Goal: Task Accomplishment & Management: Use online tool/utility

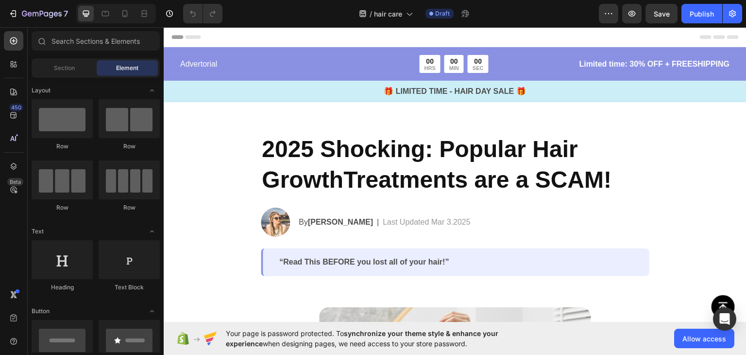
click at [609, 16] on icon "button" at bounding box center [609, 14] width 10 height 10
click at [570, 24] on div "7 Version history / hair care Draft Preview Save Publish" at bounding box center [373, 14] width 746 height 28
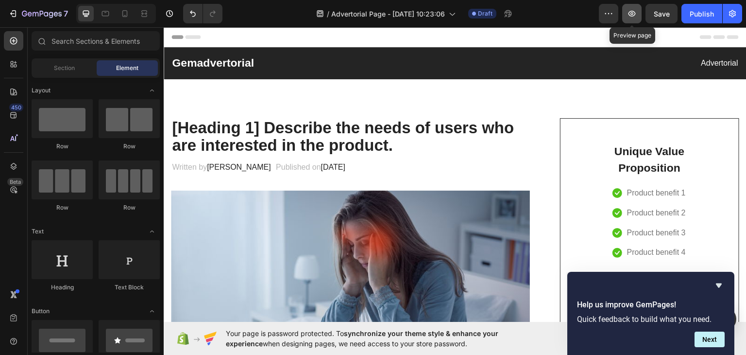
click at [632, 17] on icon "button" at bounding box center [632, 14] width 10 height 10
click at [723, 341] on button "Next" at bounding box center [710, 339] width 30 height 16
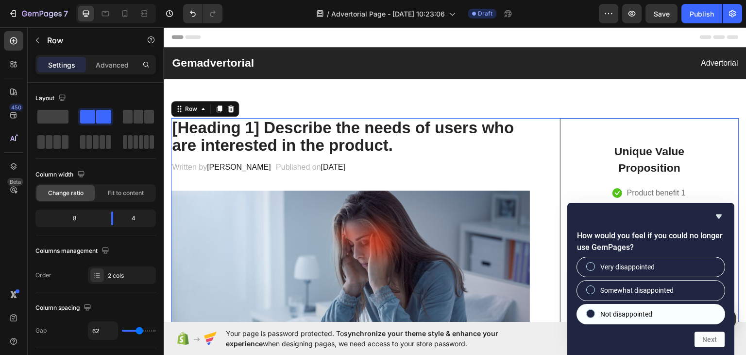
click at [633, 307] on label "Not disappointed" at bounding box center [651, 313] width 148 height 19
click at [594, 310] on input "Not disappointed" at bounding box center [591, 313] width 6 height 6
radio input "true"
click at [711, 345] on button "Next" at bounding box center [710, 339] width 30 height 16
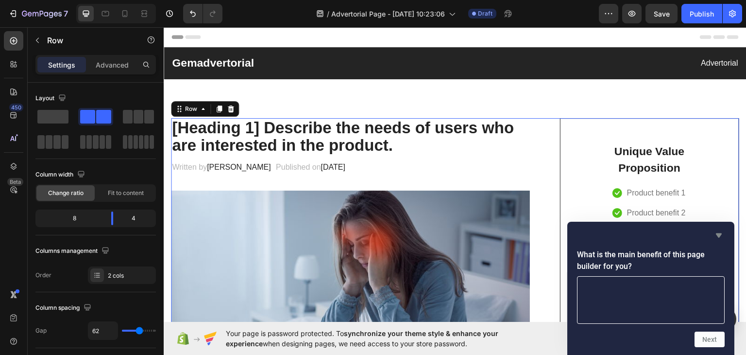
click at [718, 234] on icon "Hide survey" at bounding box center [719, 235] width 6 height 4
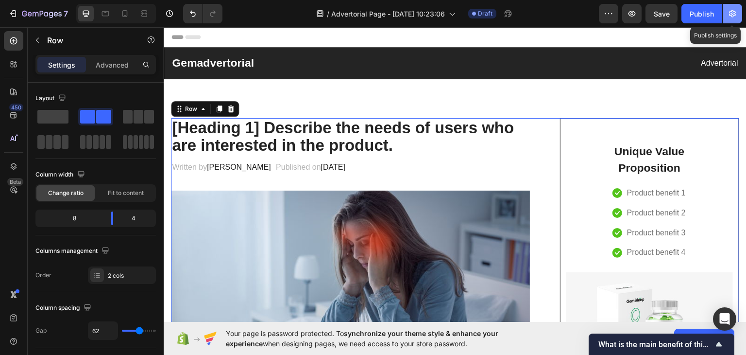
click at [729, 15] on icon "button" at bounding box center [733, 14] width 10 height 10
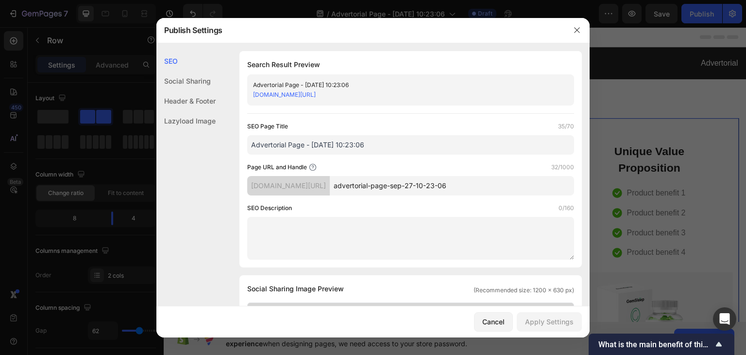
click at [198, 97] on div "Header & Footer" at bounding box center [185, 101] width 59 height 20
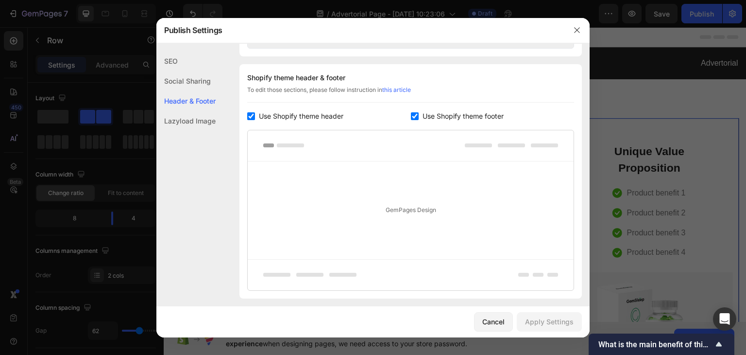
scroll to position [455, 0]
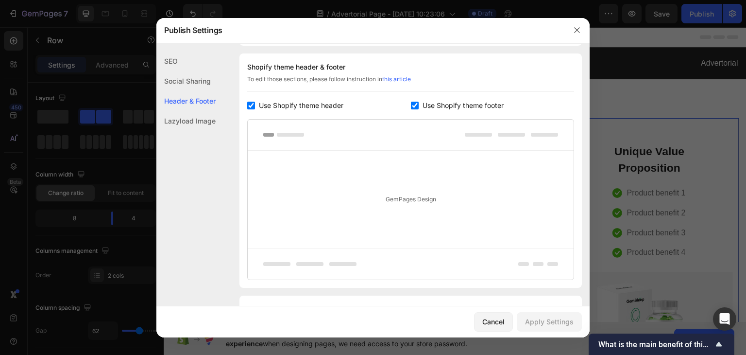
click at [252, 102] on input "checkbox" at bounding box center [251, 106] width 8 height 8
checkbox input "false"
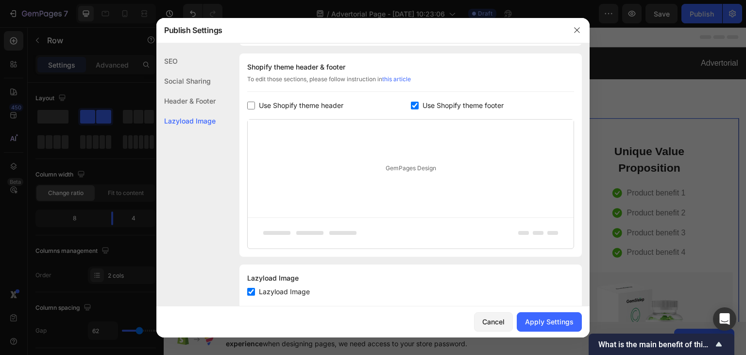
click at [411, 100] on div "Use Shopify theme footer" at bounding box center [493, 106] width 164 height 12
checkbox input "false"
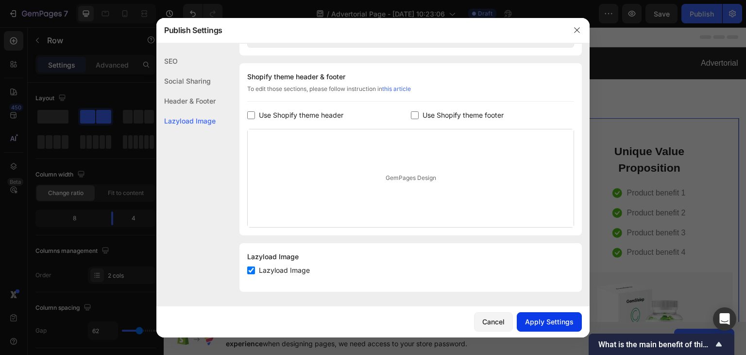
click at [546, 319] on div "Apply Settings" at bounding box center [549, 321] width 49 height 10
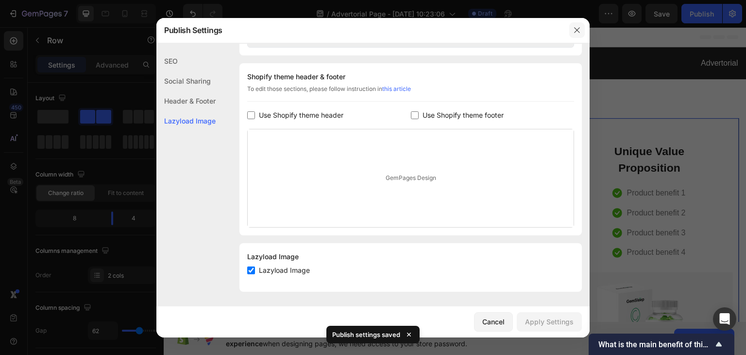
click at [571, 34] on button "button" at bounding box center [577, 30] width 16 height 16
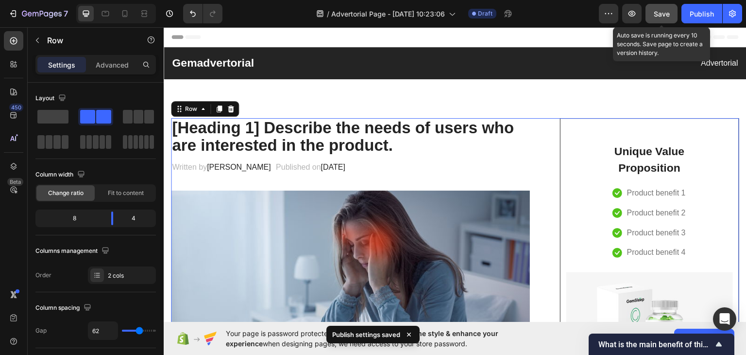
click at [661, 18] on div "Save" at bounding box center [662, 14] width 16 height 10
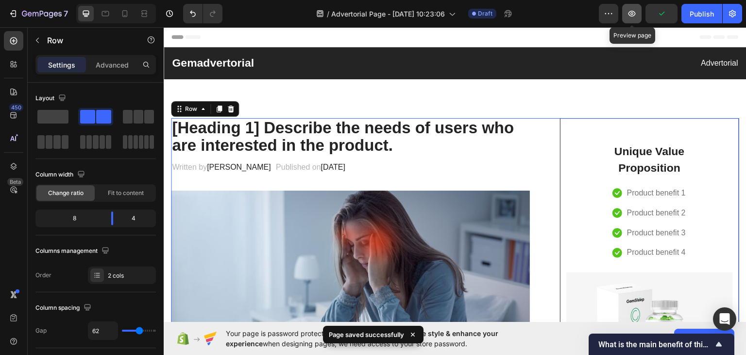
click at [637, 12] on icon "button" at bounding box center [632, 14] width 10 height 10
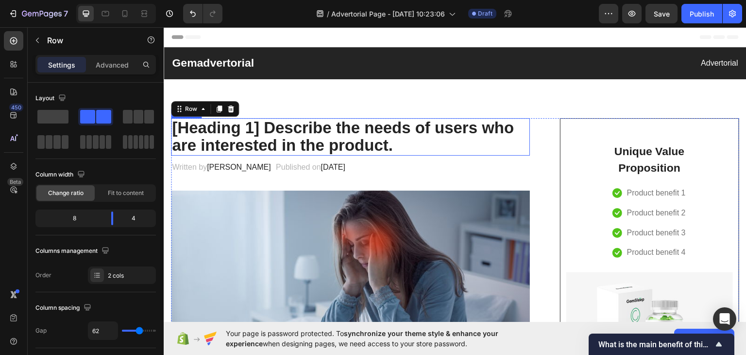
click at [339, 130] on p "[Heading 1] Describe the needs of users who are interested in the product." at bounding box center [350, 136] width 357 height 35
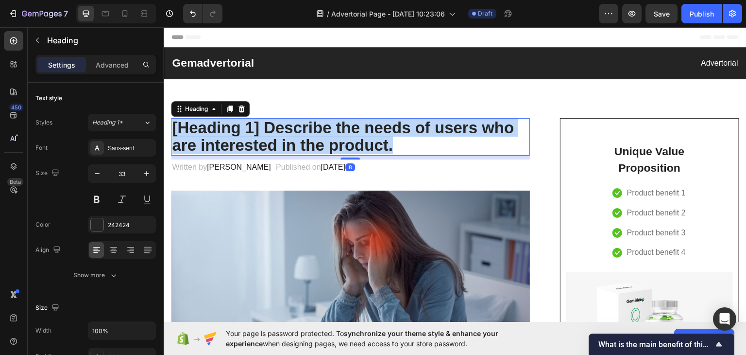
click at [339, 130] on p "[Heading 1] Describe the needs of users who are interested in the product." at bounding box center [350, 136] width 357 height 35
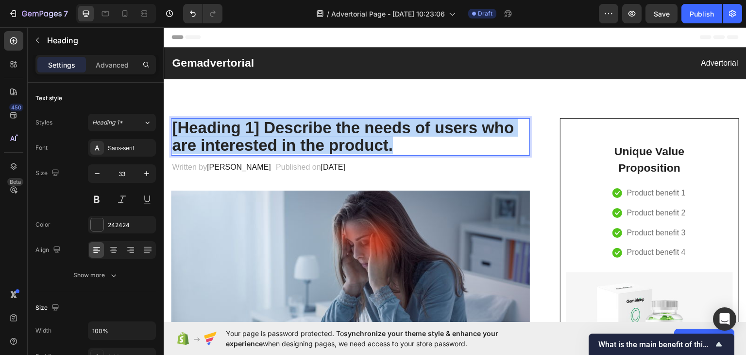
click at [339, 130] on p "[Heading 1] Describe the needs of users who are interested in the product." at bounding box center [350, 136] width 357 height 35
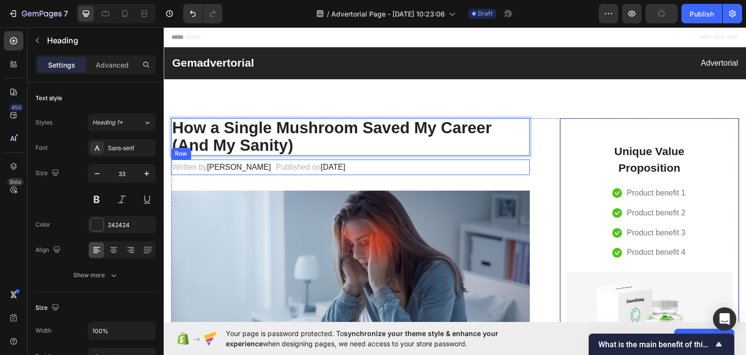
click at [413, 163] on div "Written by Dr.Marcus Text block Published on February 28, 2023 Text block Row" at bounding box center [350, 167] width 359 height 16
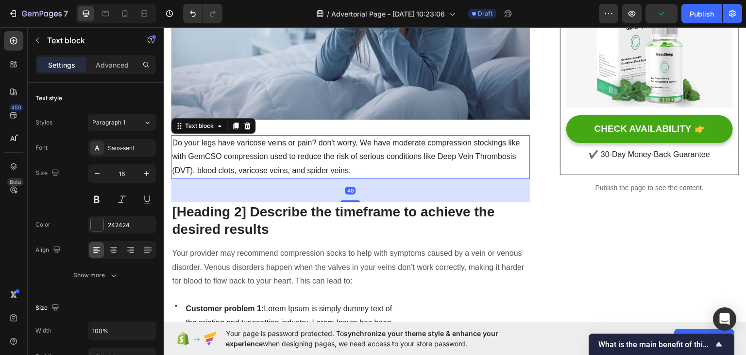
scroll to position [299, 0]
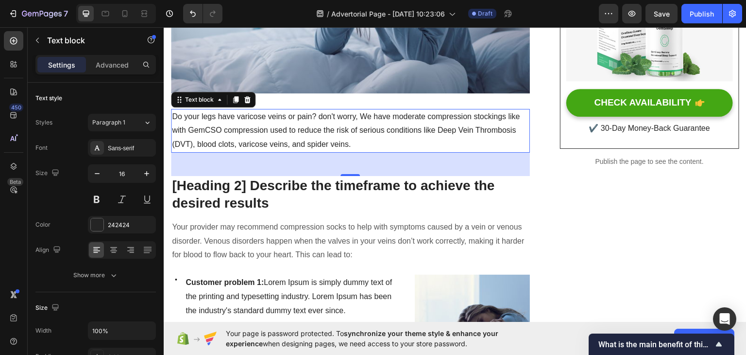
click at [322, 117] on p "Do your legs have varicose veins or pain? don't worry, We have moderate compres…" at bounding box center [350, 130] width 357 height 42
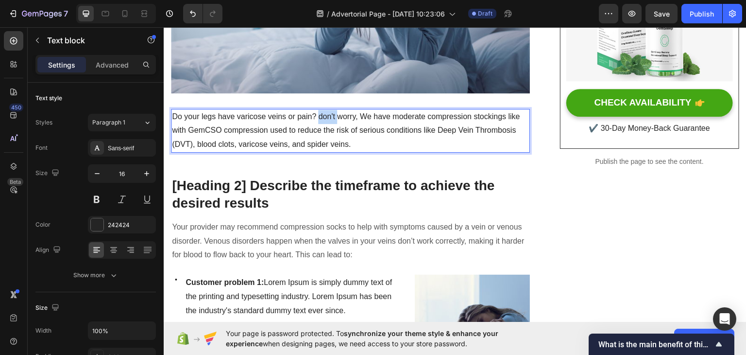
click at [322, 117] on p "Do your legs have varicose veins or pain? don't worry, We have moderate compres…" at bounding box center [350, 130] width 357 height 42
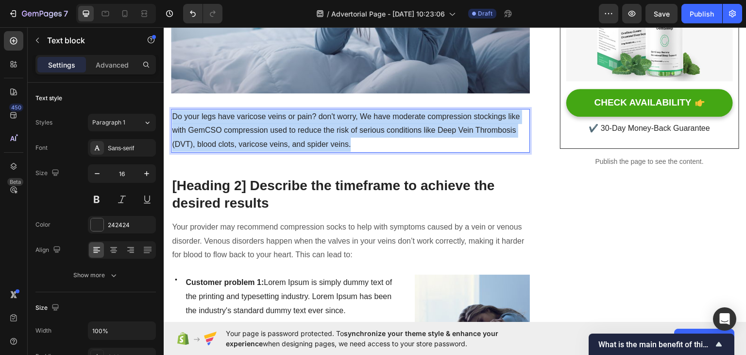
click at [322, 117] on p "Do your legs have varicose veins or pain? don't worry, We have moderate compres…" at bounding box center [350, 130] width 357 height 42
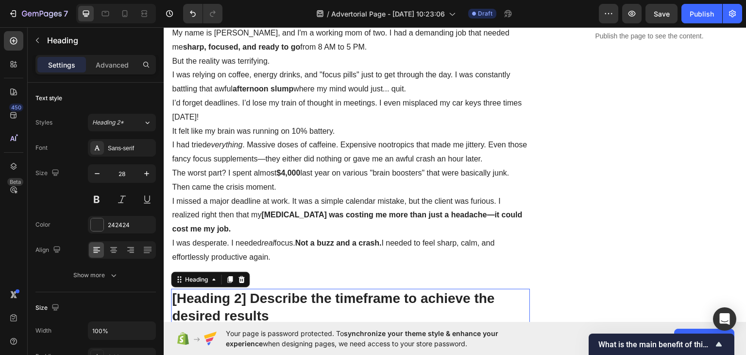
scroll to position [521, 0]
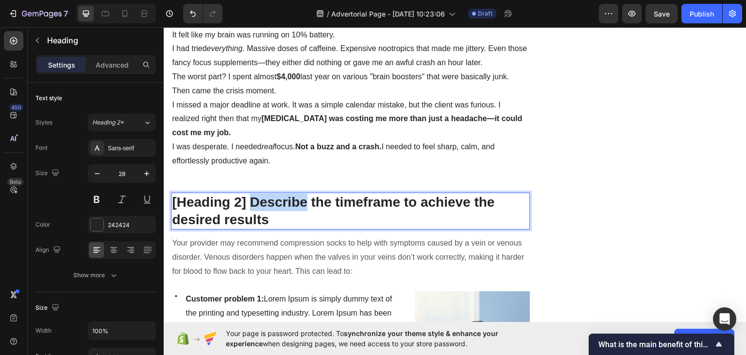
click at [274, 197] on p "[Heading 2] Describe the timeframe to achieve the desired results" at bounding box center [350, 210] width 357 height 35
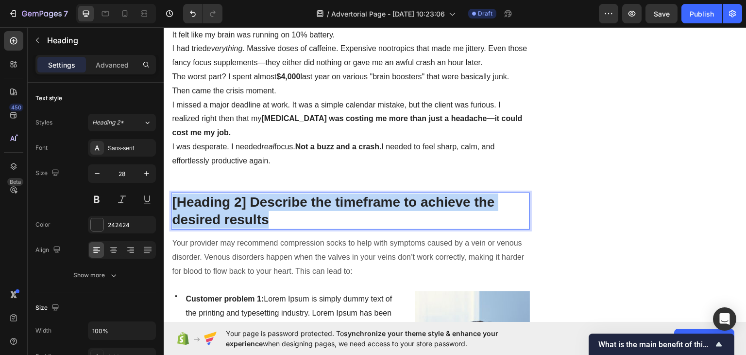
click at [274, 197] on p "[Heading 2] Describe the timeframe to achieve the desired results" at bounding box center [350, 210] width 357 height 35
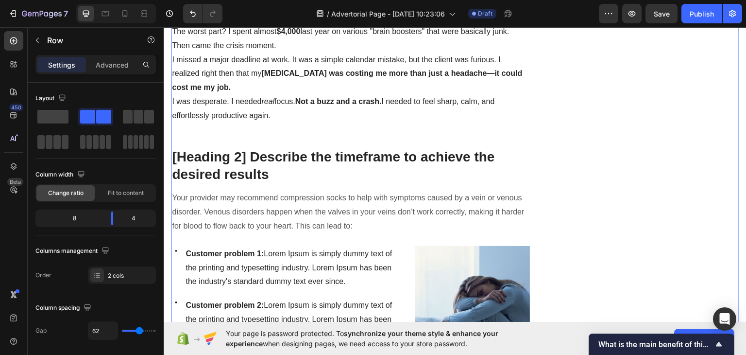
scroll to position [568, 0]
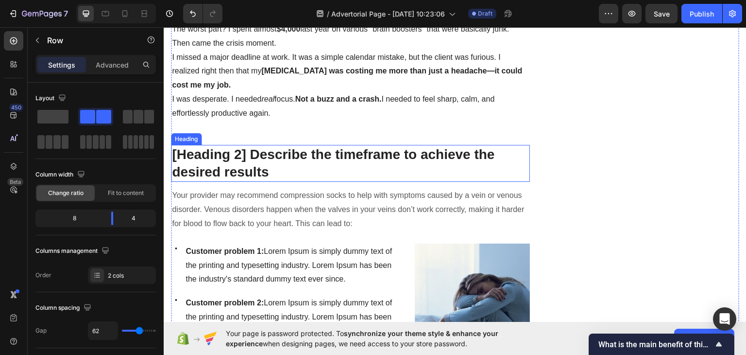
click at [239, 151] on p "[Heading 2] Describe the timeframe to achieve the desired results" at bounding box center [350, 162] width 357 height 35
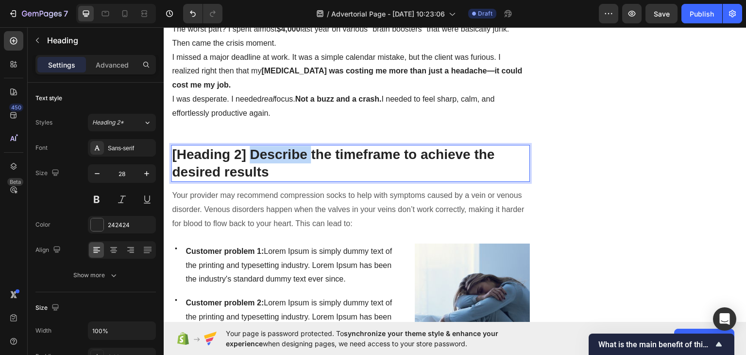
click at [261, 154] on p "[Heading 2] Describe the timeframe to achieve the desired results" at bounding box center [350, 162] width 357 height 35
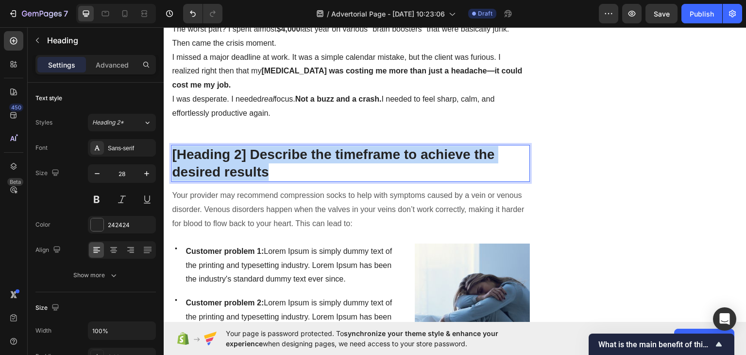
click at [261, 154] on p "[Heading 2] Describe the timeframe to achieve the desired results" at bounding box center [350, 162] width 357 height 35
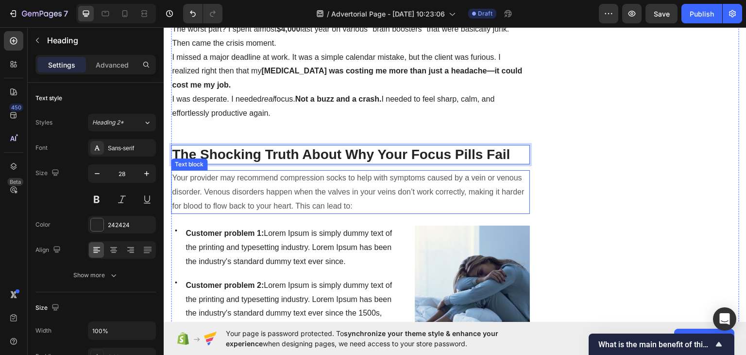
click at [280, 181] on p "Your provider may recommend compression socks to help with symptoms caused by a…" at bounding box center [350, 192] width 357 height 42
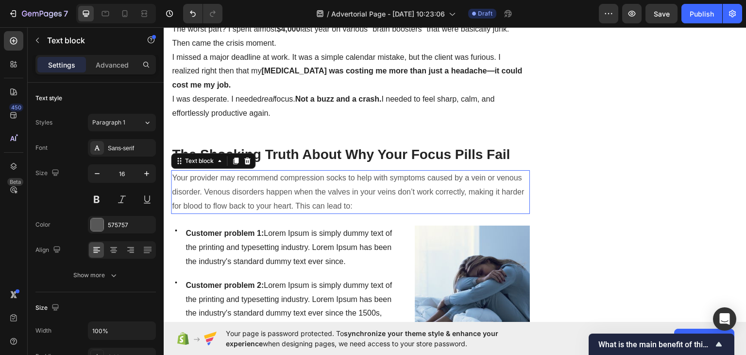
click at [280, 181] on p "Your provider may recommend compression socks to help with symptoms caused by a…" at bounding box center [350, 192] width 357 height 42
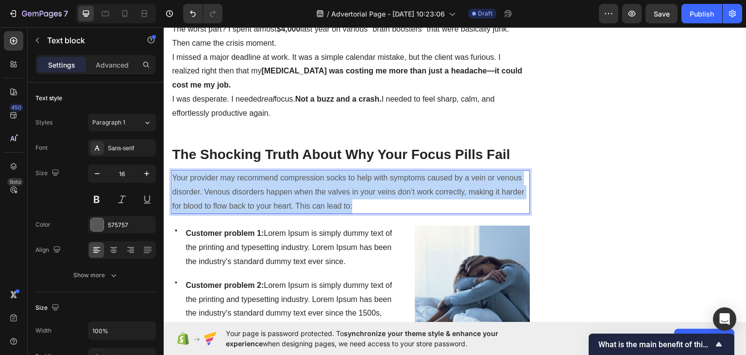
click at [280, 181] on p "Your provider may recommend compression socks to help with symptoms caused by a…" at bounding box center [350, 192] width 357 height 42
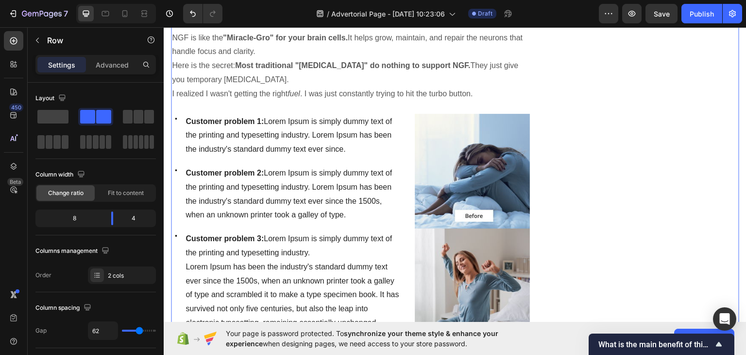
scroll to position [877, 0]
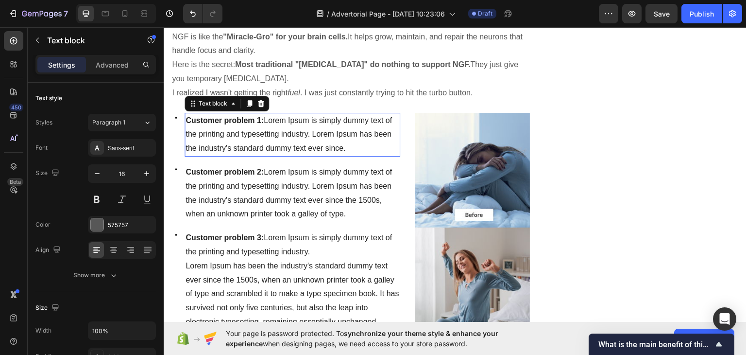
click at [284, 130] on span "Customer problem 1: Lorem Ipsum is simply dummy text of the printing and typese…" at bounding box center [289, 134] width 206 height 36
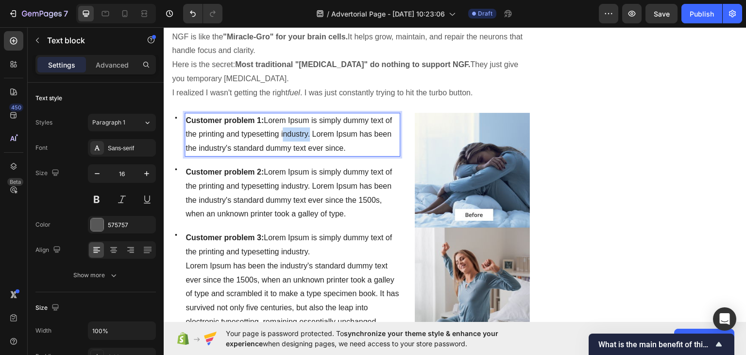
click at [284, 130] on span "Customer problem 1: Lorem Ipsum is simply dummy text of the printing and typese…" at bounding box center [289, 134] width 206 height 36
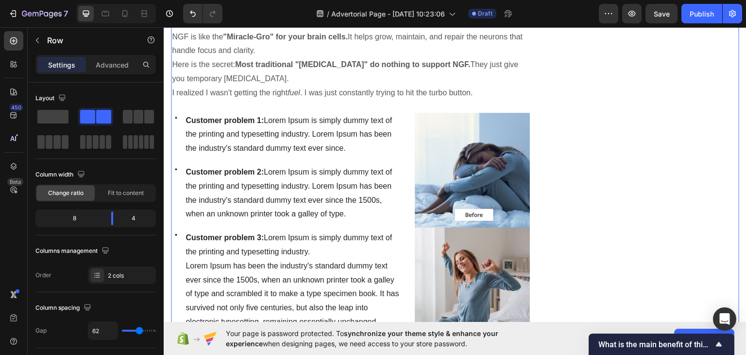
scroll to position [838, 0]
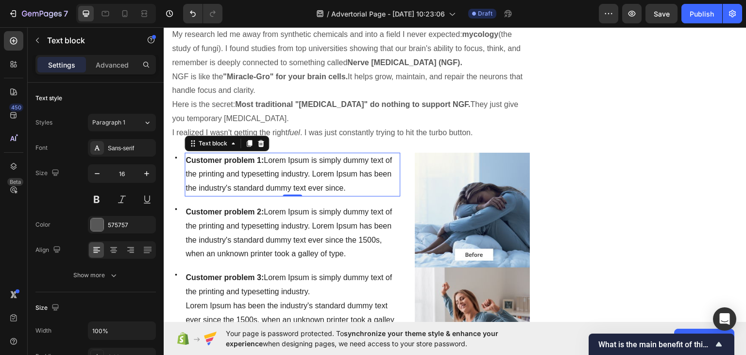
click at [281, 165] on p "Customer problem 1: Lorem Ipsum is simply dummy text of the printing and typese…" at bounding box center [293, 174] width 214 height 42
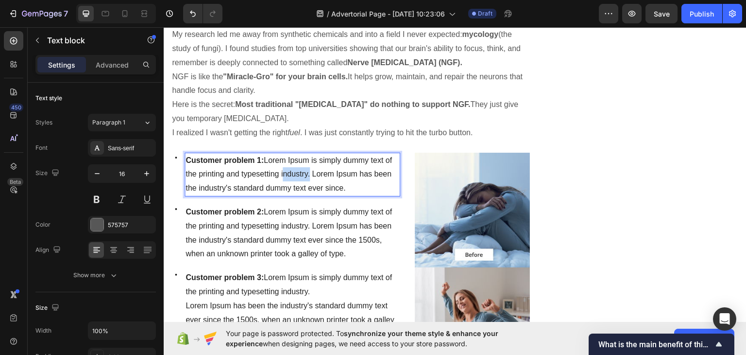
click at [281, 165] on p "Customer problem 1: Lorem Ipsum is simply dummy text of the printing and typese…" at bounding box center [293, 174] width 214 height 42
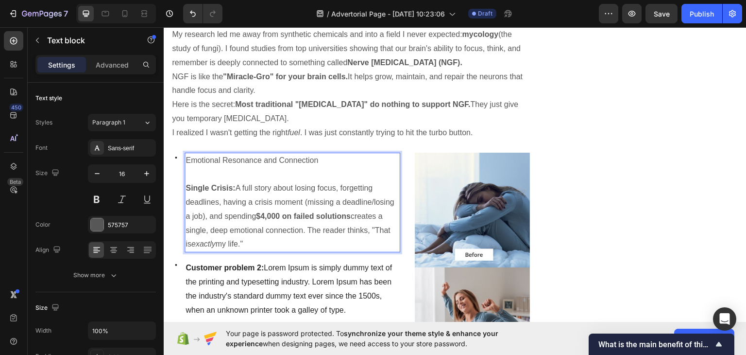
click at [194, 176] on p "Rich Text Editor. Editing area: main" at bounding box center [293, 174] width 214 height 14
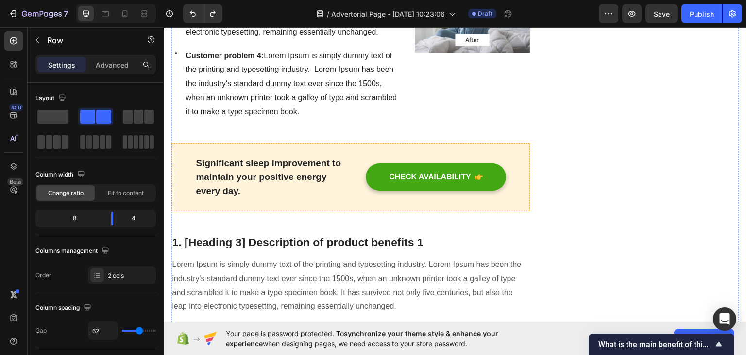
scroll to position [0, 0]
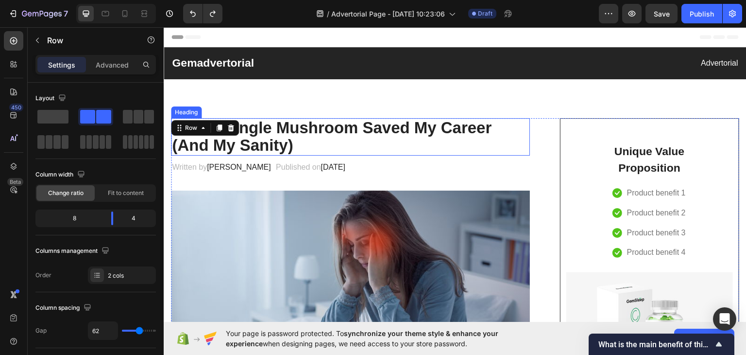
click at [295, 144] on p "How a Single Mushroom Saved My Career (And My Sanity)" at bounding box center [350, 136] width 357 height 35
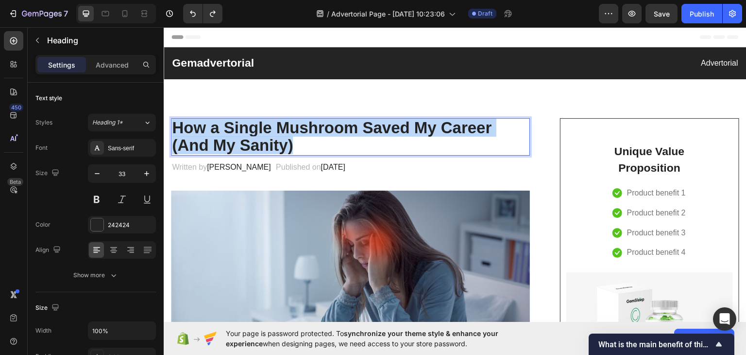
click at [295, 144] on p "How a Single Mushroom Saved My Career (And My Sanity)" at bounding box center [350, 136] width 357 height 35
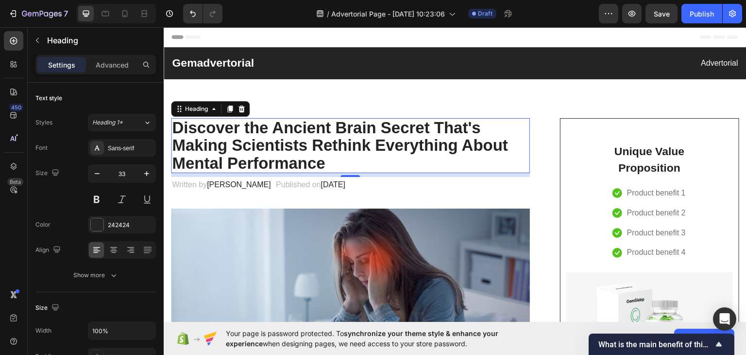
click at [68, 63] on p "Settings" at bounding box center [61, 65] width 27 height 10
click at [37, 39] on icon "button" at bounding box center [37, 40] width 3 height 5
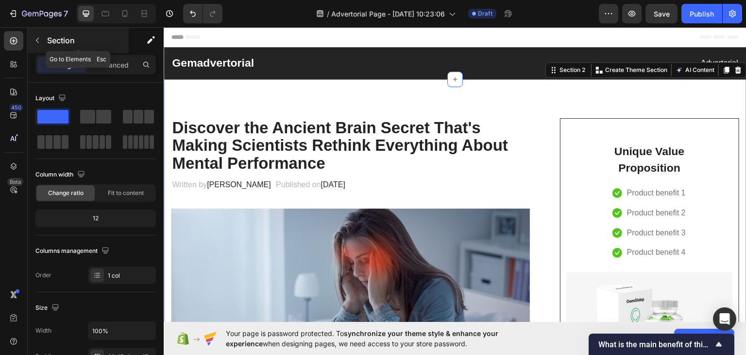
click at [40, 42] on icon "button" at bounding box center [38, 40] width 8 height 8
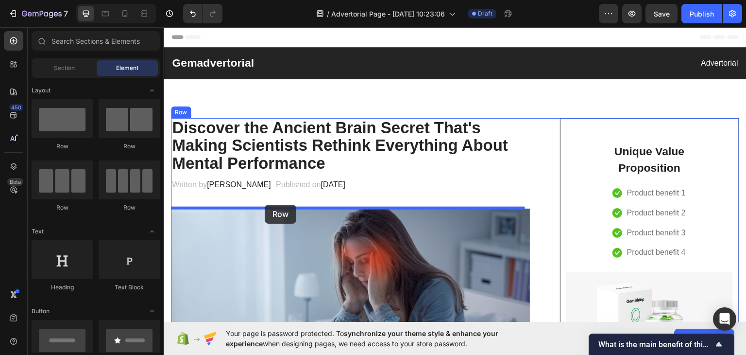
drag, startPoint x: 225, startPoint y: 149, endPoint x: 265, endPoint y: 204, distance: 67.8
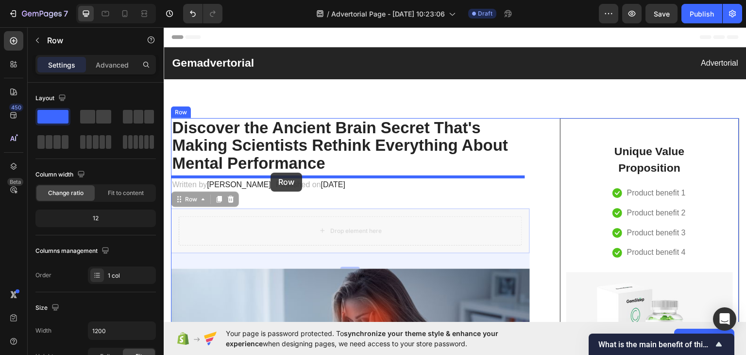
drag, startPoint x: 272, startPoint y: 222, endPoint x: 271, endPoint y: 172, distance: 49.6
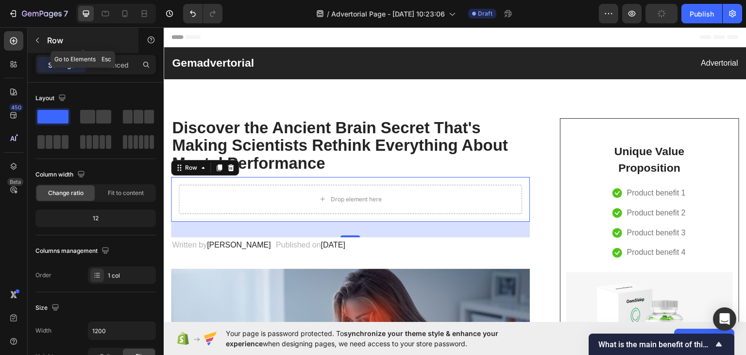
click at [34, 35] on button "button" at bounding box center [38, 41] width 16 height 16
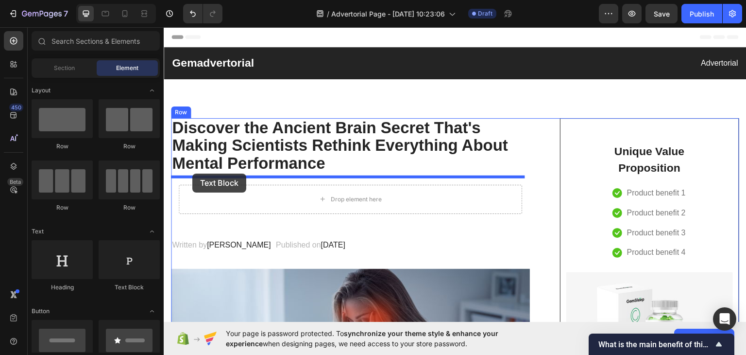
drag, startPoint x: 290, startPoint y: 297, endPoint x: 192, endPoint y: 173, distance: 158.1
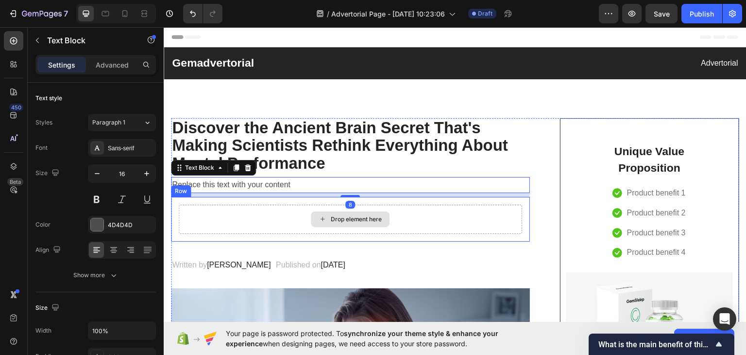
click at [298, 214] on div "Drop element here" at bounding box center [350, 218] width 343 height 29
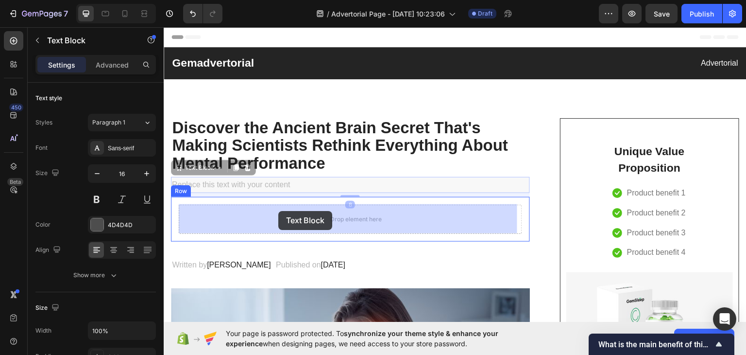
drag, startPoint x: 274, startPoint y: 199, endPoint x: 278, endPoint y: 210, distance: 12.5
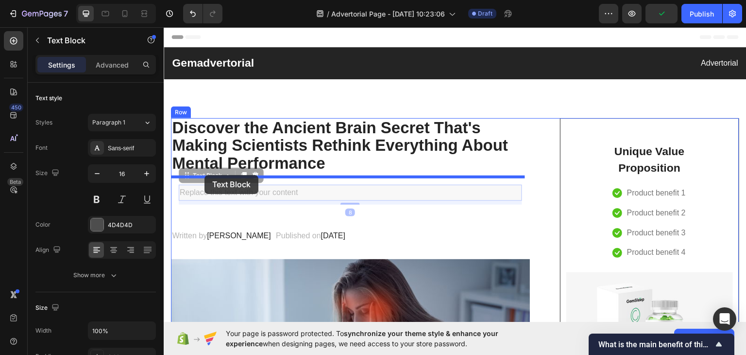
drag, startPoint x: 215, startPoint y: 174, endPoint x: 205, endPoint y: 174, distance: 10.7
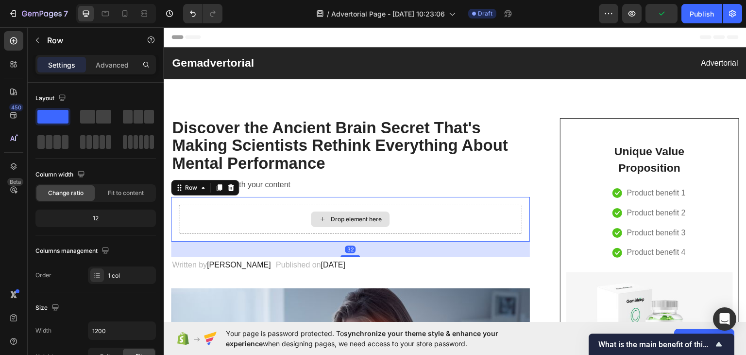
click at [248, 220] on div "Drop element here" at bounding box center [350, 218] width 343 height 29
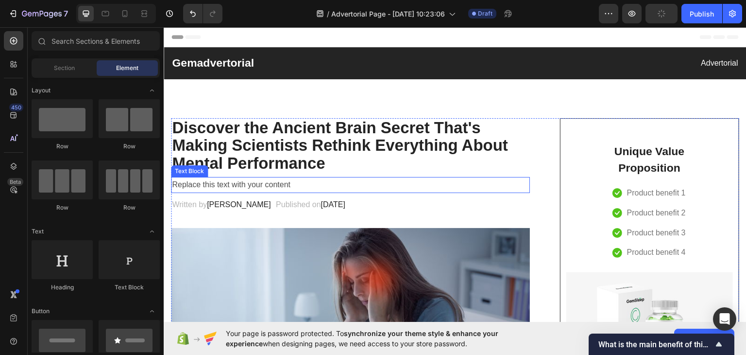
click at [198, 182] on div "Replace this text with your content" at bounding box center [350, 184] width 359 height 16
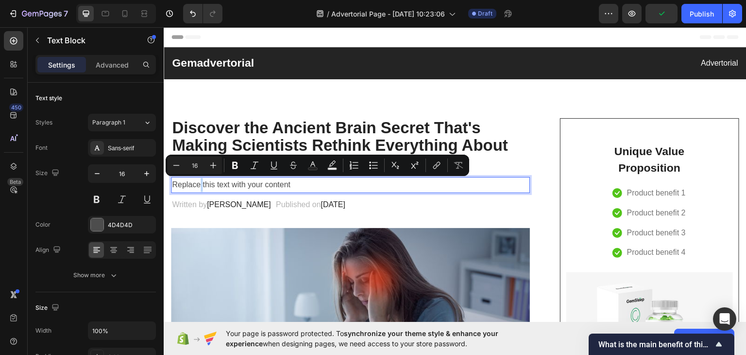
click at [198, 182] on p "Replace this text with your content" at bounding box center [350, 184] width 357 height 14
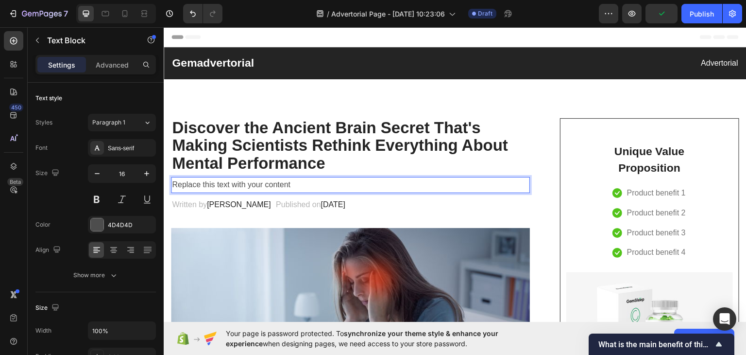
click at [198, 182] on p "Replace this text with your content" at bounding box center [350, 184] width 357 height 14
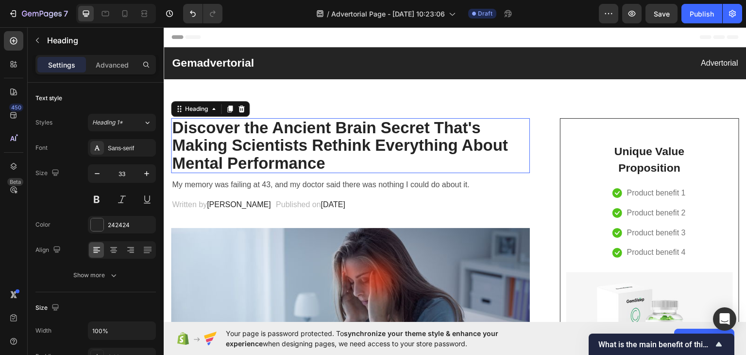
click at [444, 138] on p "Discover the Ancient Brain Secret That's Making Scientists Rethink Everything A…" at bounding box center [350, 145] width 357 height 53
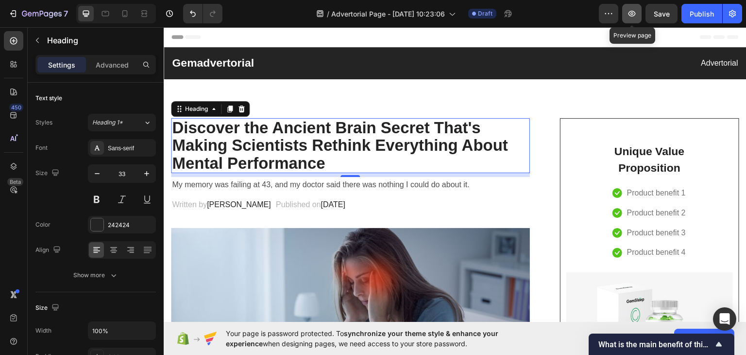
click at [628, 19] on button "button" at bounding box center [631, 13] width 19 height 19
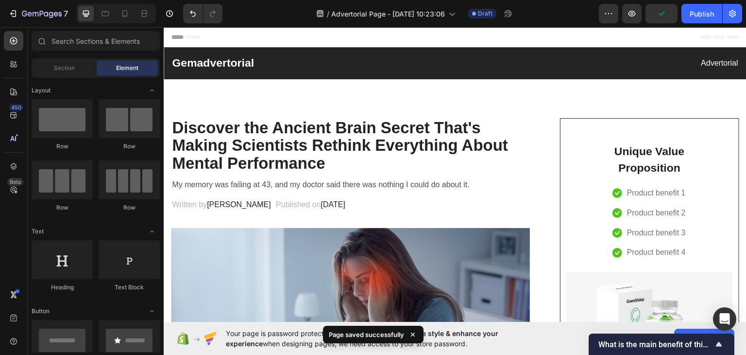
click at [490, 41] on div "Header" at bounding box center [454, 36] width 567 height 19
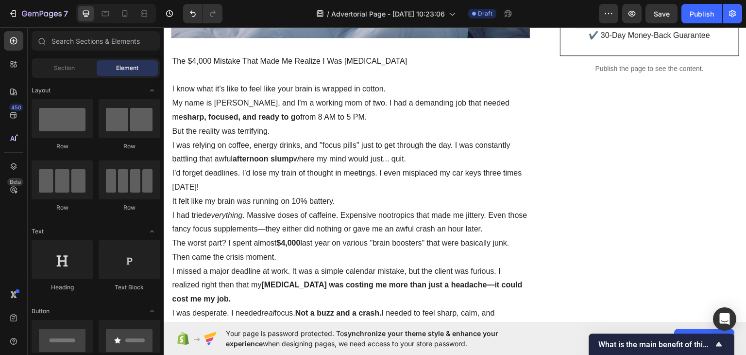
scroll to position [418, 0]
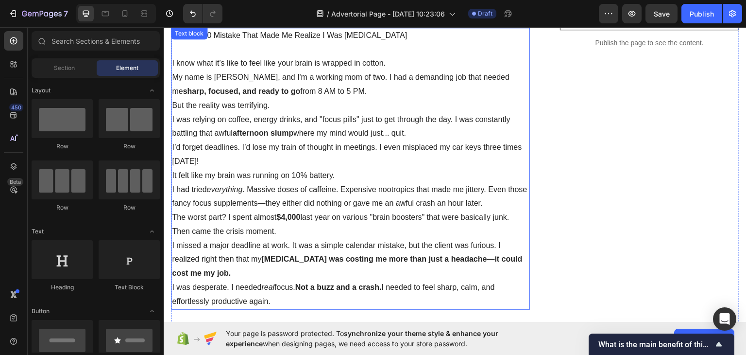
click at [291, 194] on p "I had tried everything . Massive doses of caffeine. Expensive nootropics that m…" at bounding box center [350, 196] width 357 height 28
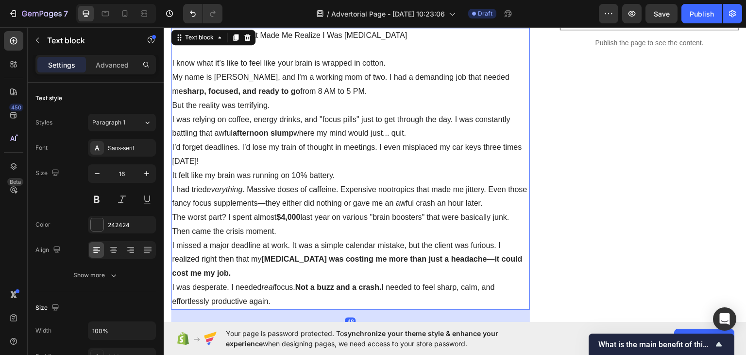
click at [291, 194] on p "I had tried everything . Massive doses of caffeine. Expensive nootropics that m…" at bounding box center [350, 196] width 357 height 28
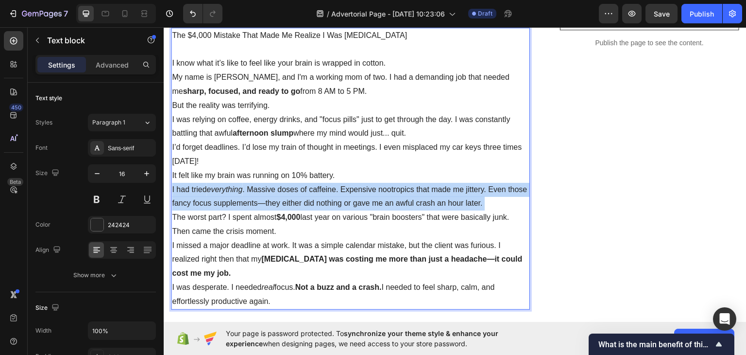
click at [291, 194] on p "I had tried everything . Massive doses of caffeine. Expensive nootropics that m…" at bounding box center [350, 196] width 357 height 28
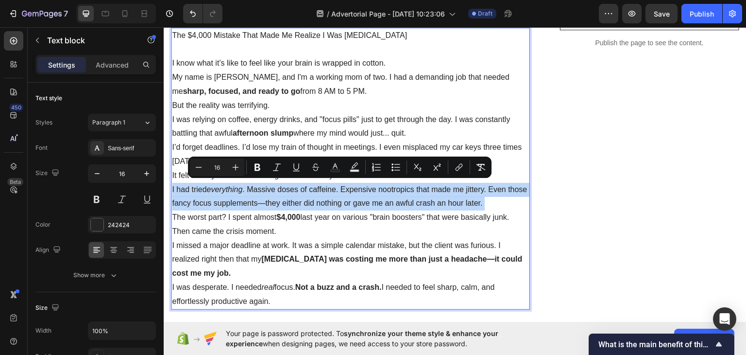
click at [291, 194] on p "I had tried everything . Massive doses of caffeine. Expensive nootropics that m…" at bounding box center [350, 196] width 357 height 28
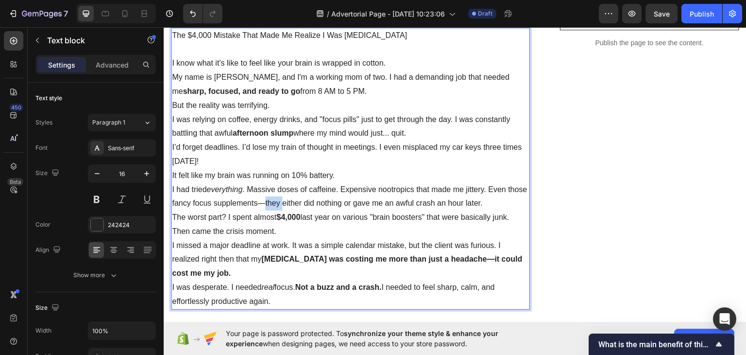
click at [291, 194] on p "I had tried everything . Massive doses of caffeine. Expensive nootropics that m…" at bounding box center [350, 196] width 357 height 28
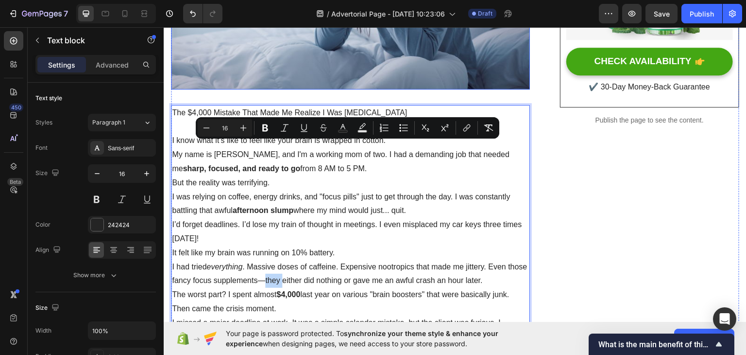
scroll to position [303, 0]
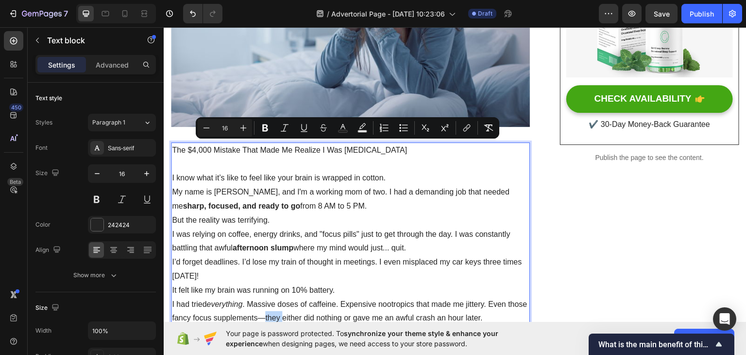
drag, startPoint x: 279, startPoint y: 297, endPoint x: 173, endPoint y: 148, distance: 182.5
click at [173, 148] on div "The $4,000 Mistake That Made Me Realize I Was Drowning I know what it’s like to…" at bounding box center [350, 283] width 359 height 282
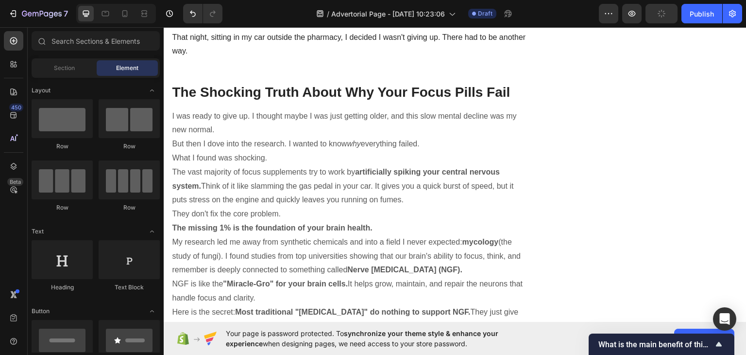
scroll to position [634, 0]
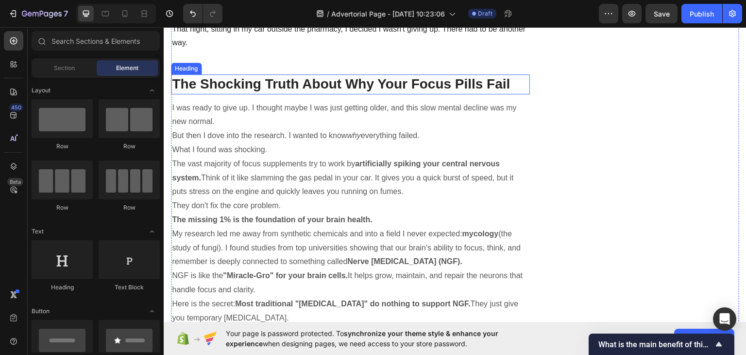
click at [255, 83] on p "The Shocking Truth About Why Your Focus Pills Fail" at bounding box center [350, 83] width 357 height 17
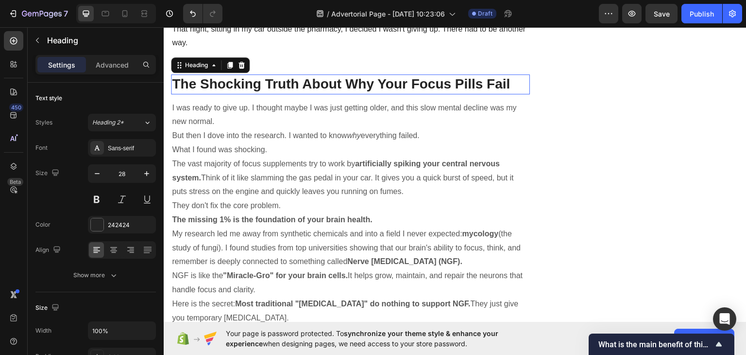
click at [255, 83] on p "The Shocking Truth About Why Your Focus Pills Fail" at bounding box center [350, 83] width 357 height 17
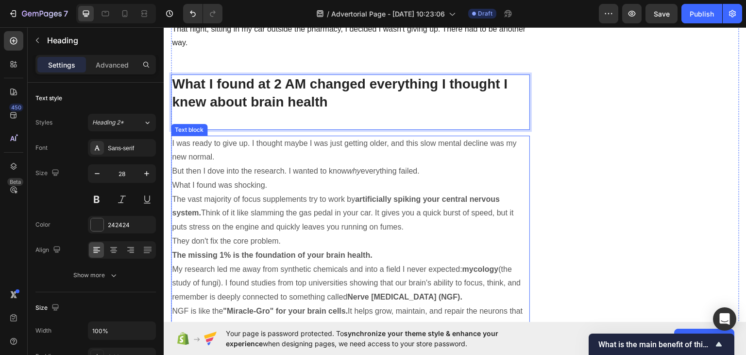
click at [235, 149] on p "I was ready to give up. I thought maybe I was just getting older, and this slow…" at bounding box center [350, 150] width 357 height 28
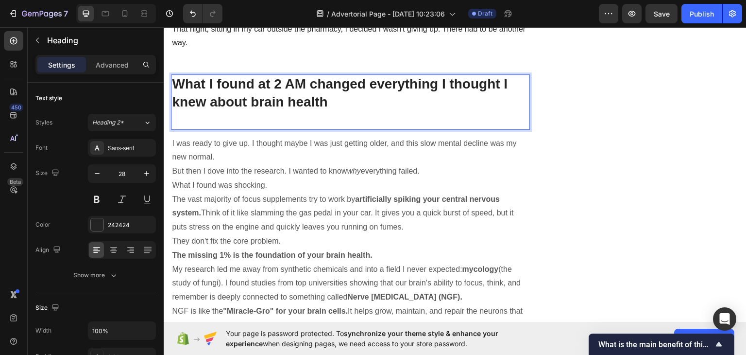
click at [181, 112] on p "What I found at 2 AM changed everything I thought I knew about brain health" at bounding box center [350, 101] width 357 height 53
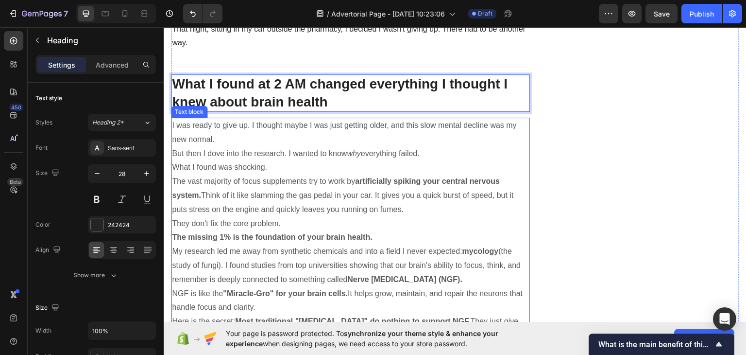
click at [223, 138] on p "I was ready to give up. I thought maybe I was just getting older, and this slow…" at bounding box center [350, 132] width 357 height 28
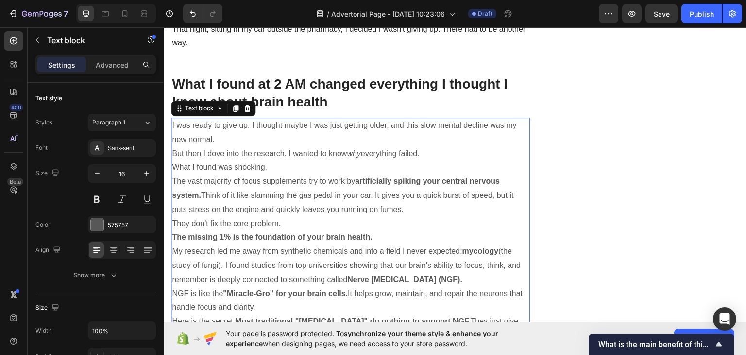
click at [223, 138] on p "I was ready to give up. I thought maybe I was just getting older, and this slow…" at bounding box center [350, 132] width 357 height 28
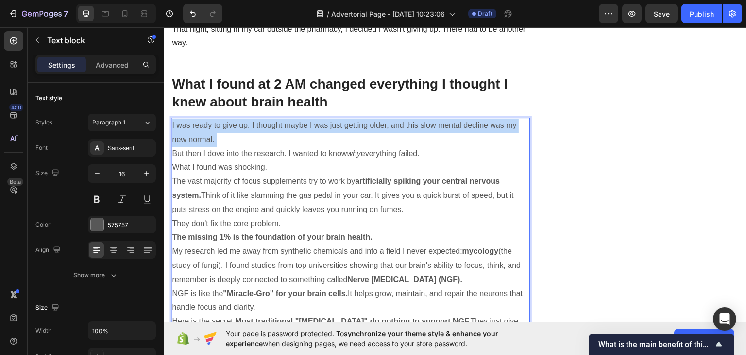
click at [223, 138] on p "I was ready to give up. I thought maybe I was just getting older, and this slow…" at bounding box center [350, 132] width 357 height 28
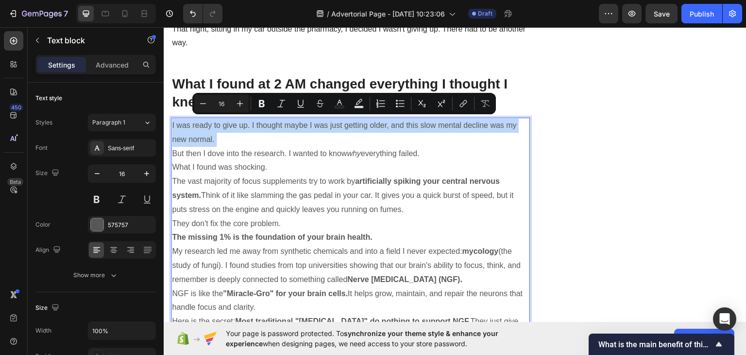
click at [172, 118] on p "I was ready to give up. I thought maybe I was just getting older, and this slow…" at bounding box center [350, 132] width 357 height 28
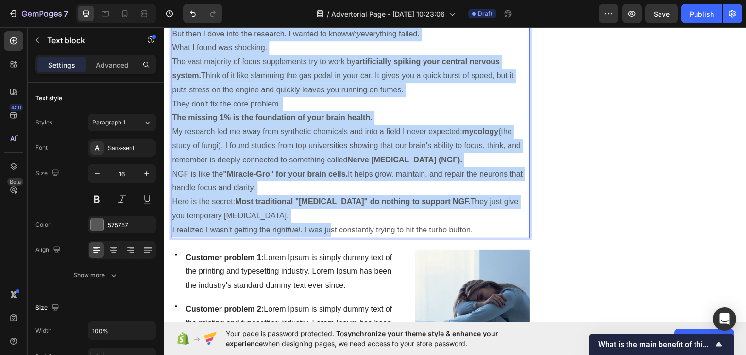
scroll to position [874, 0]
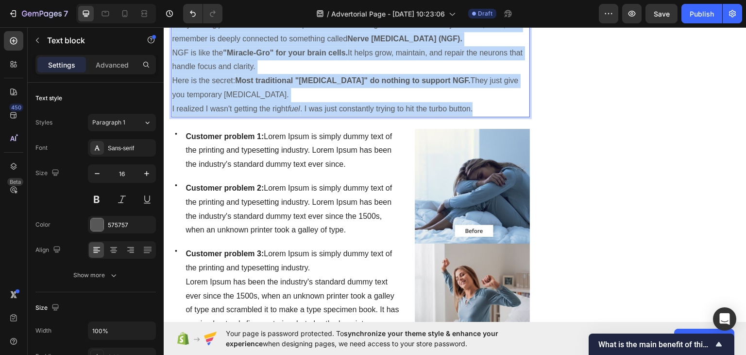
drag, startPoint x: 173, startPoint y: 122, endPoint x: 479, endPoint y: 105, distance: 306.0
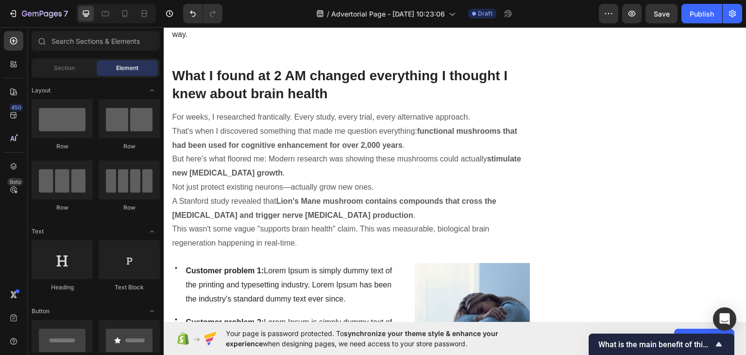
scroll to position [659, 0]
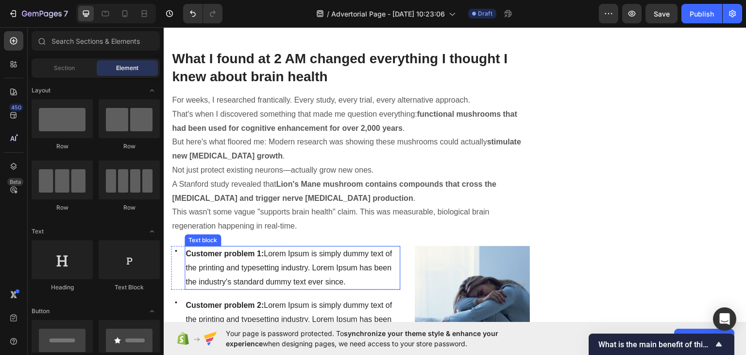
click at [269, 263] on span "Customer problem 1: Lorem Ipsum is simply dummy text of the printing and typese…" at bounding box center [289, 267] width 206 height 36
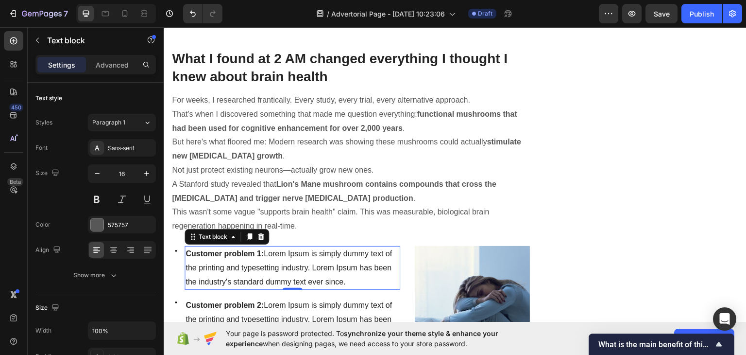
click at [269, 263] on span "Customer problem 1: Lorem Ipsum is simply dummy text of the printing and typese…" at bounding box center [289, 267] width 206 height 36
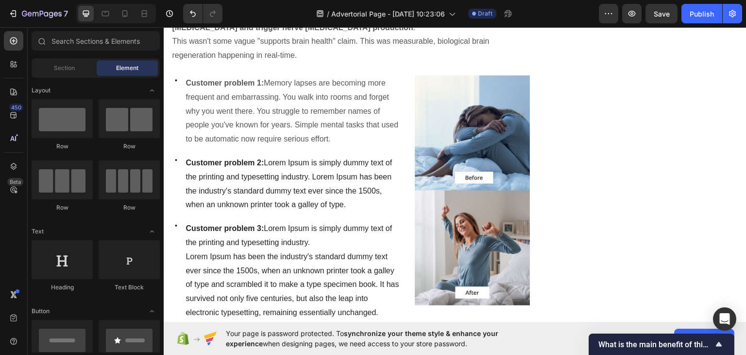
scroll to position [855, 0]
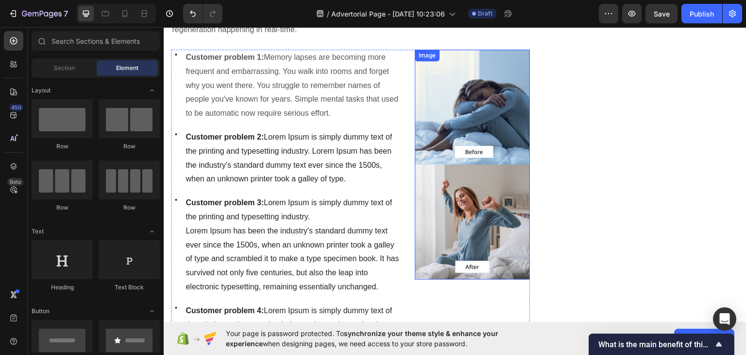
click at [514, 86] on img at bounding box center [472, 163] width 115 height 229
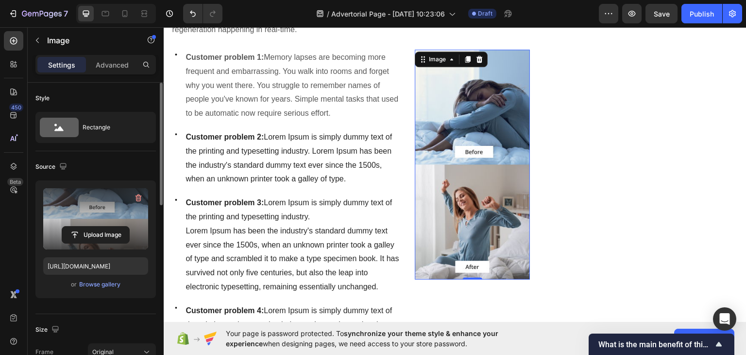
click at [97, 224] on label at bounding box center [95, 218] width 105 height 61
click at [97, 226] on input "file" at bounding box center [95, 234] width 67 height 17
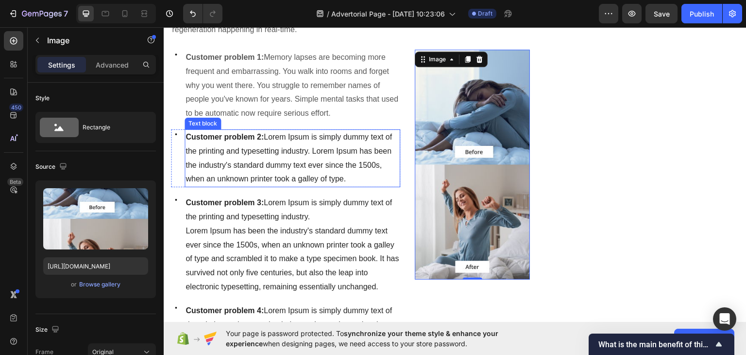
click at [250, 145] on span "Customer problem 2: Lorem Ipsum is simply dummy text of the printing and typese…" at bounding box center [289, 157] width 206 height 50
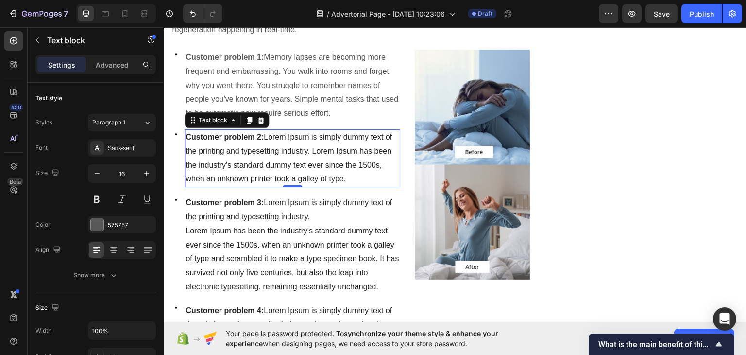
click at [250, 145] on span "Customer problem 2: Lorem Ipsum is simply dummy text of the printing and typese…" at bounding box center [289, 157] width 206 height 50
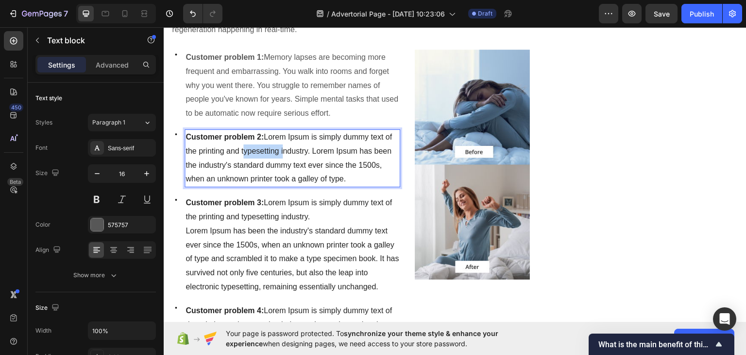
click at [250, 145] on span "Customer problem 2: Lorem Ipsum is simply dummy text of the printing and typese…" at bounding box center [289, 157] width 206 height 50
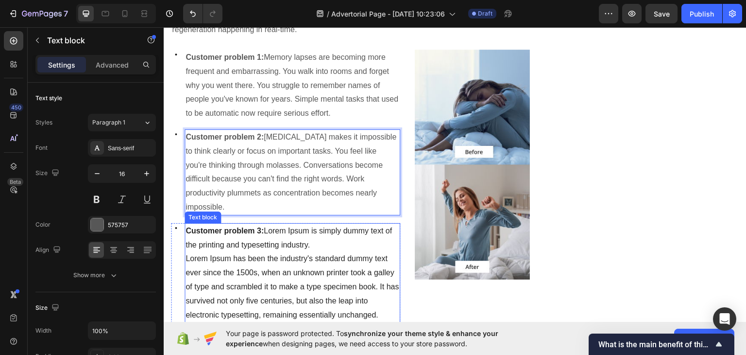
click at [258, 227] on span "Customer problem 3: Lorem Ipsum is simply dummy text of the printing and typese…" at bounding box center [289, 237] width 206 height 22
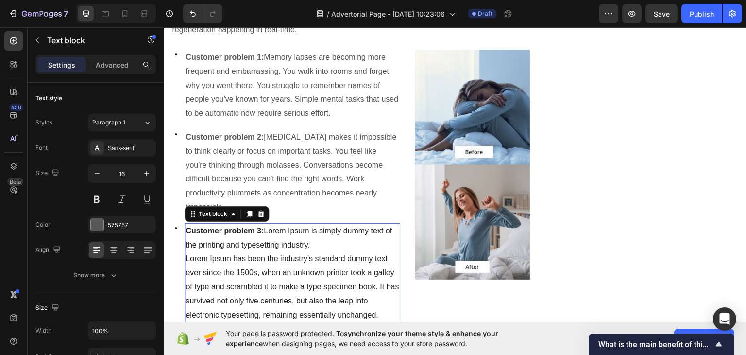
click at [258, 227] on span "Customer problem 3: Lorem Ipsum is simply dummy text of the printing and typese…" at bounding box center [289, 237] width 206 height 22
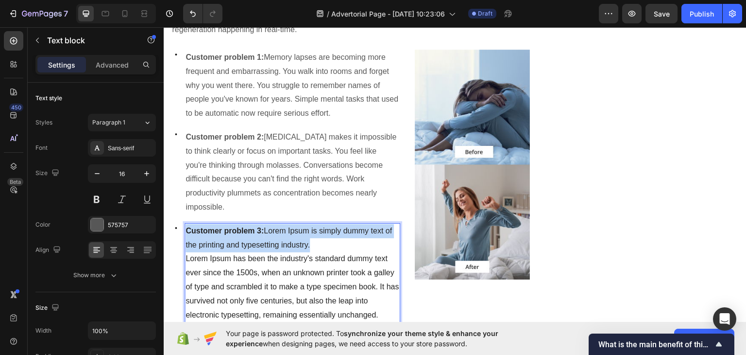
click at [258, 227] on span "Customer problem 3: Lorem Ipsum is simply dummy text of the printing and typese…" at bounding box center [289, 237] width 206 height 22
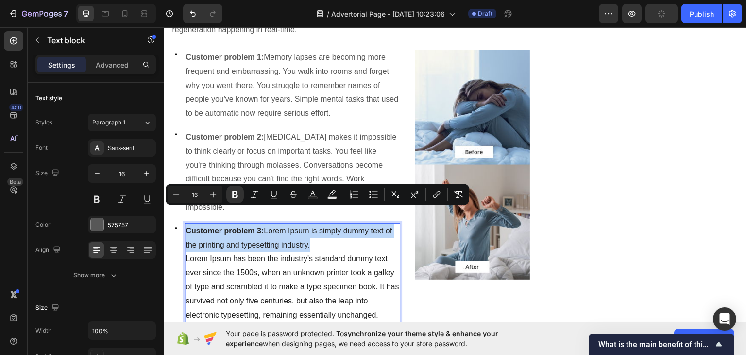
click at [258, 227] on span "Customer problem 3: Lorem Ipsum is simply dummy text of the printing and typese…" at bounding box center [289, 237] width 206 height 22
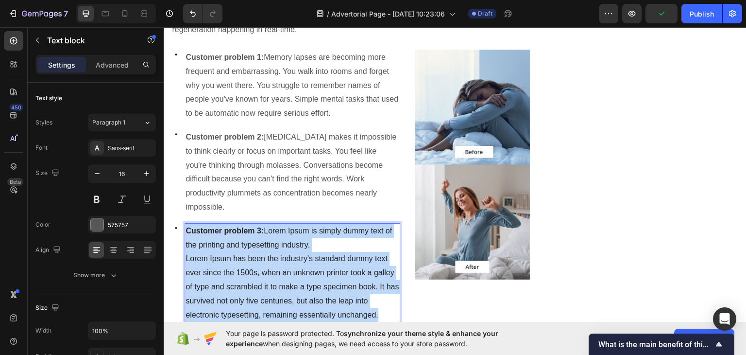
drag, startPoint x: 345, startPoint y: 294, endPoint x: 185, endPoint y: 217, distance: 177.9
click at [185, 222] on div "Customer problem 3: Lorem Ipsum is simply dummy text of the printing and typese…" at bounding box center [293, 272] width 216 height 100
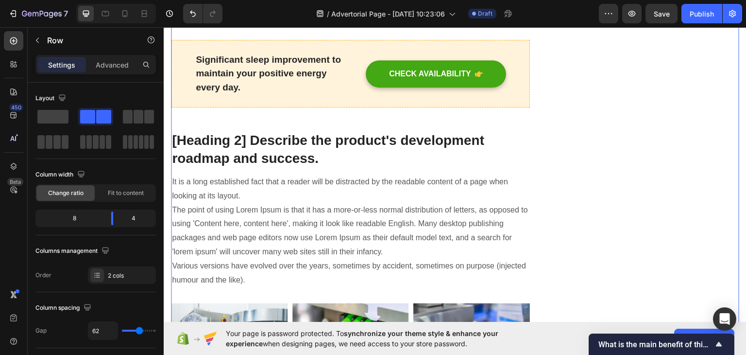
scroll to position [2546, 0]
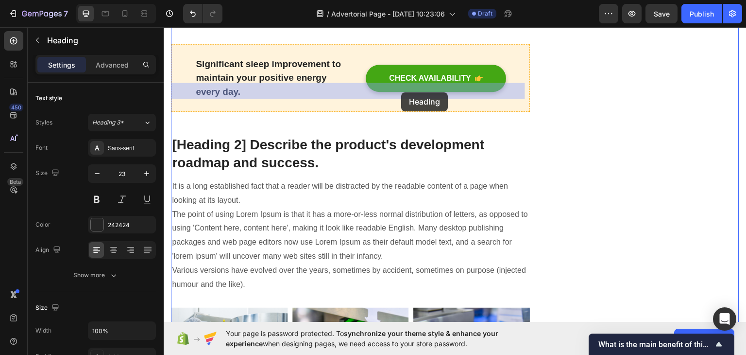
drag, startPoint x: 433, startPoint y: 88, endPoint x: 405, endPoint y: 89, distance: 27.7
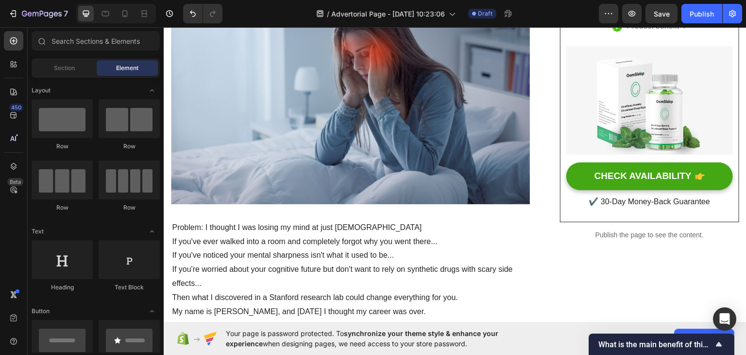
scroll to position [0, 0]
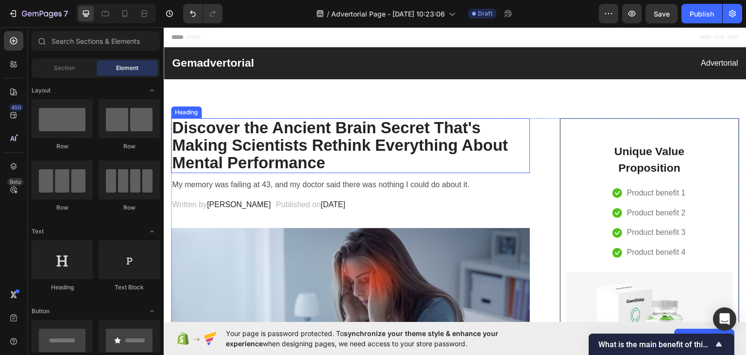
click at [305, 146] on h2 "Discover the Ancient Brain Secret That's Making Scientists Rethink Everything A…" at bounding box center [350, 145] width 359 height 55
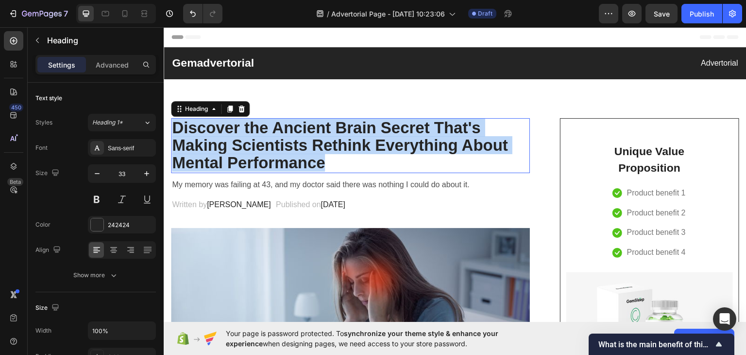
click at [305, 146] on p "Discover the Ancient Brain Secret That's Making Scientists Rethink Everything A…" at bounding box center [350, 145] width 357 height 53
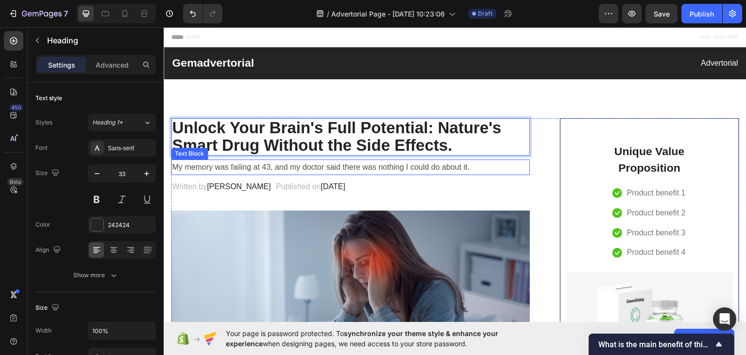
click at [278, 165] on p "My memory was failing at 43, and my doctor said there was nothing I could do ab…" at bounding box center [350, 167] width 357 height 14
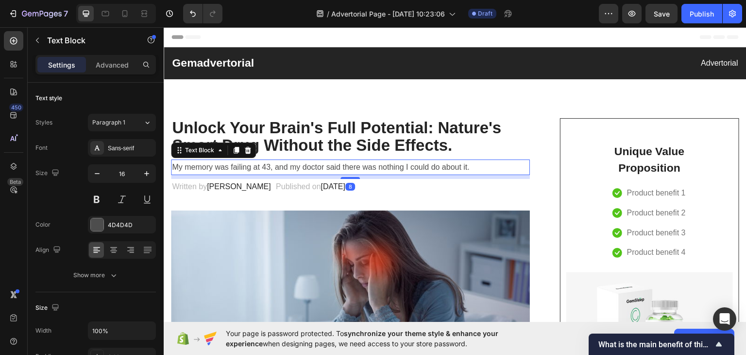
click at [278, 165] on p "My memory was failing at 43, and my doctor said there was nothing I could do ab…" at bounding box center [350, 167] width 357 height 14
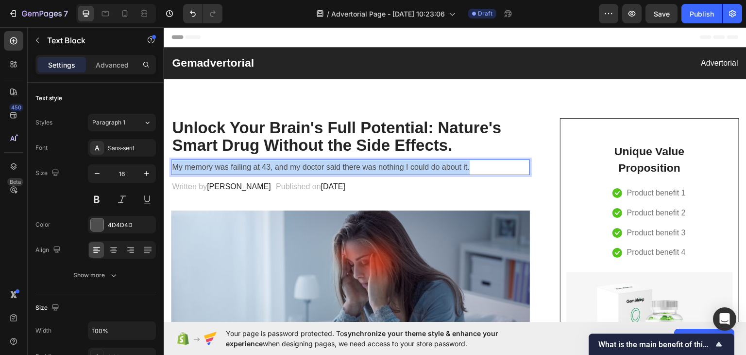
click at [278, 165] on p "My memory was failing at 43, and my doctor said there was nothing I could do ab…" at bounding box center [350, 167] width 357 height 14
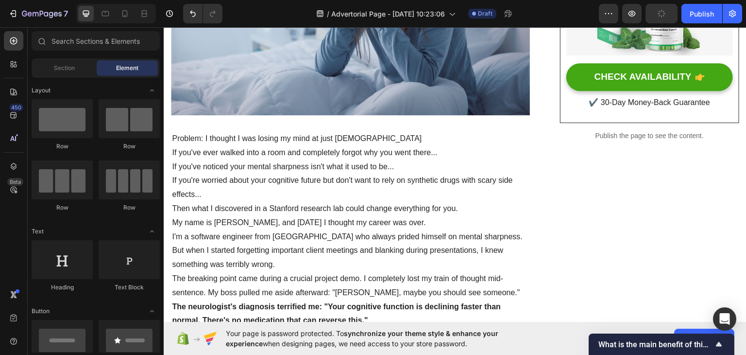
scroll to position [351, 0]
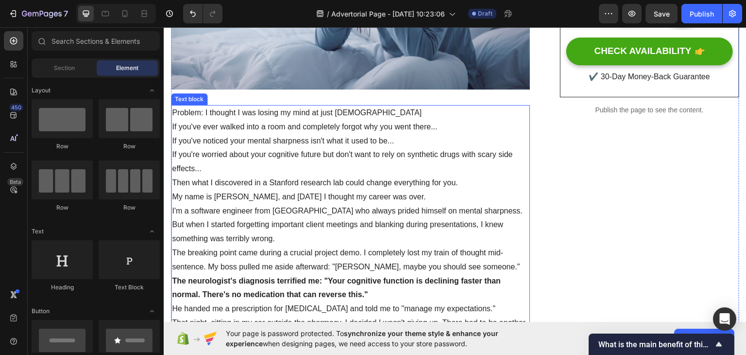
click at [262, 120] on p "If you've ever walked into a room and completely forgot why you went there..." at bounding box center [350, 127] width 357 height 14
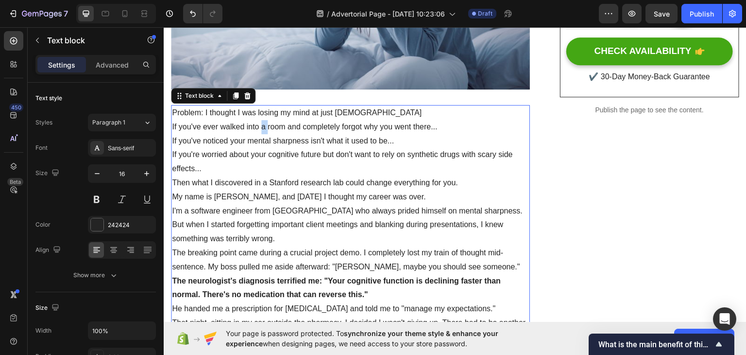
click at [262, 120] on p "If you've ever walked into a room and completely forgot why you went there..." at bounding box center [350, 127] width 357 height 14
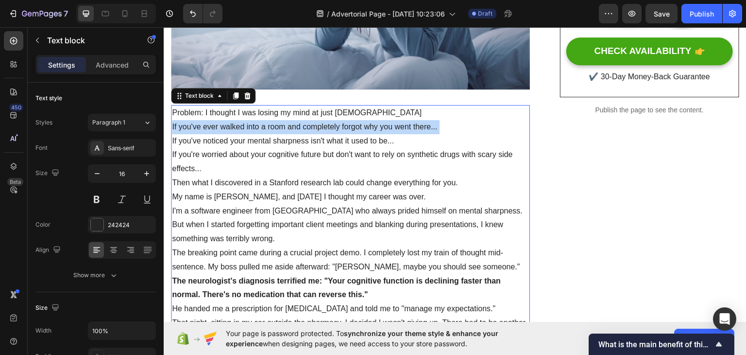
click at [262, 120] on p "If you've ever walked into a room and completely forgot why you went there..." at bounding box center [350, 127] width 357 height 14
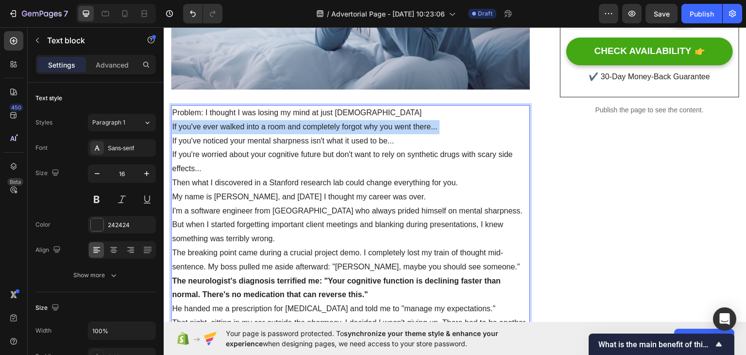
click at [262, 120] on p "If you've ever walked into a room and completely forgot why you went there..." at bounding box center [350, 127] width 357 height 14
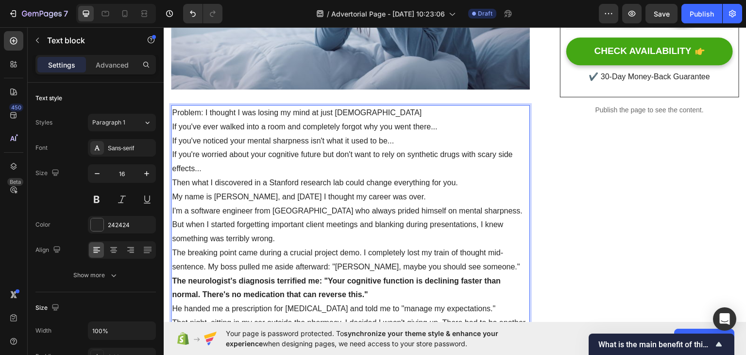
click at [323, 138] on p "If you've noticed your mental sharpness isn't what it used to be..." at bounding box center [350, 141] width 357 height 14
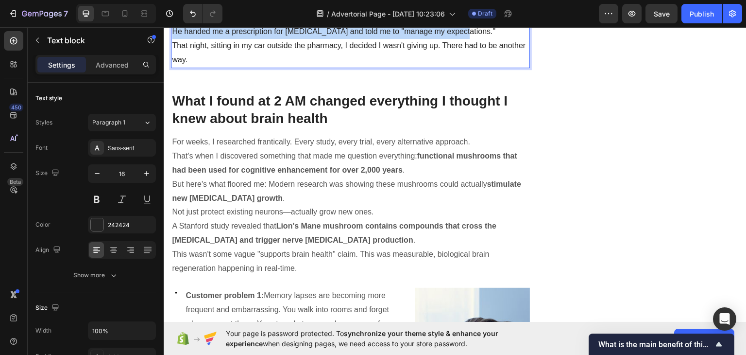
scroll to position [626, 0]
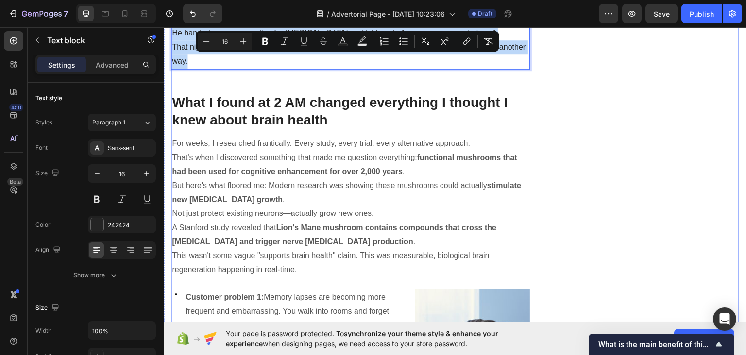
drag, startPoint x: 173, startPoint y: 109, endPoint x: 471, endPoint y: 77, distance: 299.5
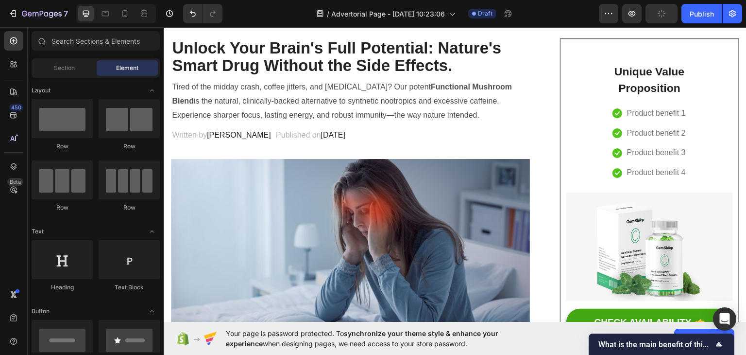
scroll to position [71, 0]
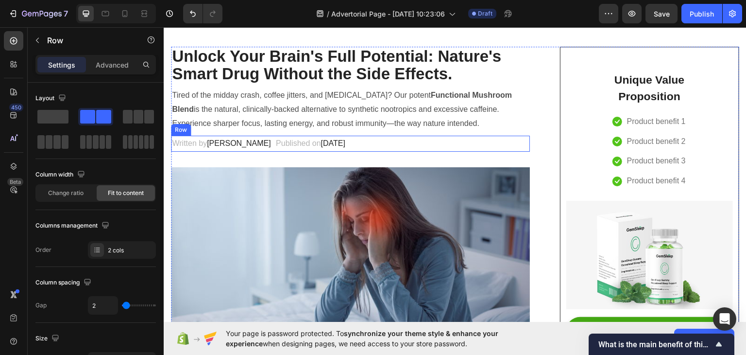
click at [403, 142] on div "Written by Dr.Marcus Text block Published on February 28, 2023 Text block Row" at bounding box center [350, 143] width 359 height 16
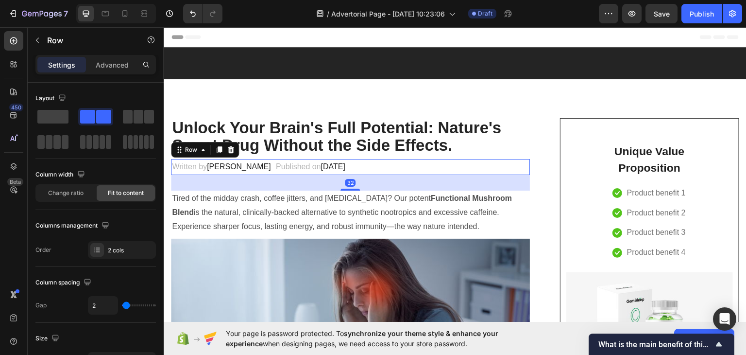
scroll to position [65, 0]
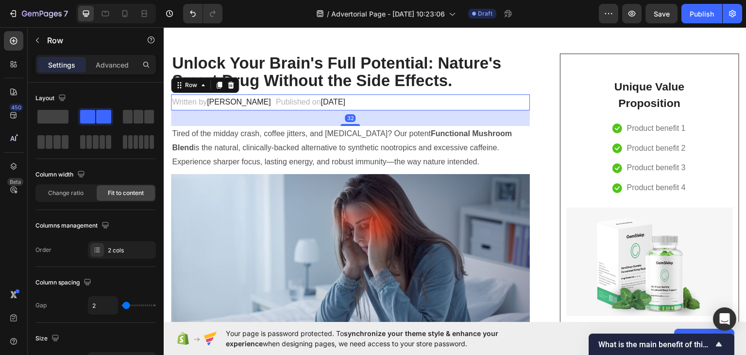
click at [524, 135] on div "Tired of the midday crash, coffee jitters, and [MEDICAL_DATA]? Our potent Funct…" at bounding box center [350, 147] width 359 height 44
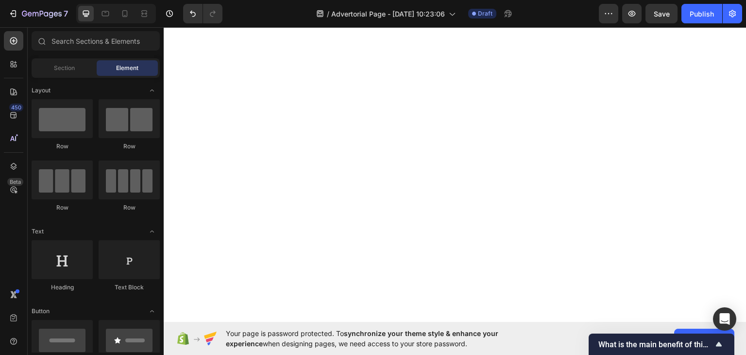
scroll to position [4436, 0]
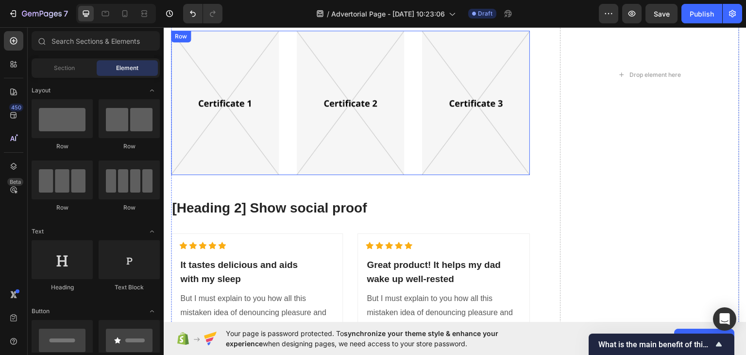
click at [292, 92] on div "Image Image Image Row" at bounding box center [350, 102] width 359 height 144
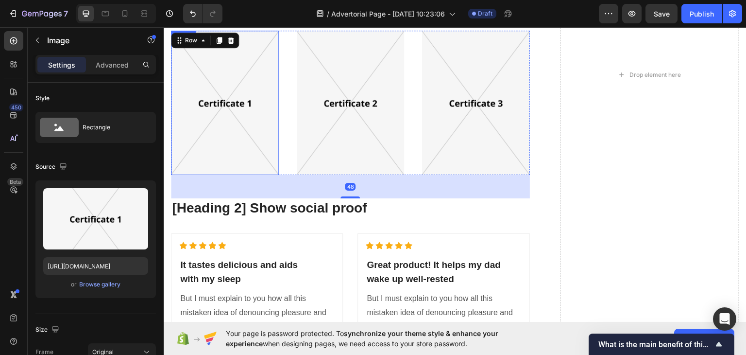
click at [212, 92] on img at bounding box center [225, 102] width 108 height 144
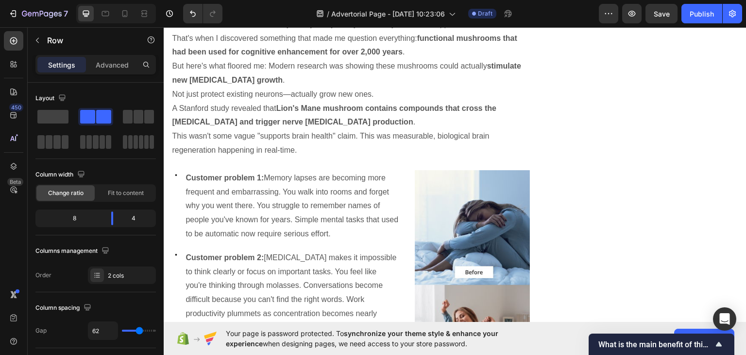
scroll to position [0, 0]
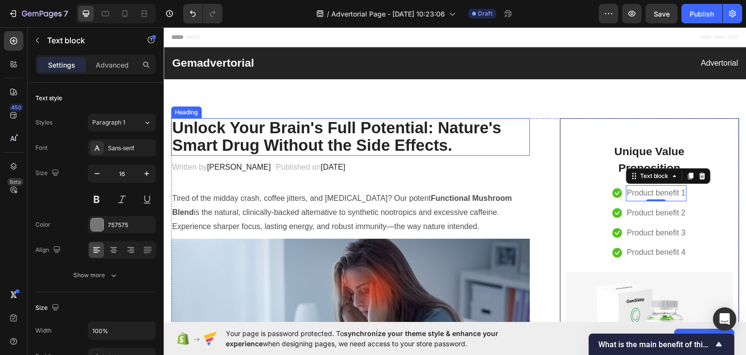
click at [376, 128] on h2 "Unlock Your Brain's Full Potential: Nature's Smart Drug Without the Side Effect…" at bounding box center [350, 136] width 359 height 37
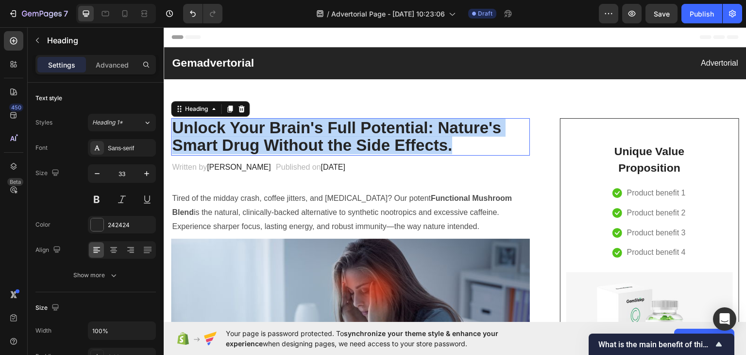
click at [376, 128] on p "Unlock Your Brain's Full Potential: Nature's Smart Drug Without the Side Effect…" at bounding box center [350, 136] width 357 height 35
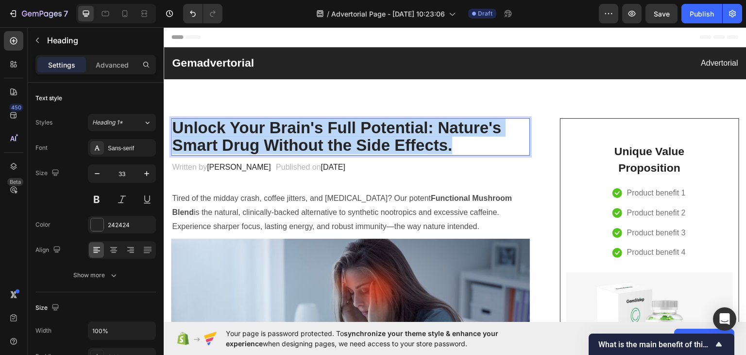
click at [376, 128] on p "Unlock Your Brain's Full Potential: Nature's Smart Drug Without the Side Effect…" at bounding box center [350, 136] width 357 height 35
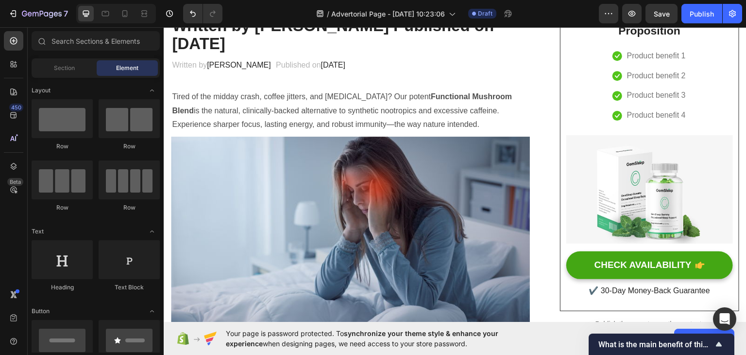
scroll to position [112, 0]
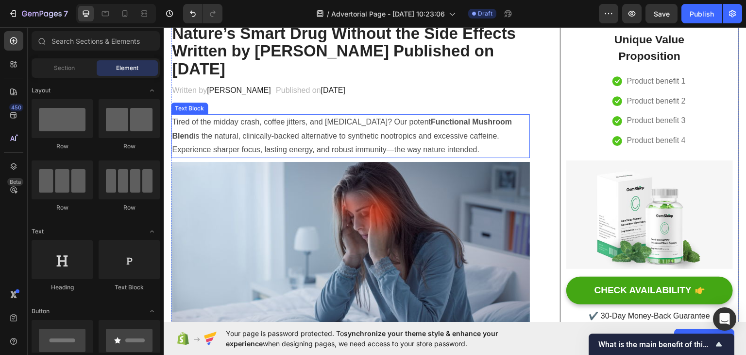
click at [365, 137] on p "Tired of the midday crash, coffee jitters, and [MEDICAL_DATA]? Our potent Funct…" at bounding box center [350, 136] width 357 height 42
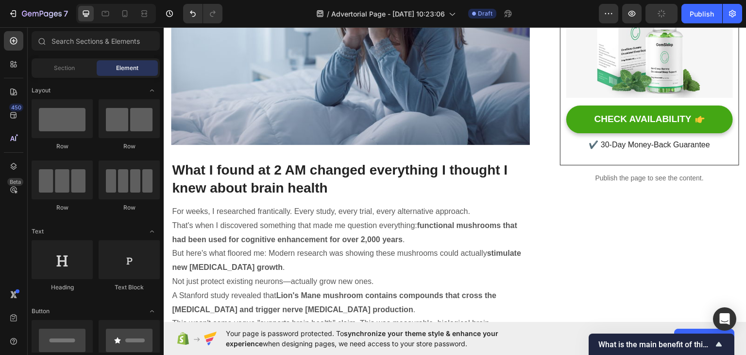
scroll to position [299, 0]
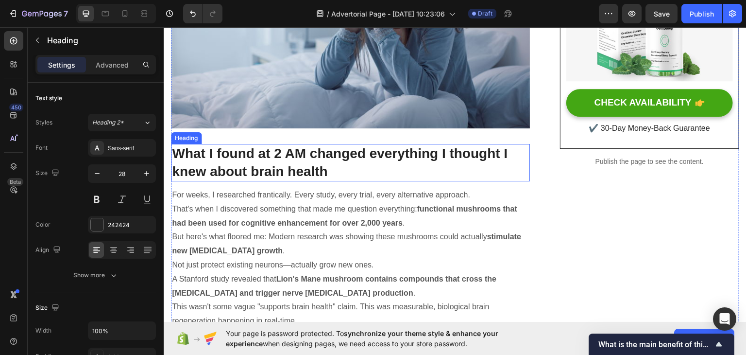
click at [272, 166] on h2 "What I found at 2 AM changed everything I thought I knew about brain health" at bounding box center [350, 161] width 359 height 37
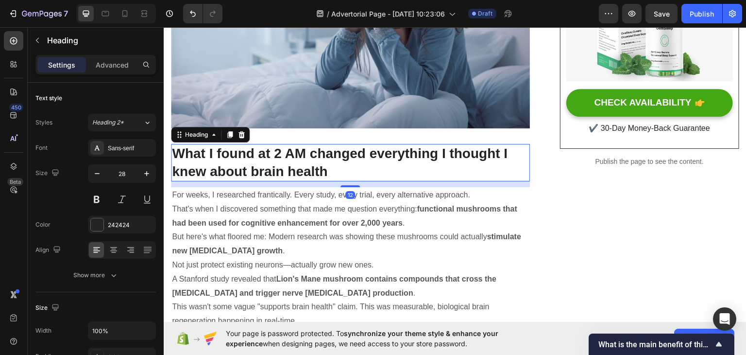
click at [272, 166] on h2 "What I found at 2 AM changed everything I thought I knew about brain health" at bounding box center [350, 161] width 359 height 37
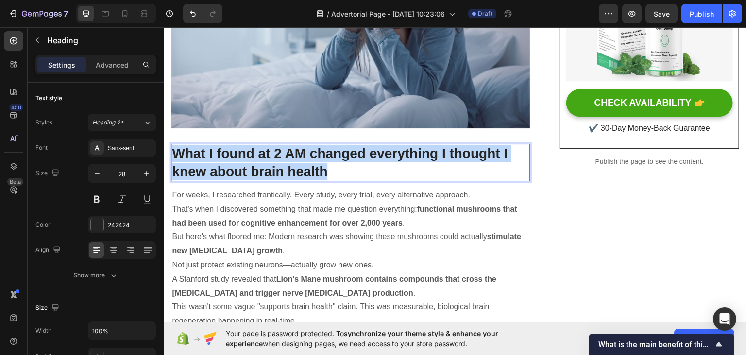
click at [272, 166] on p "What I found at 2 AM changed everything I thought I knew about brain health" at bounding box center [350, 161] width 357 height 35
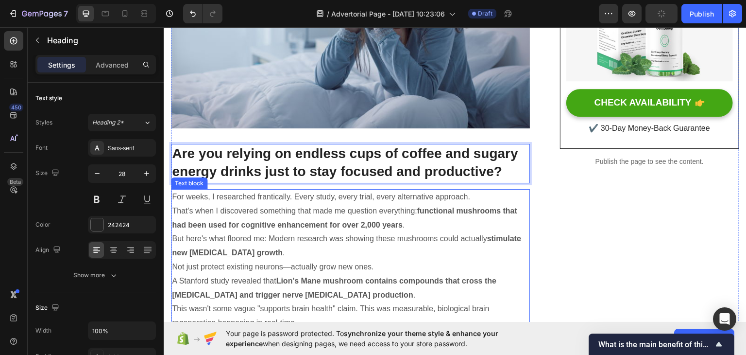
click at [199, 231] on p "But here's what floored me: Modern research was showing these mushrooms could a…" at bounding box center [350, 245] width 357 height 28
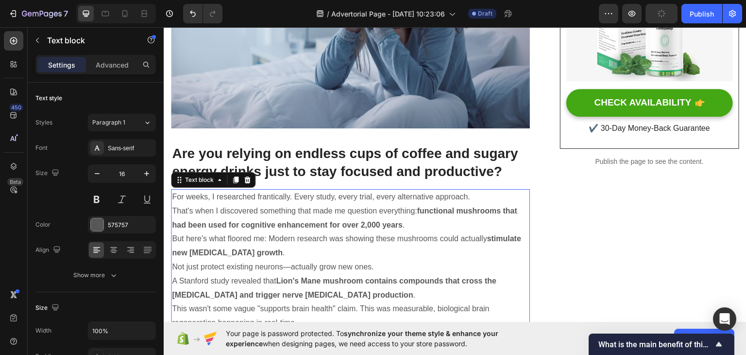
click at [199, 231] on p "But here's what floored me: Modern research was showing these mushrooms could a…" at bounding box center [350, 245] width 357 height 28
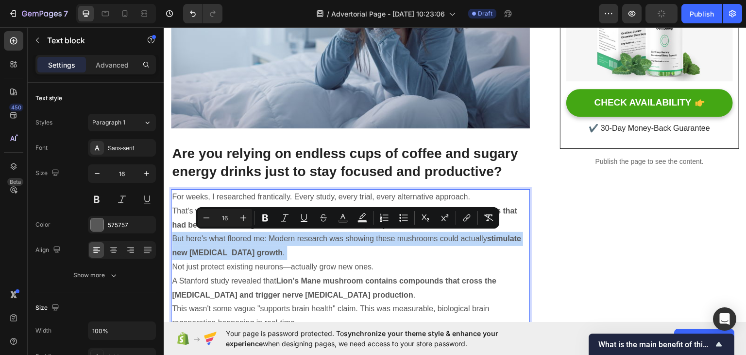
click at [199, 231] on p "But here's what floored me: Modern research was showing these mushrooms could a…" at bounding box center [350, 245] width 357 height 28
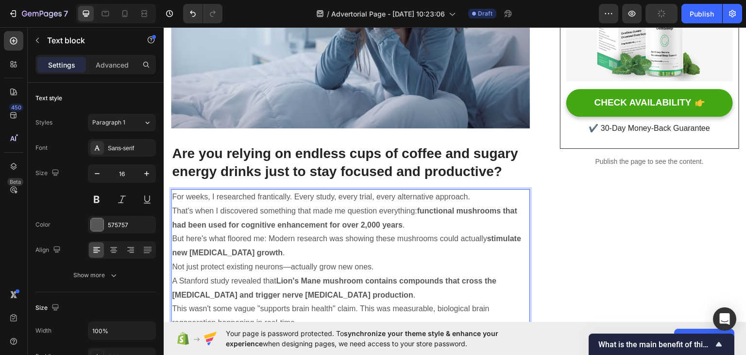
click at [184, 193] on p "For weeks, I researched frantically. Every study, every trial, every alternativ…" at bounding box center [350, 196] width 357 height 14
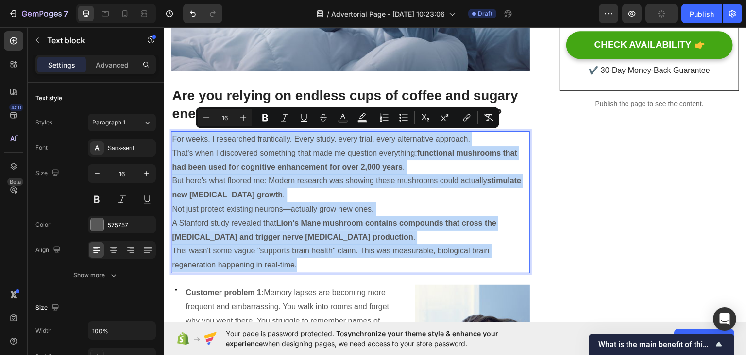
scroll to position [422, 0]
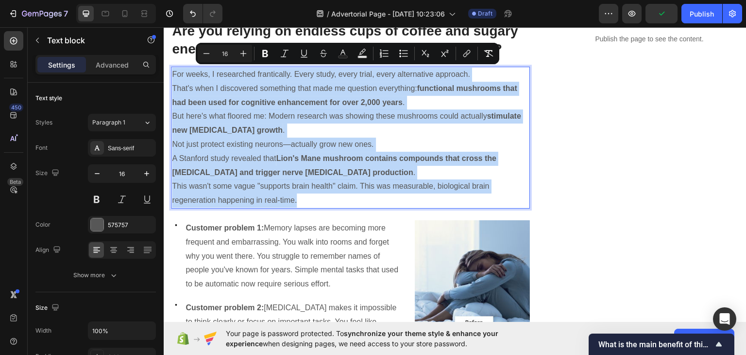
drag, startPoint x: 172, startPoint y: 193, endPoint x: 303, endPoint y: 198, distance: 130.8
click at [303, 198] on div "For weeks, I researched frantically. Every study, every trial, every alternativ…" at bounding box center [350, 137] width 359 height 142
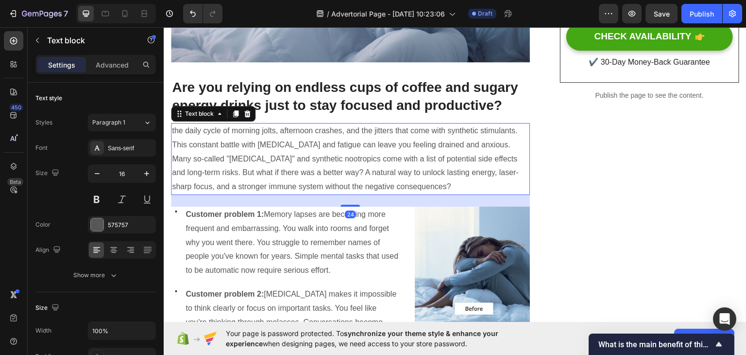
scroll to position [369, 0]
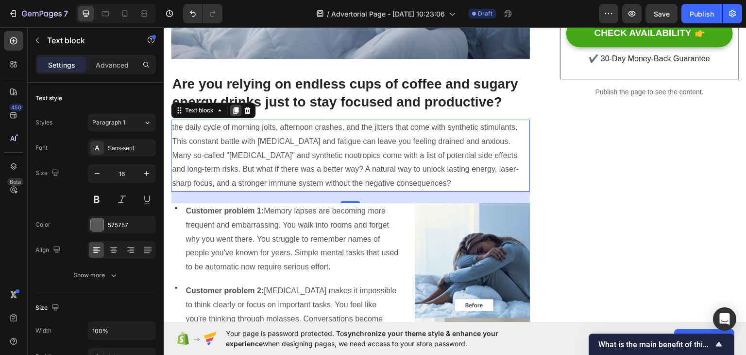
click at [237, 104] on div at bounding box center [236, 110] width 12 height 12
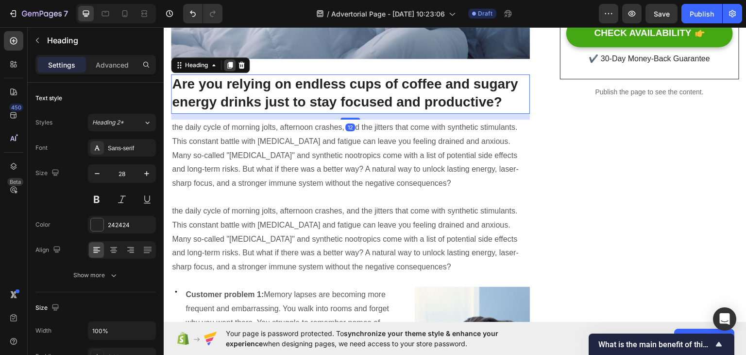
click at [229, 64] on icon at bounding box center [229, 64] width 5 height 7
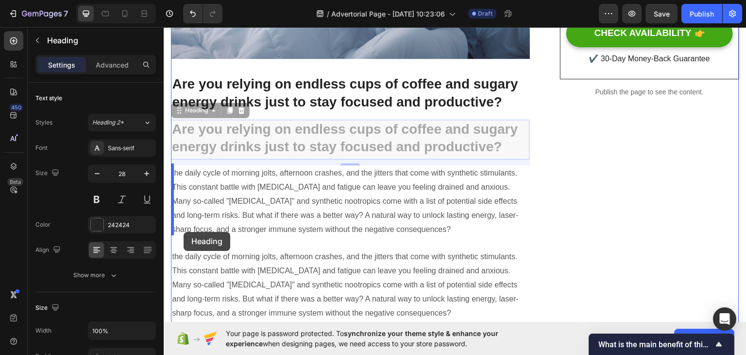
drag, startPoint x: 182, startPoint y: 111, endPoint x: 183, endPoint y: 235, distance: 123.9
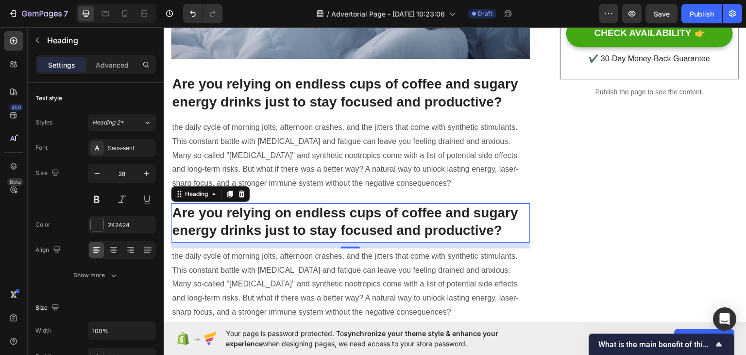
click at [267, 218] on h2 "Are you relying on endless cups of coffee and sugary energy drinks just to stay…" at bounding box center [350, 222] width 359 height 39
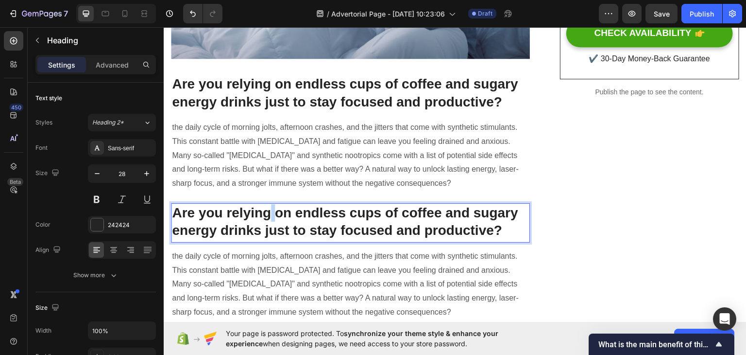
click at [267, 218] on p "Are you relying on endless cups of coffee and sugary energy drinks just to stay…" at bounding box center [350, 222] width 357 height 37
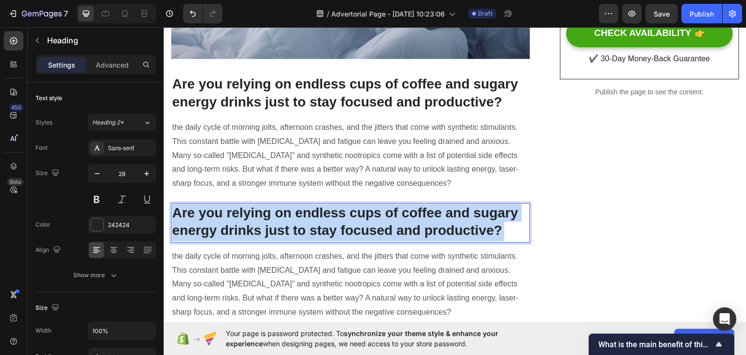
click at [267, 218] on p "Are you relying on endless cups of coffee and sugary energy drinks just to stay…" at bounding box center [350, 222] width 357 height 37
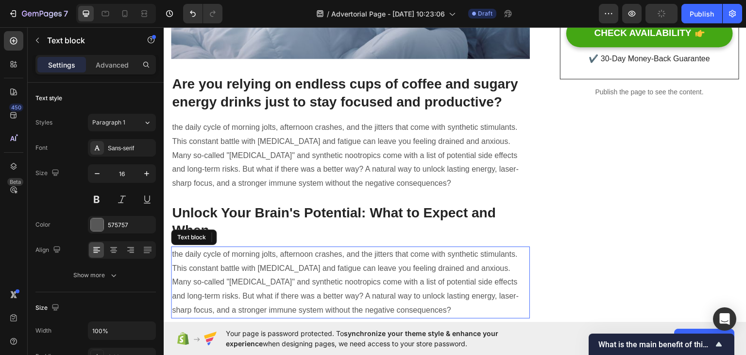
click at [210, 262] on p "the daily cycle of morning jolts, afternoon crashes, and the jitters that come …" at bounding box center [350, 261] width 357 height 28
click at [441, 309] on p "Many so-called "[MEDICAL_DATA]" and synthetic nootropics come with a list of po…" at bounding box center [350, 295] width 357 height 42
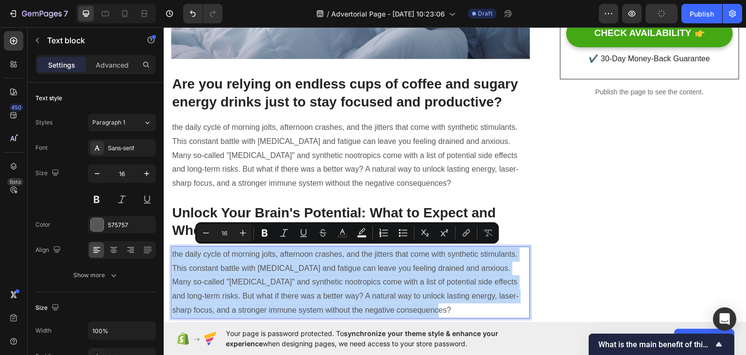
drag, startPoint x: 347, startPoint y: 300, endPoint x: 171, endPoint y: 250, distance: 182.8
click at [171, 250] on div "the daily cycle of morning jolts, afternoon crashes, and the jitters that come …" at bounding box center [350, 282] width 359 height 72
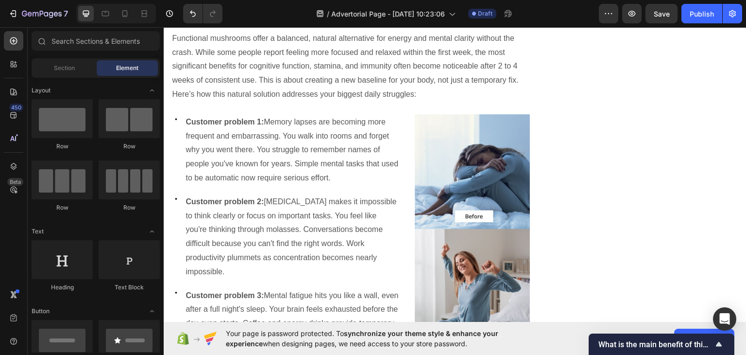
scroll to position [0, 0]
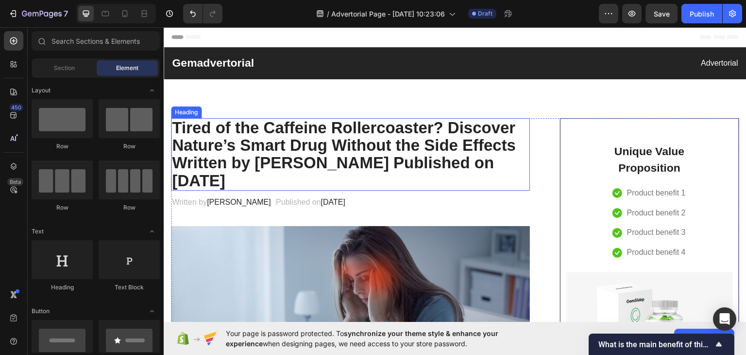
click at [326, 157] on p "Tired of the Caffeine Rollercoaster? Discover Nature’s Smart Drug Without the S…" at bounding box center [350, 154] width 357 height 70
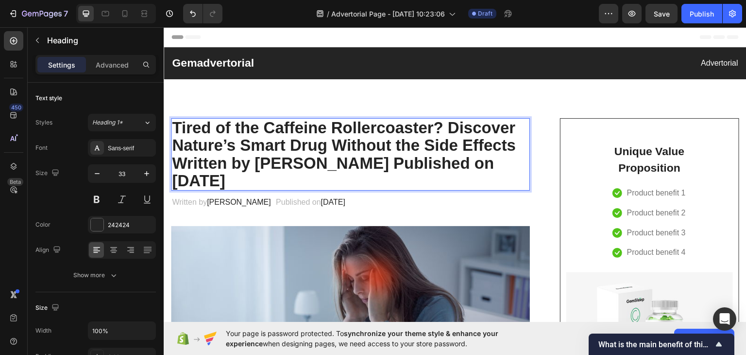
click at [326, 157] on p "Tired of the Caffeine Rollercoaster? Discover Nature’s Smart Drug Without the S…" at bounding box center [350, 154] width 357 height 70
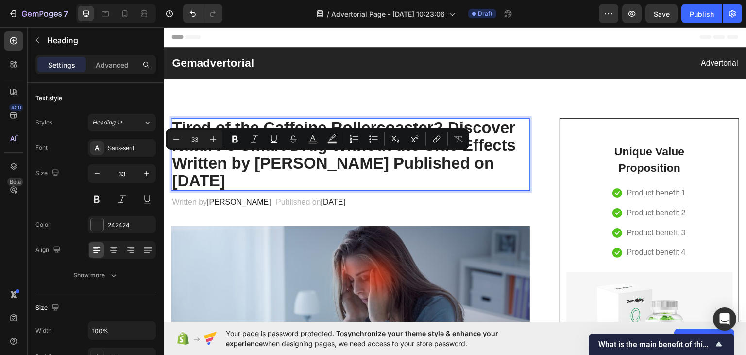
click at [326, 157] on p "Tired of the Caffeine Rollercoaster? Discover Nature’s Smart Drug Without the S…" at bounding box center [350, 154] width 357 height 70
click at [334, 165] on p "Tired of the Caffeine Rollercoaster? Discover Nature’s Smart Drug Without the S…" at bounding box center [350, 154] width 357 height 70
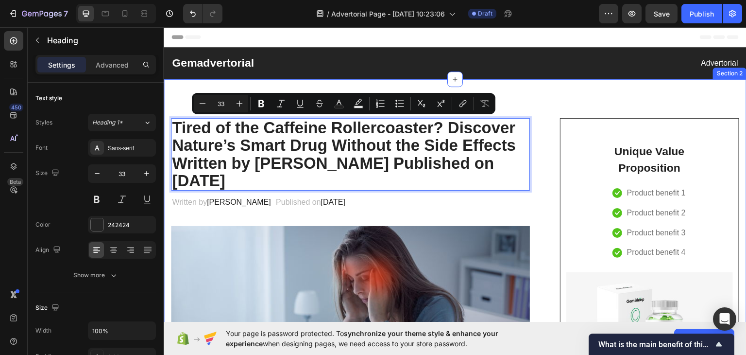
drag, startPoint x: 290, startPoint y: 179, endPoint x: 169, endPoint y: 121, distance: 133.6
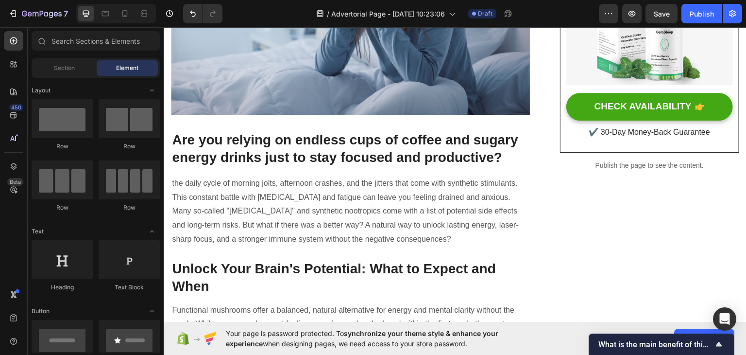
scroll to position [304, 0]
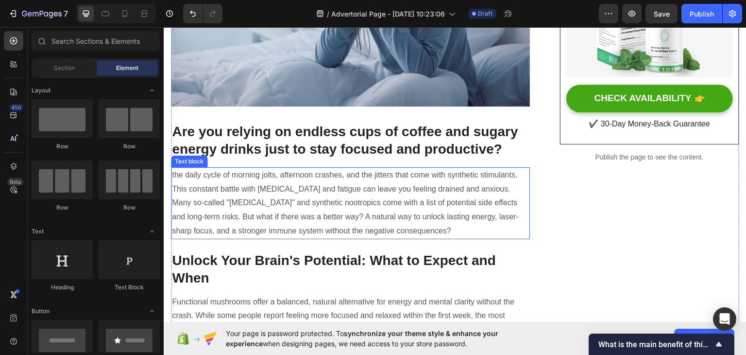
click at [282, 175] on p "the daily cycle of morning jolts, afternoon crashes, and the jitters that come …" at bounding box center [350, 182] width 357 height 28
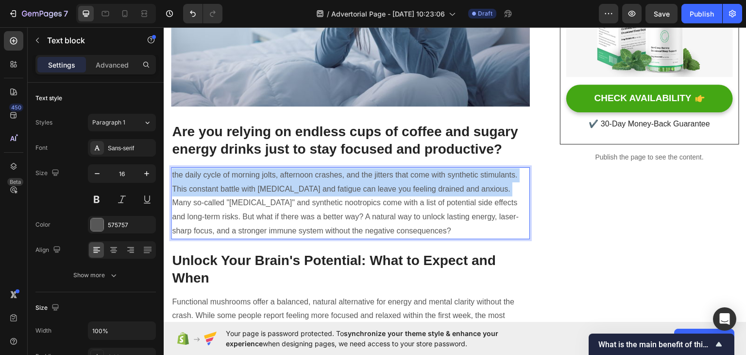
click at [282, 175] on p "the daily cycle of morning jolts, afternoon crashes, and the jitters that come …" at bounding box center [350, 182] width 357 height 28
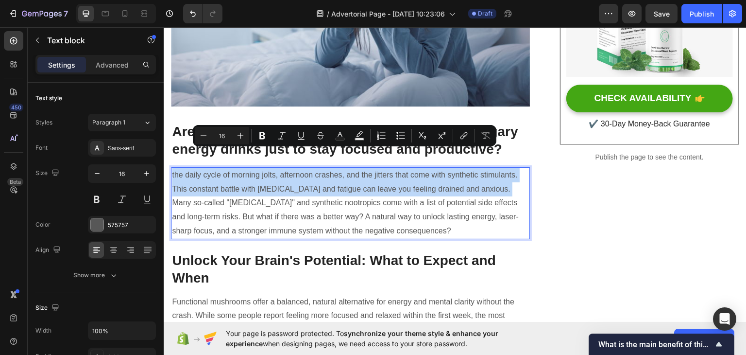
click at [282, 175] on p "the daily cycle of morning jolts, afternoon crashes, and the jitters that come …" at bounding box center [350, 182] width 357 height 28
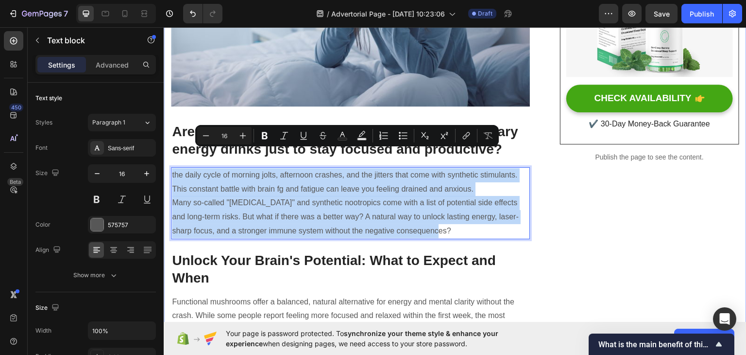
drag, startPoint x: 451, startPoint y: 212, endPoint x: 169, endPoint y: 153, distance: 287.9
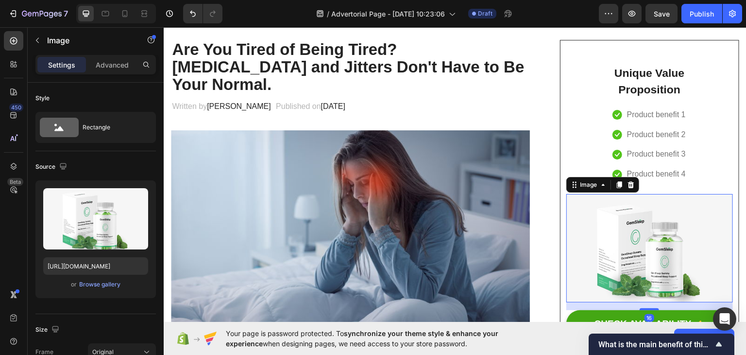
scroll to position [82, 0]
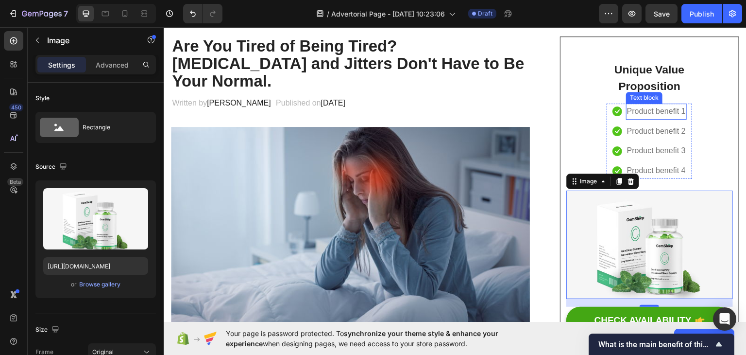
click at [661, 111] on p "Product benefit 1" at bounding box center [656, 111] width 59 height 14
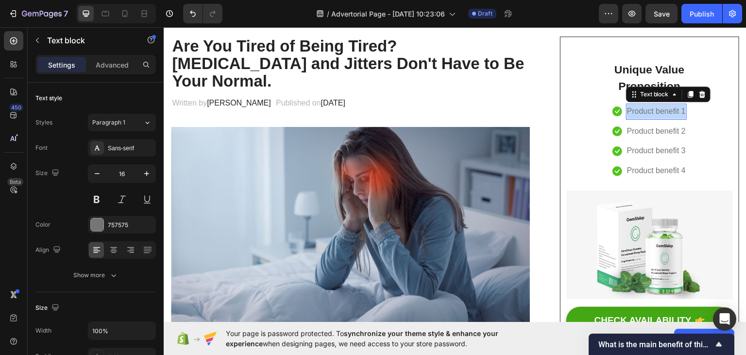
click at [661, 111] on p "Product benefit 1" at bounding box center [656, 111] width 59 height 14
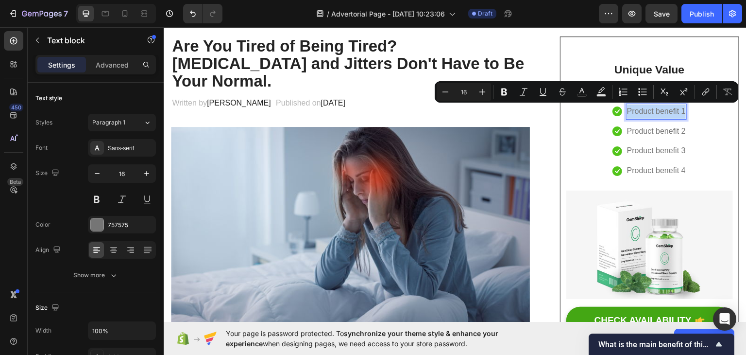
click at [653, 107] on p "Product benefit 1" at bounding box center [656, 111] width 59 height 14
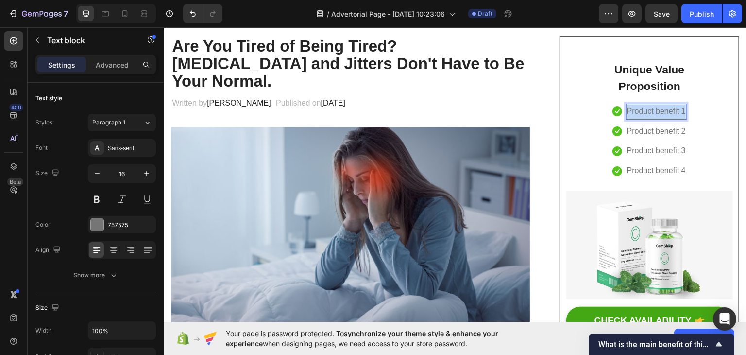
click at [653, 107] on p "Product benefit 1" at bounding box center [656, 111] width 59 height 14
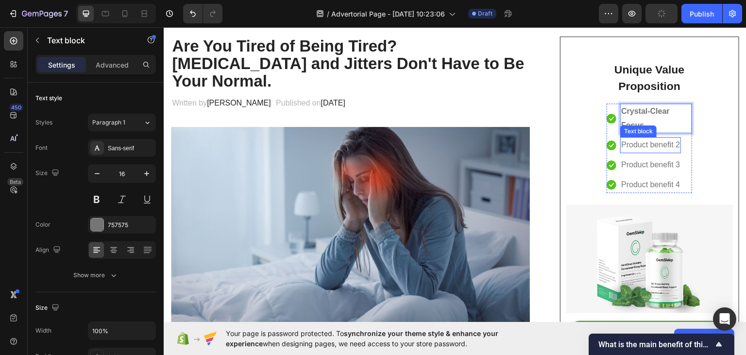
click at [652, 146] on p "Product benefit 2" at bounding box center [650, 144] width 59 height 14
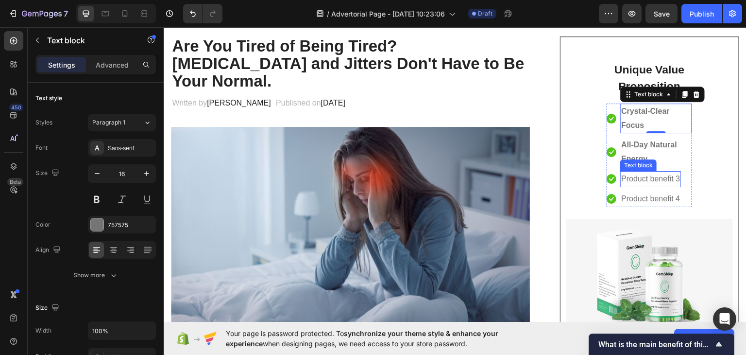
click at [638, 177] on p "Product benefit 3" at bounding box center [650, 178] width 59 height 14
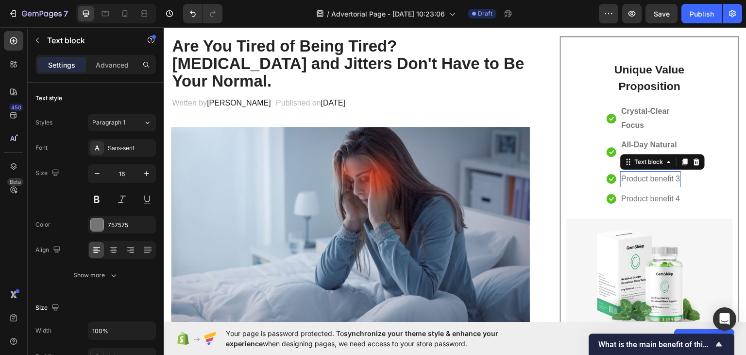
click at [638, 177] on p "Product benefit 3" at bounding box center [650, 178] width 59 height 14
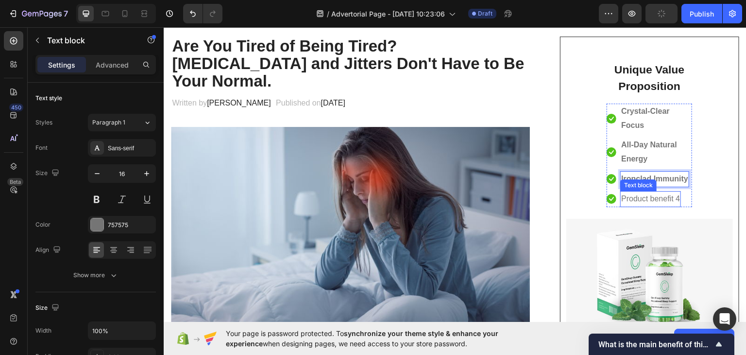
click at [655, 196] on p "Product benefit 4" at bounding box center [650, 198] width 59 height 14
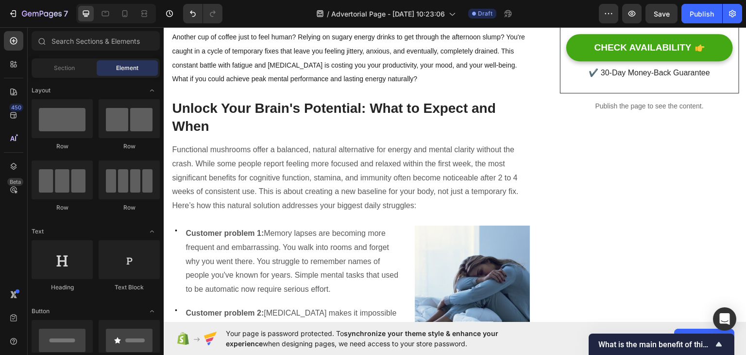
scroll to position [413, 0]
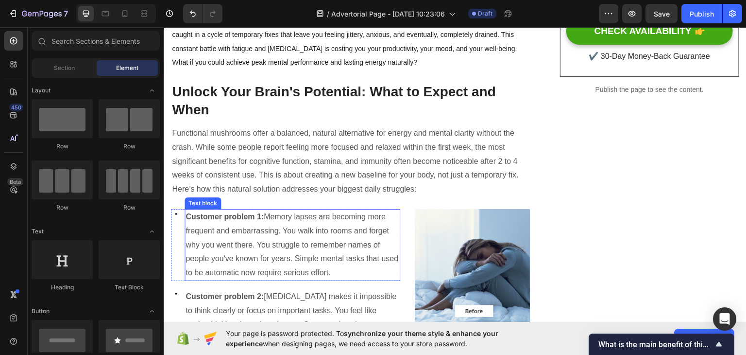
click at [275, 211] on p "Customer problem 1: Memory lapses are becoming more frequent and embarrassing. …" at bounding box center [293, 244] width 214 height 70
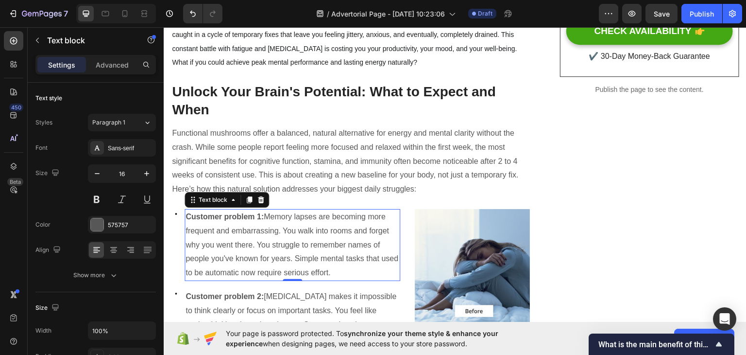
click at [296, 213] on p "Customer problem 1: Memory lapses are becoming more frequent and embarrassing. …" at bounding box center [293, 244] width 214 height 70
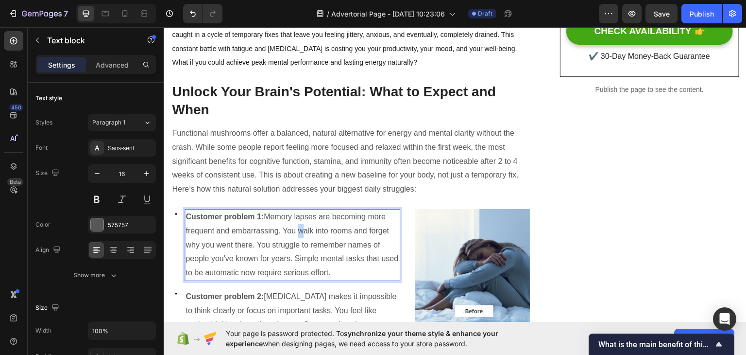
click at [296, 213] on p "Customer problem 1: Memory lapses are becoming more frequent and embarrassing. …" at bounding box center [293, 244] width 214 height 70
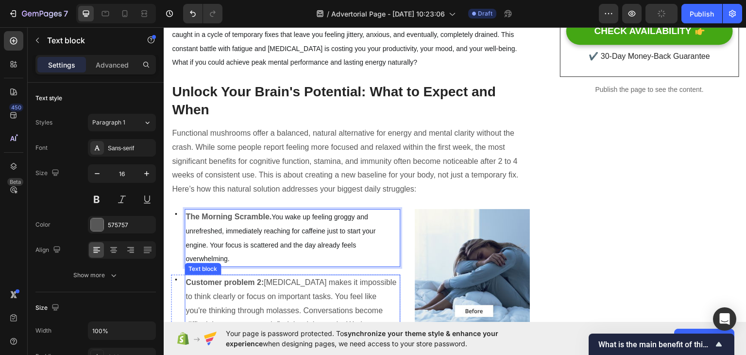
click at [250, 288] on p "Customer problem 2: [MEDICAL_DATA] makes it impossible to think clearly or focu…" at bounding box center [293, 317] width 214 height 84
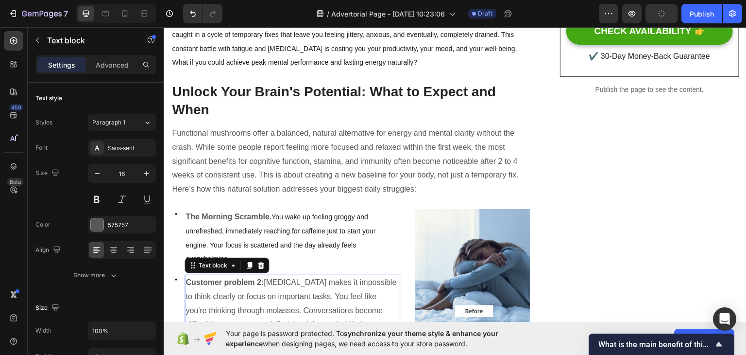
click at [250, 288] on p "Customer problem 2: [MEDICAL_DATA] makes it impossible to think clearly or focu…" at bounding box center [293, 317] width 214 height 84
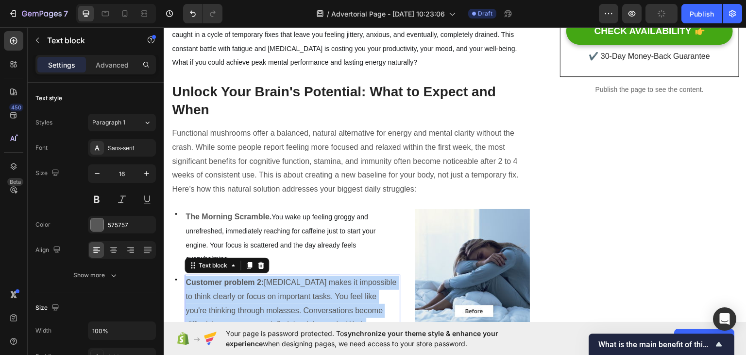
click at [250, 288] on p "Customer problem 2: [MEDICAL_DATA] makes it impossible to think clearly or focu…" at bounding box center [293, 317] width 214 height 84
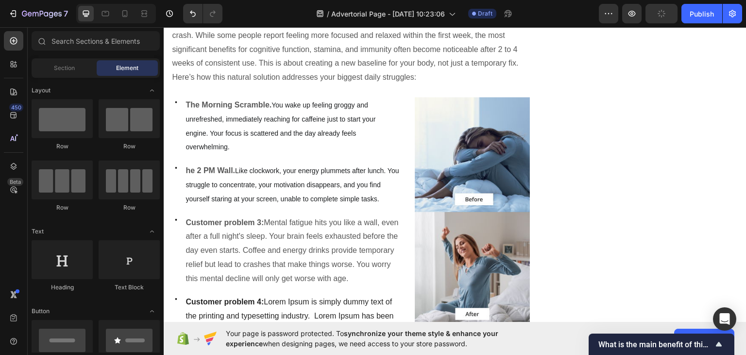
scroll to position [557, 0]
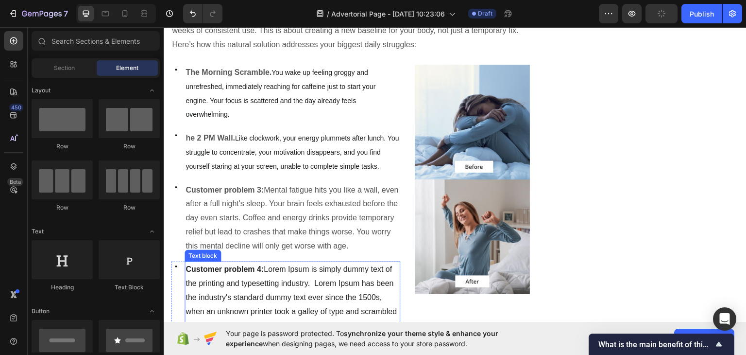
click at [303, 268] on span "Customer problem 4: Lorem Ipsum is simply dummy text of the printing and typese…" at bounding box center [291, 296] width 211 height 64
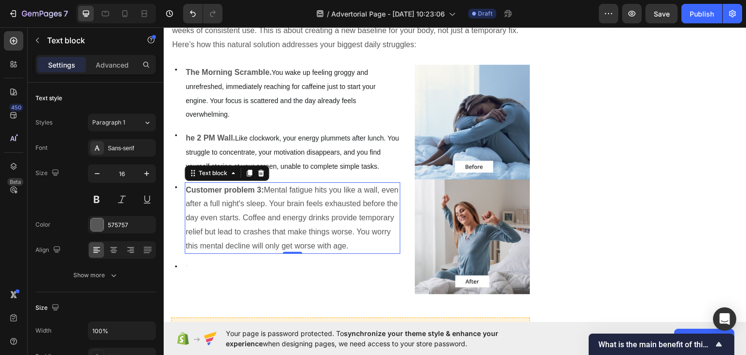
click at [284, 200] on p "Customer problem 3: Mental fatigue hits you like a wall, even after a full nigh…" at bounding box center [293, 218] width 214 height 70
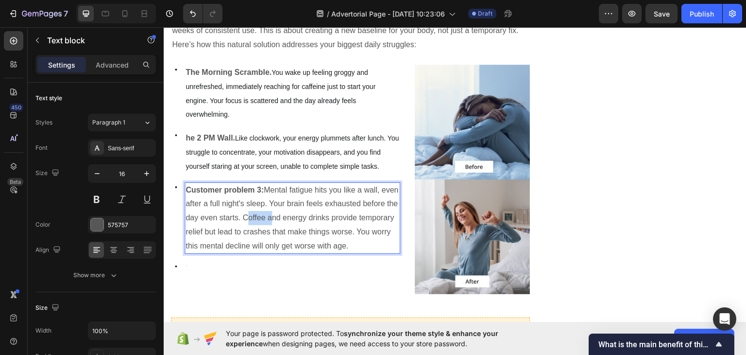
click at [284, 200] on p "Customer problem 3: Mental fatigue hits you like a wall, even after a full nigh…" at bounding box center [293, 218] width 214 height 70
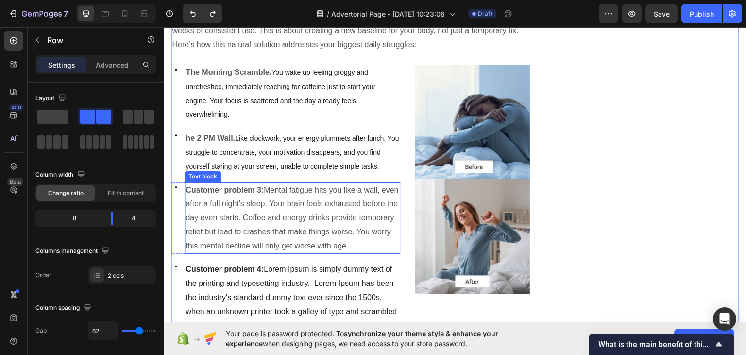
click at [288, 208] on p "Customer problem 3: Mental fatigue hits you like a wall, even after a full nigh…" at bounding box center [293, 218] width 214 height 70
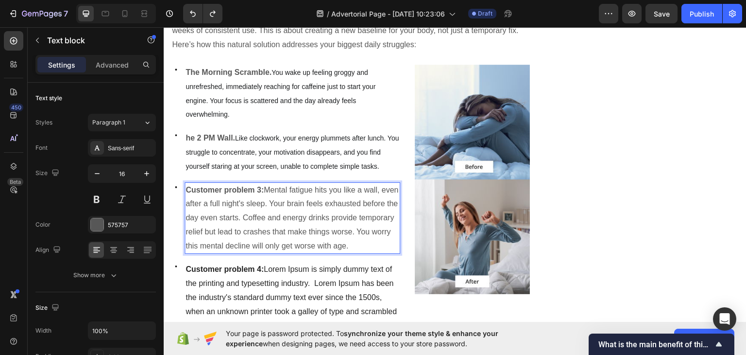
click at [288, 208] on p "Customer problem 3: Mental fatigue hits you like a wall, even after a full nigh…" at bounding box center [293, 218] width 214 height 70
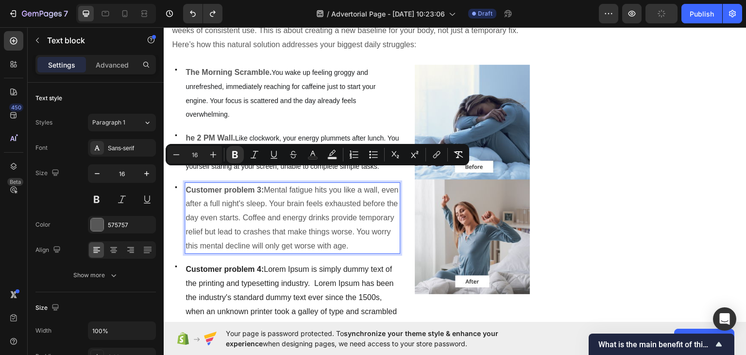
click at [283, 200] on p "Customer problem 3: Mental fatigue hits you like a wall, even after a full nigh…" at bounding box center [293, 218] width 214 height 70
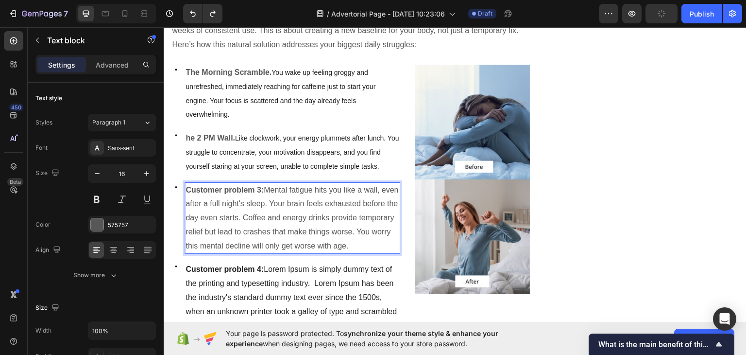
click at [283, 200] on p "Customer problem 3: Mental fatigue hits you like a wall, even after a full nigh…" at bounding box center [293, 218] width 214 height 70
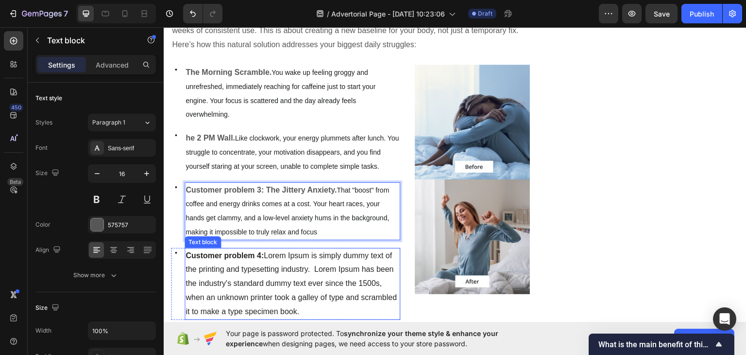
click at [266, 270] on span "Customer problem 4: Lorem Ipsum is simply dummy text of the printing and typese…" at bounding box center [291, 283] width 211 height 64
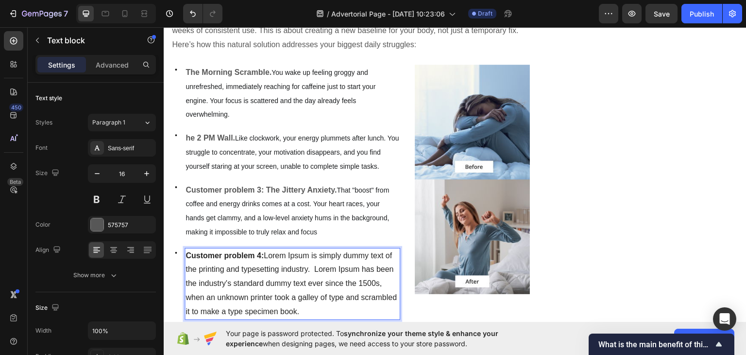
click at [266, 270] on span "Customer problem 4: Lorem Ipsum is simply dummy text of the printing and typese…" at bounding box center [291, 283] width 211 height 64
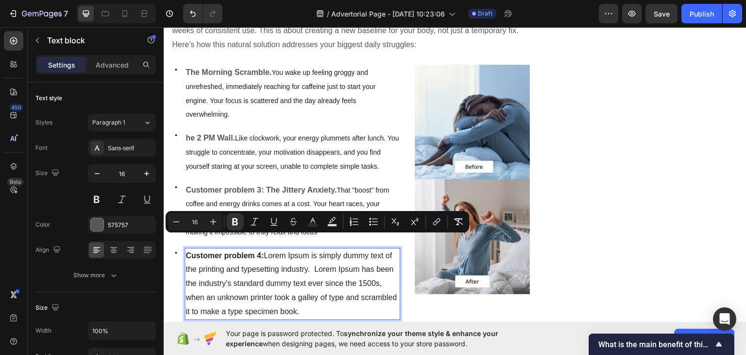
click at [266, 270] on span "Customer problem 4: Lorem Ipsum is simply dummy text of the printing and typese…" at bounding box center [291, 283] width 211 height 64
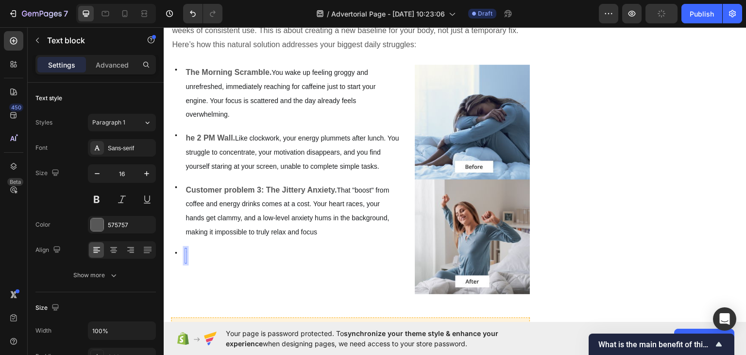
click at [185, 247] on div "Rich Text Editor. Editing area: main" at bounding box center [186, 255] width 2 height 16
click at [186, 247] on div "Rich Text Editor. Editing area: main" at bounding box center [186, 255] width 2 height 16
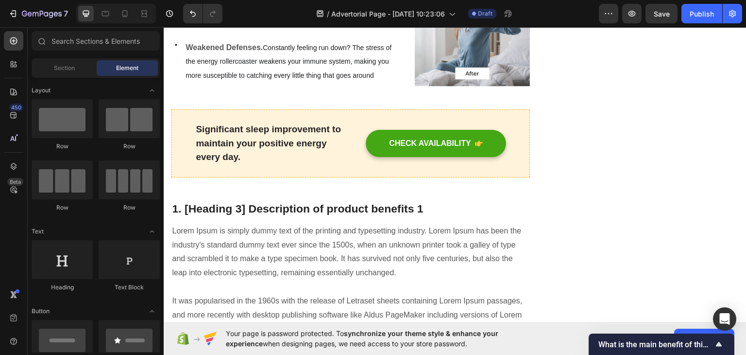
scroll to position [773, 0]
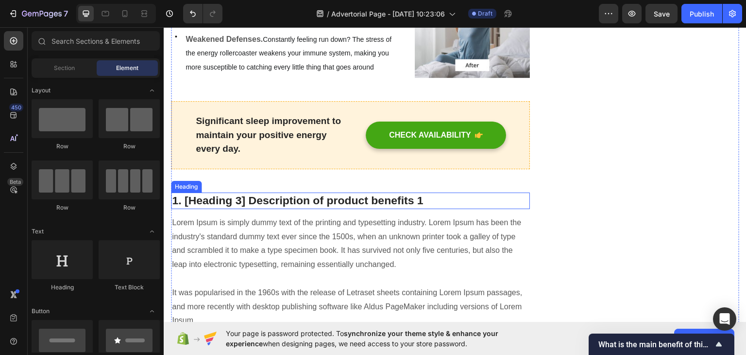
click at [319, 193] on p "1. [Heading 3] Description of product benefits 1" at bounding box center [350, 200] width 357 height 15
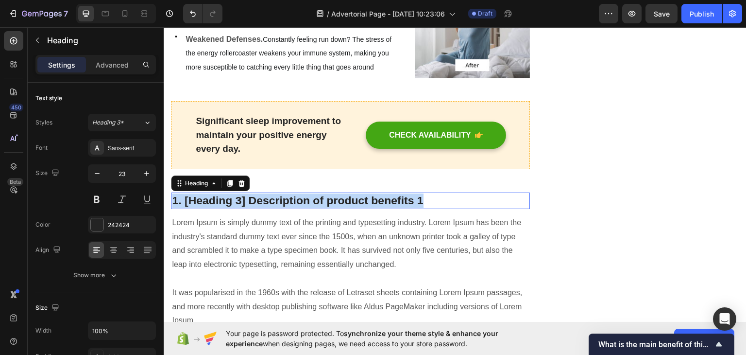
click at [319, 193] on p "1. [Heading 3] Description of product benefits 1" at bounding box center [350, 200] width 357 height 15
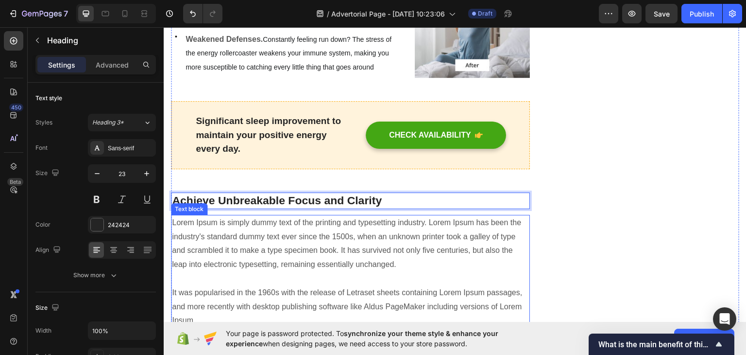
click at [274, 221] on p "Lorem Ipsum is simply dummy text of the printing and typesetting industry. Lore…" at bounding box center [350, 271] width 357 height 112
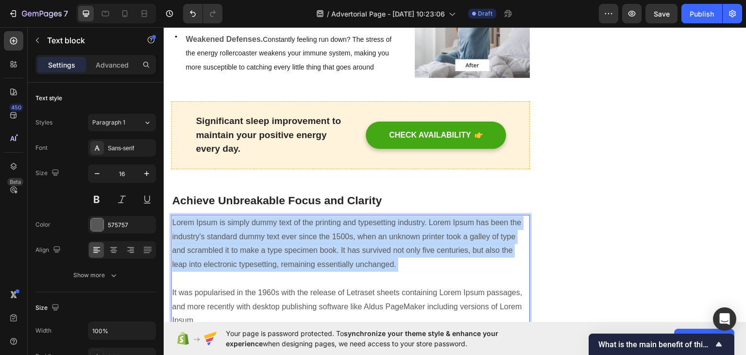
click at [274, 221] on p "Lorem Ipsum is simply dummy text of the printing and typesetting industry. Lore…" at bounding box center [350, 271] width 357 height 112
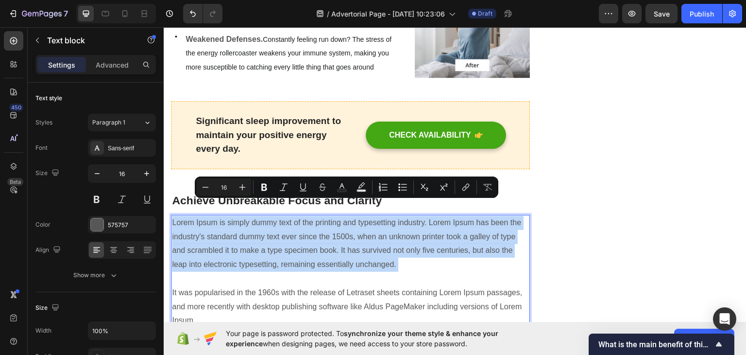
click at [274, 221] on p "Lorem Ipsum is simply dummy text of the printing and typesetting industry. Lore…" at bounding box center [350, 271] width 357 height 112
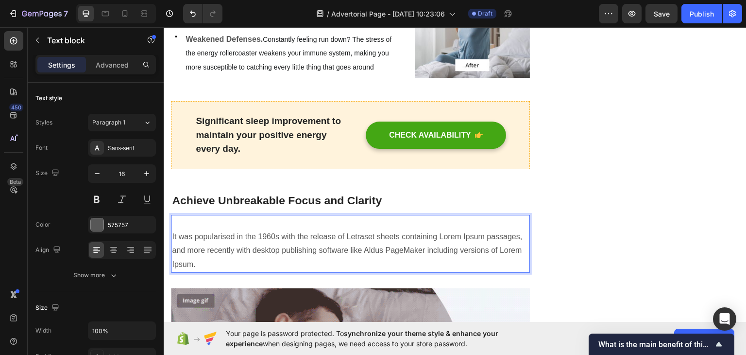
click at [308, 231] on p "⁠⁠⁠⁠⁠⁠⁠ It was popularised in the 1960s with the release of Letraset sheets con…" at bounding box center [350, 243] width 357 height 56
click at [308, 231] on p "It was popularised in the 1960s with the release of Letraset sheets containing …" at bounding box center [350, 243] width 357 height 56
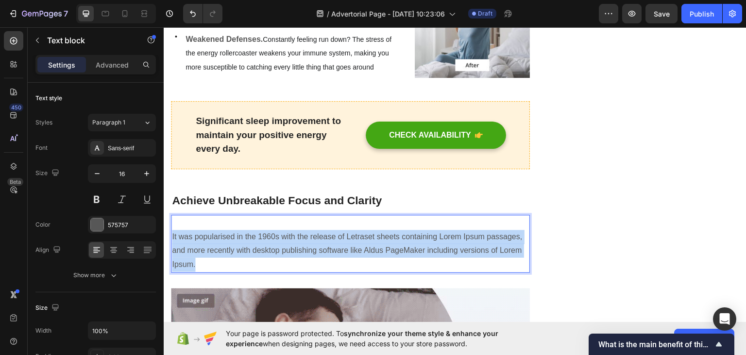
click at [308, 231] on p "It was popularised in the 1960s with the release of Letraset sheets containing …" at bounding box center [350, 243] width 357 height 56
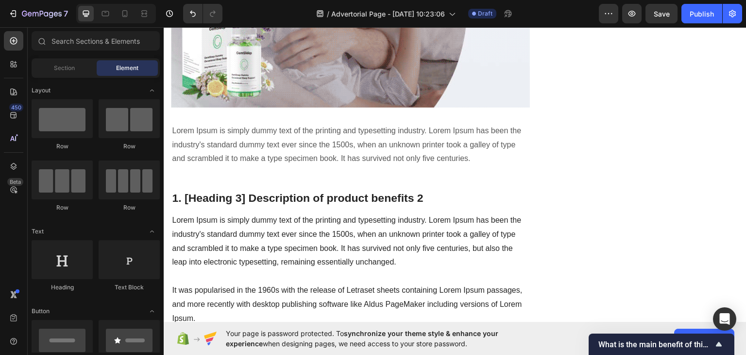
scroll to position [1214, 0]
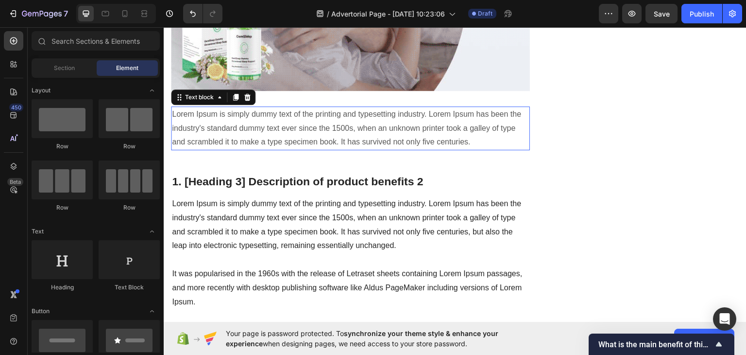
click at [406, 107] on p "Lorem Ipsum is simply dummy text of the printing and typesetting industry. Lore…" at bounding box center [350, 128] width 357 height 42
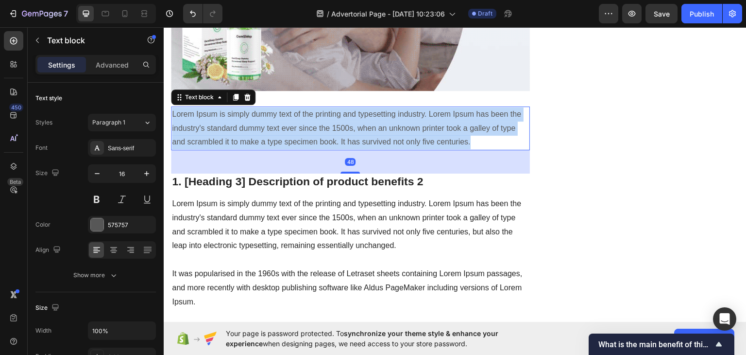
click at [406, 107] on p "Lorem Ipsum is simply dummy text of the printing and typesetting industry. Lore…" at bounding box center [350, 128] width 357 height 42
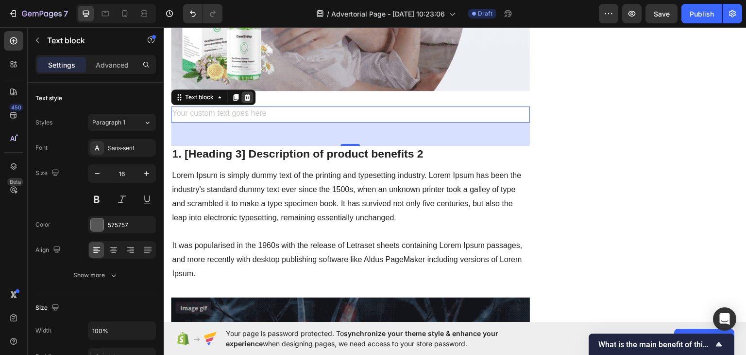
click at [248, 93] on icon at bounding box center [247, 96] width 6 height 7
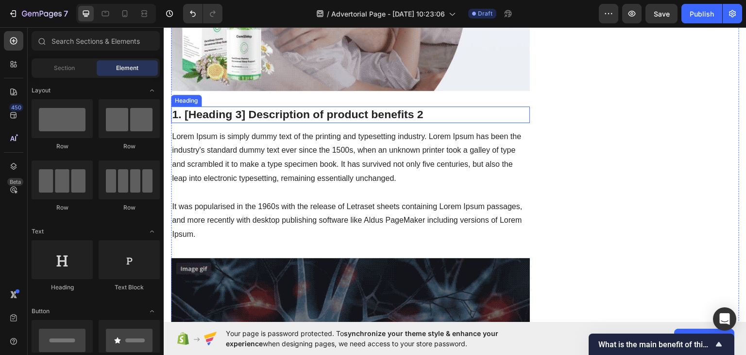
click at [384, 107] on p "1. [Heading 3] Description of product benefits 2" at bounding box center [350, 114] width 357 height 15
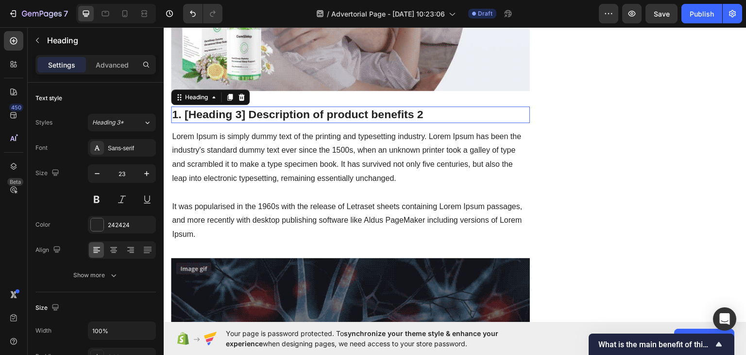
click at [384, 107] on p "1. [Heading 3] Description of product benefits 2" at bounding box center [350, 114] width 357 height 15
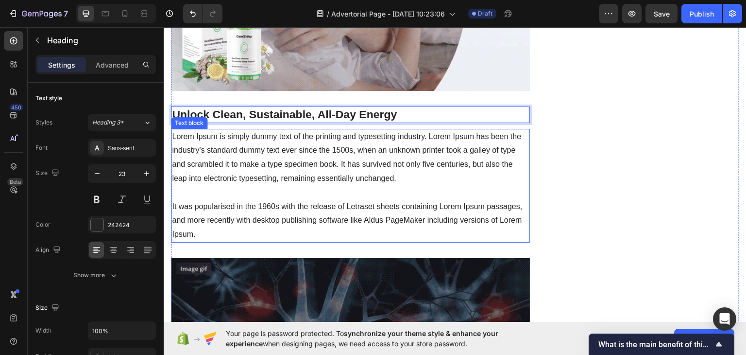
click at [261, 129] on p "Lorem Ipsum is simply dummy text of the printing and typesetting industry. Lore…" at bounding box center [350, 185] width 357 height 112
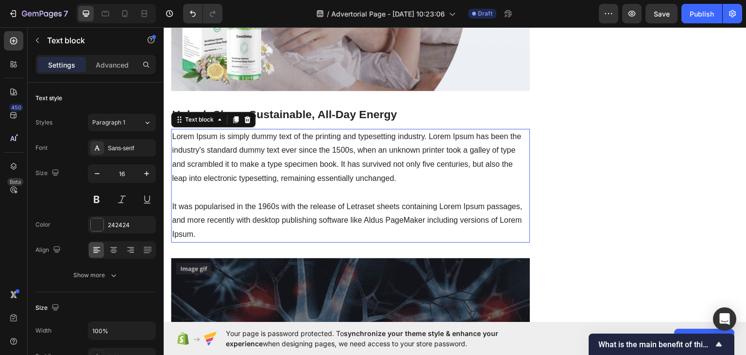
click at [261, 129] on p "Lorem Ipsum is simply dummy text of the printing and typesetting industry. Lore…" at bounding box center [350, 185] width 357 height 112
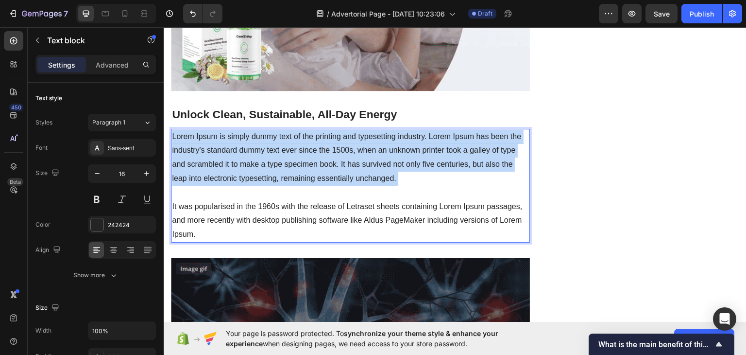
click at [261, 129] on p "Lorem Ipsum is simply dummy text of the printing and typesetting industry. Lore…" at bounding box center [350, 185] width 357 height 112
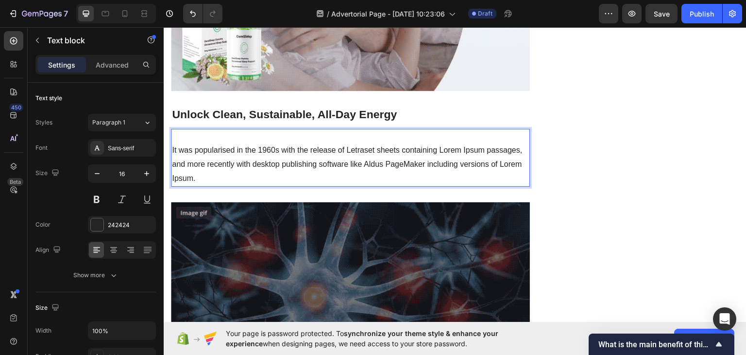
click at [288, 149] on p "⁠⁠⁠⁠⁠⁠⁠ It was popularised in the 1960s with the release of Letraset sheets con…" at bounding box center [350, 157] width 357 height 56
click at [288, 149] on p "It was popularised in the 1960s with the release of Letraset sheets containing …" at bounding box center [350, 157] width 357 height 56
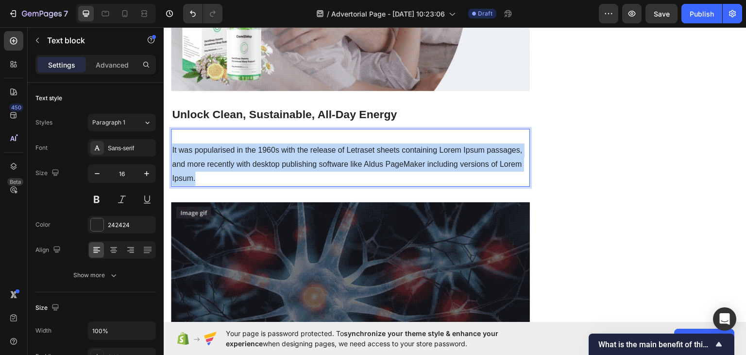
click at [288, 149] on p "It was popularised in the 1960s with the release of Letraset sheets containing …" at bounding box center [350, 157] width 357 height 56
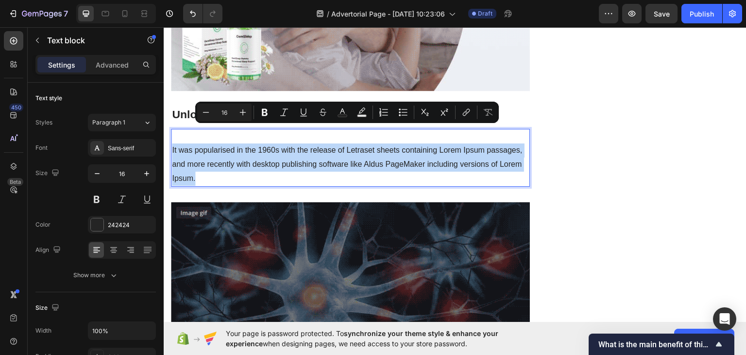
click at [288, 149] on p "It was popularised in the 1960s with the release of Letraset sheets containing …" at bounding box center [350, 157] width 357 height 56
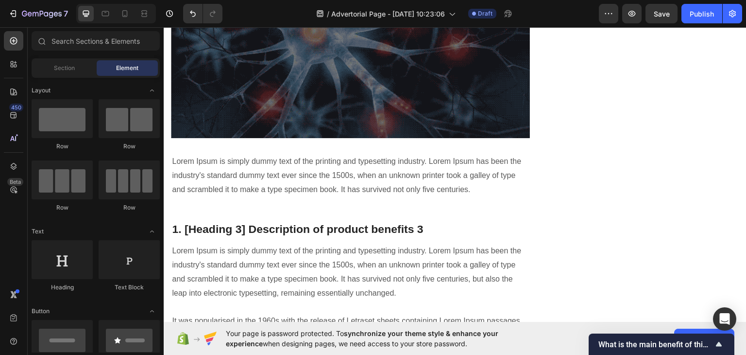
scroll to position [1512, 0]
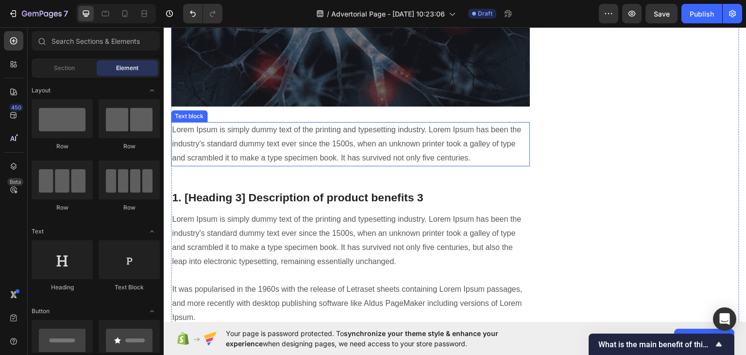
click at [373, 122] on p "Lorem Ipsum is simply dummy text of the printing and typesetting industry. Lore…" at bounding box center [350, 143] width 357 height 42
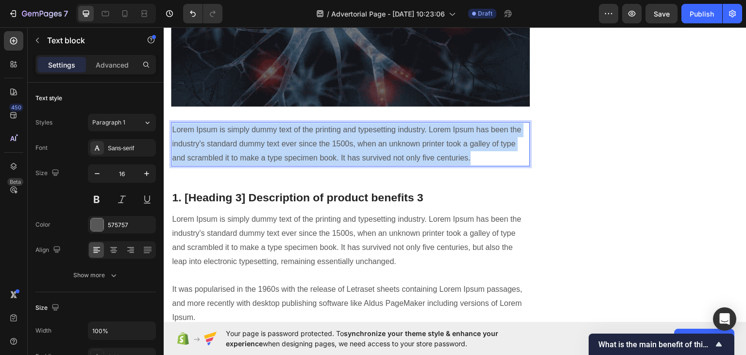
click at [373, 122] on p "Lorem Ipsum is simply dummy text of the printing and typesetting industry. Lore…" at bounding box center [350, 143] width 357 height 42
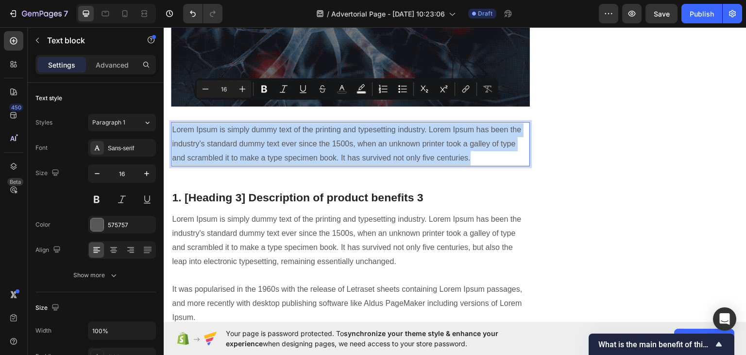
click at [335, 122] on p "Lorem Ipsum is simply dummy text of the printing and typesetting industry. Lore…" at bounding box center [350, 143] width 357 height 42
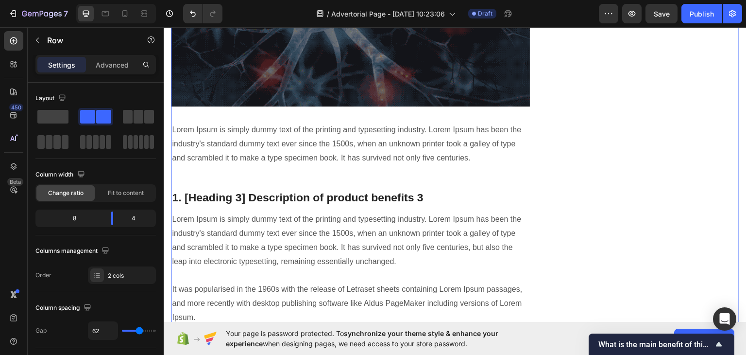
click at [197, 99] on div "⁠⁠⁠⁠⁠⁠⁠ Are You Tired of Being Tired? [MEDICAL_DATA] and Jitters Don't Have to …" at bounding box center [350, 88] width 359 height 2964
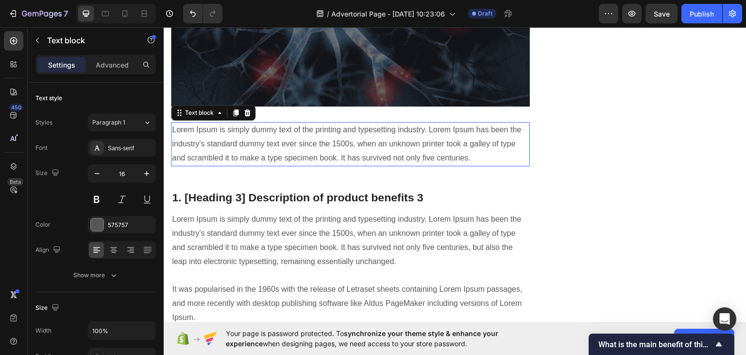
click at [204, 122] on p "Lorem Ipsum is simply dummy text of the printing and typesetting industry. Lore…" at bounding box center [350, 143] width 357 height 42
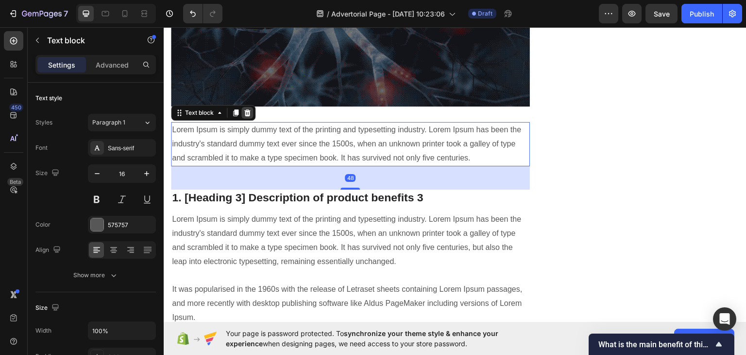
click at [248, 108] on icon at bounding box center [247, 112] width 8 height 8
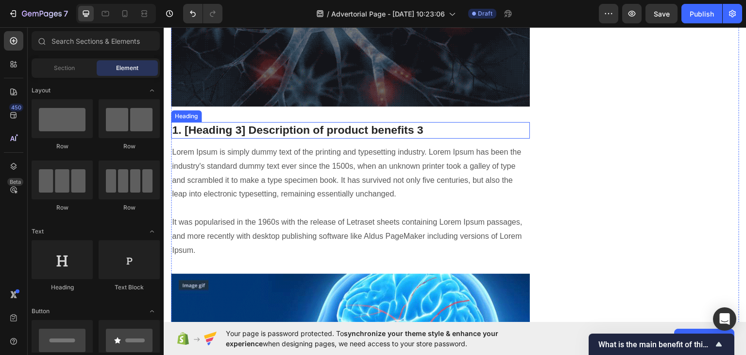
click at [244, 122] on p "1. [Heading 3] Description of product benefits 3" at bounding box center [350, 129] width 357 height 15
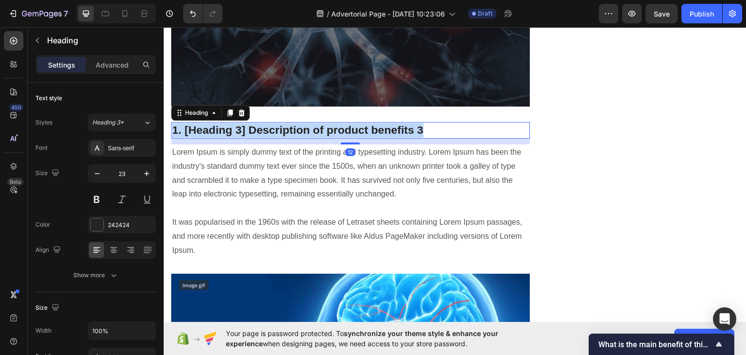
click at [244, 122] on p "1. [Heading 3] Description of product benefits 3" at bounding box center [350, 129] width 357 height 15
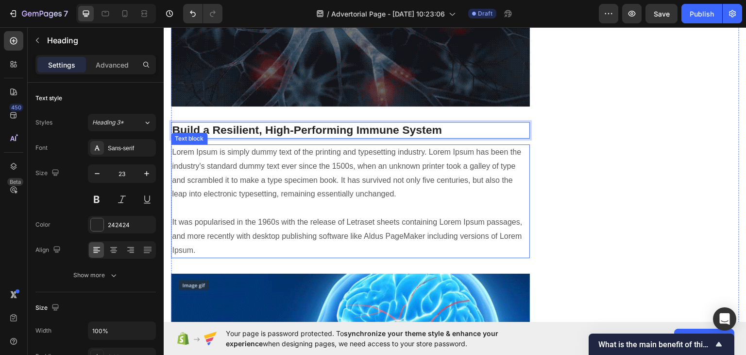
click at [256, 145] on p "Lorem Ipsum is simply dummy text of the printing and typesetting industry. Lore…" at bounding box center [350, 201] width 357 height 112
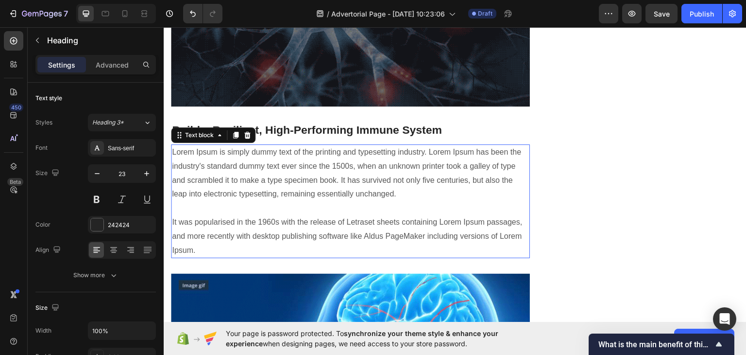
click at [256, 145] on p "Lorem Ipsum is simply dummy text of the printing and typesetting industry. Lore…" at bounding box center [350, 201] width 357 height 112
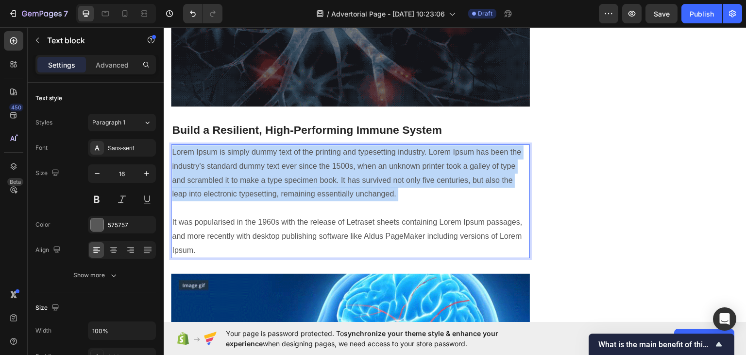
click at [256, 145] on p "Lorem Ipsum is simply dummy text of the printing and typesetting industry. Lore…" at bounding box center [350, 201] width 357 height 112
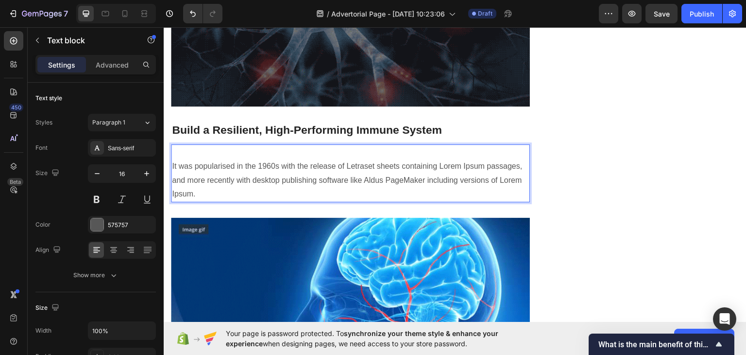
click at [256, 145] on p "⁠⁠⁠⁠⁠⁠⁠ It was popularised in the 1960s with the release of Letraset sheets con…" at bounding box center [350, 173] width 357 height 56
click at [256, 145] on p "It was popularised in the 1960s with the release of Letraset sheets containing …" at bounding box center [350, 173] width 357 height 56
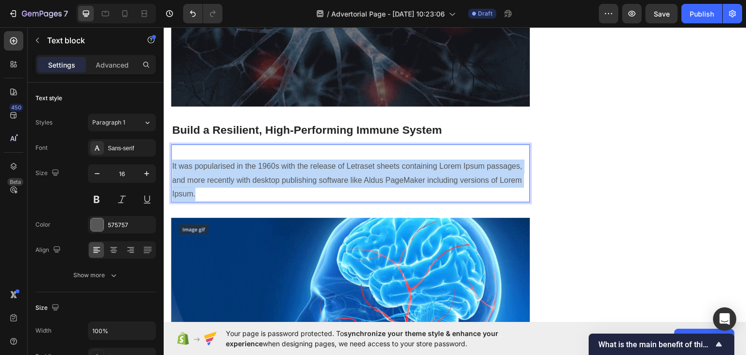
click at [256, 145] on p "It was popularised in the 1960s with the release of Letraset sheets containing …" at bounding box center [350, 173] width 357 height 56
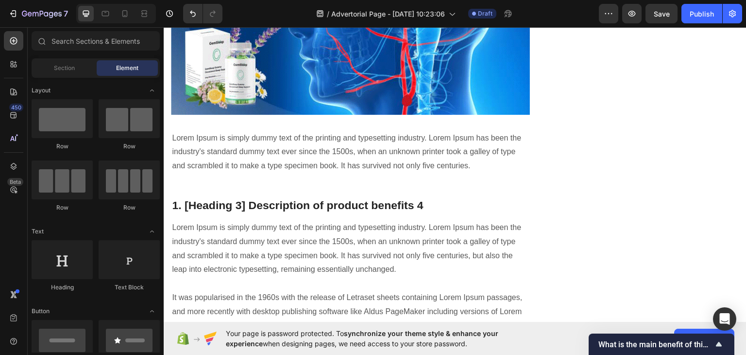
scroll to position [1801, 0]
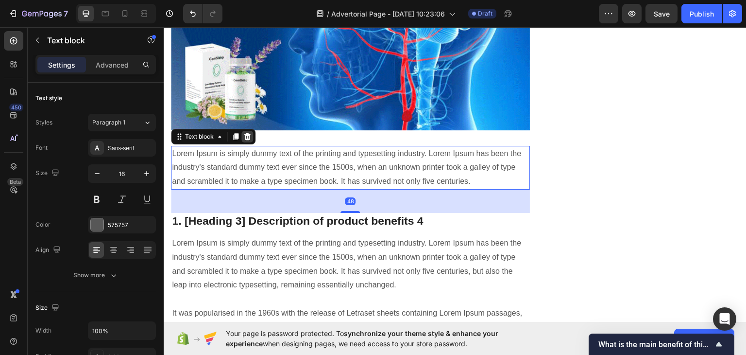
click at [246, 132] on icon at bounding box center [247, 135] width 6 height 7
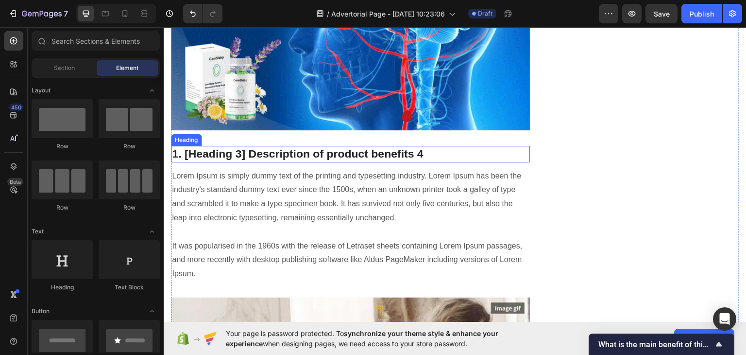
click at [316, 146] on p "1. [Heading 3] Description of product benefits 4" at bounding box center [350, 153] width 357 height 15
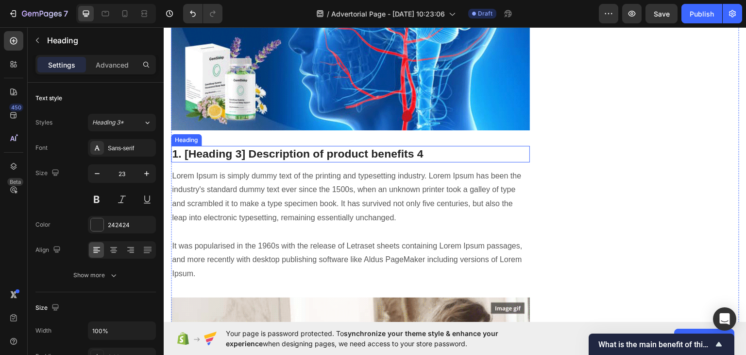
click at [316, 146] on p "1. [Heading 3] Description of product benefits 4" at bounding box center [350, 153] width 357 height 15
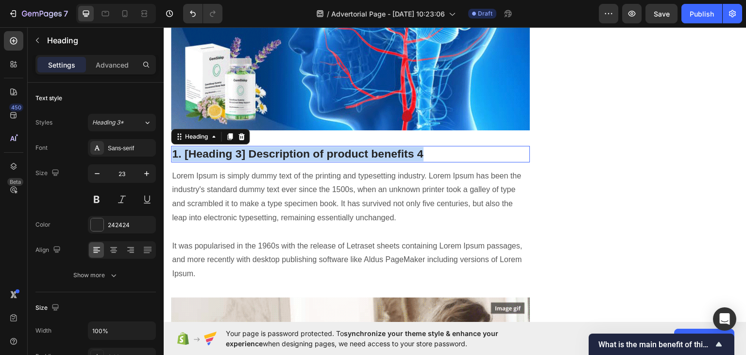
click at [316, 146] on p "1. [Heading 3] Description of product benefits 4" at bounding box center [350, 153] width 357 height 15
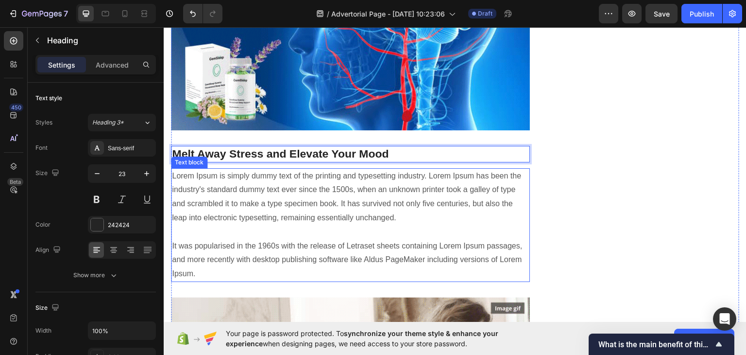
click at [270, 169] on p "Lorem Ipsum is simply dummy text of the printing and typesetting industry. Lore…" at bounding box center [350, 225] width 357 height 112
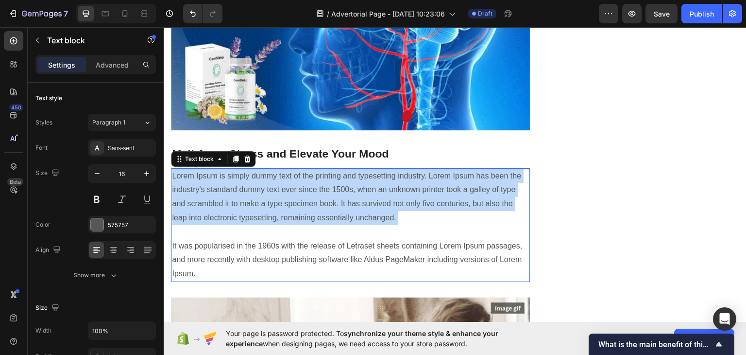
click at [270, 169] on p "Lorem Ipsum is simply dummy text of the printing and typesetting industry. Lore…" at bounding box center [350, 225] width 357 height 112
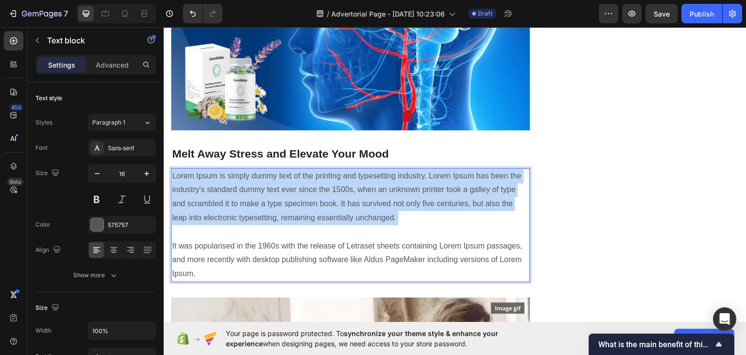
click at [270, 169] on p "Lorem Ipsum is simply dummy text of the printing and typesetting industry. Lore…" at bounding box center [350, 225] width 357 height 112
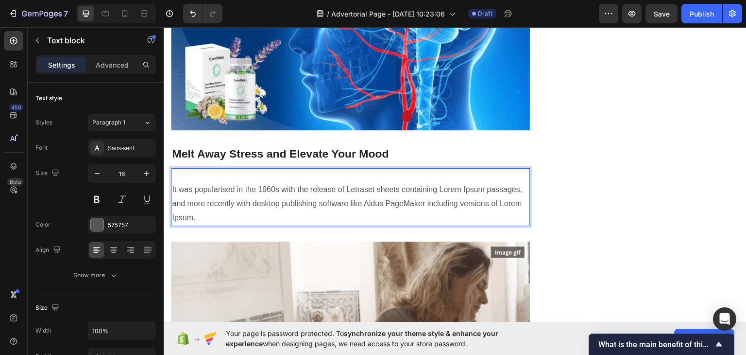
click at [270, 169] on p "⁠⁠⁠⁠⁠⁠⁠ It was popularised in the 1960s with the release of Letraset sheets con…" at bounding box center [350, 197] width 357 height 56
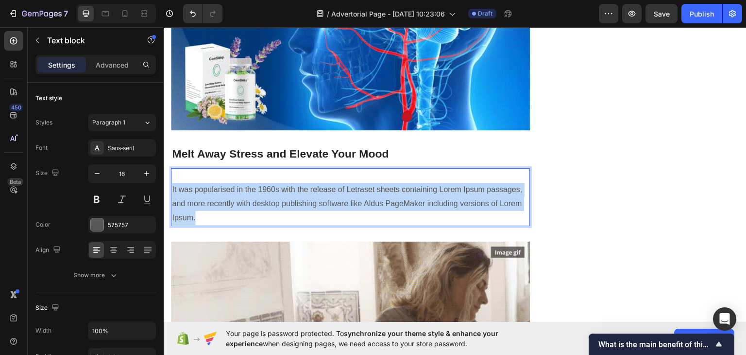
click at [270, 169] on p "It was popularised in the 1960s with the release of Letraset sheets containing …" at bounding box center [350, 197] width 357 height 56
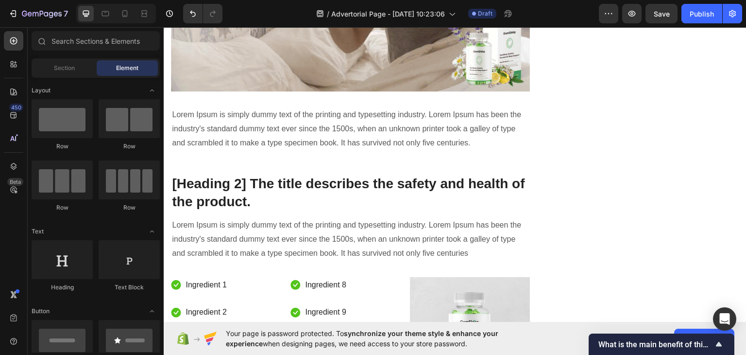
scroll to position [2168, 0]
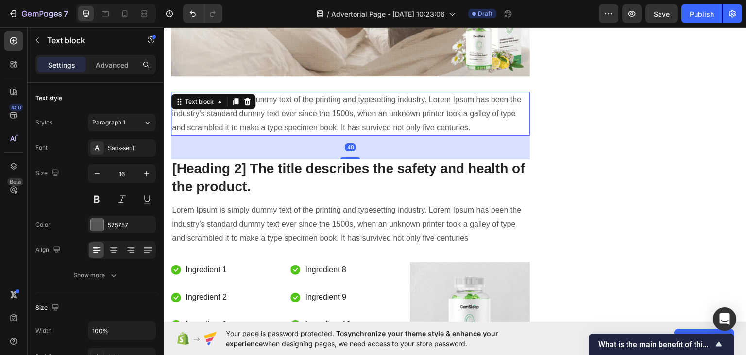
click at [388, 92] on p "Lorem Ipsum is simply dummy text of the printing and typesetting industry. Lore…" at bounding box center [350, 113] width 357 height 42
click at [245, 95] on div at bounding box center [247, 101] width 12 height 12
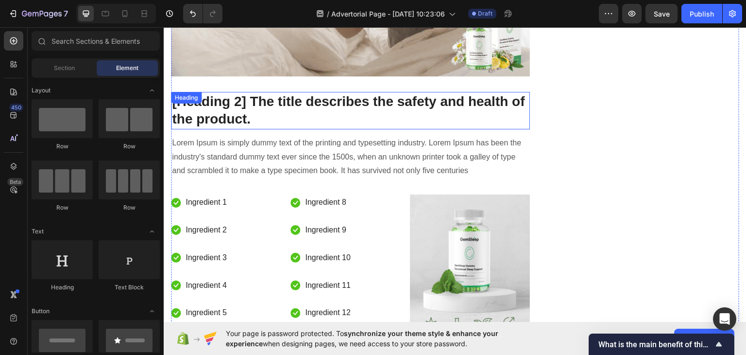
click at [280, 92] on p "[Heading 2] The title describes the safety and health of the product." at bounding box center [350, 109] width 357 height 35
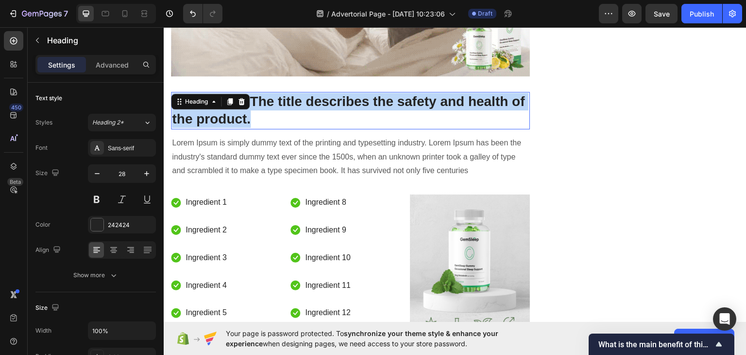
click at [280, 92] on p "[Heading 2] The title describes the safety and health of the product." at bounding box center [350, 109] width 357 height 35
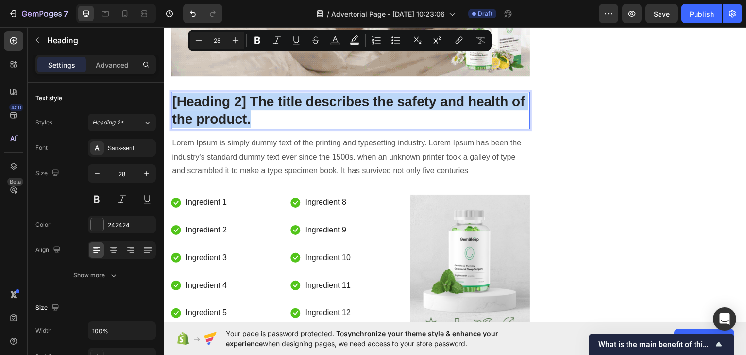
click at [280, 92] on p "[Heading 2] The title describes the safety and health of the product." at bounding box center [350, 109] width 357 height 35
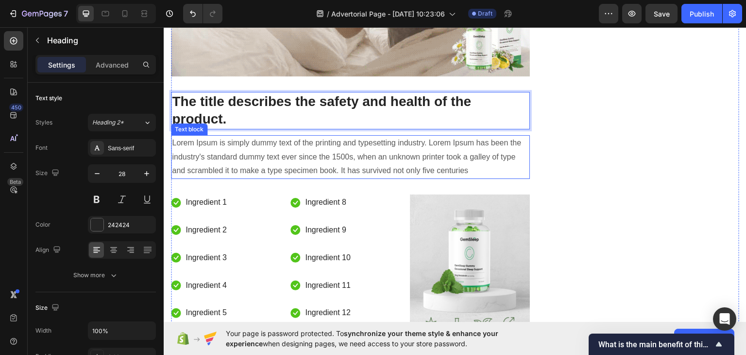
click at [288, 136] on p "Lorem Ipsum is simply dummy text of the printing and typesetting industry. Lore…" at bounding box center [350, 157] width 357 height 42
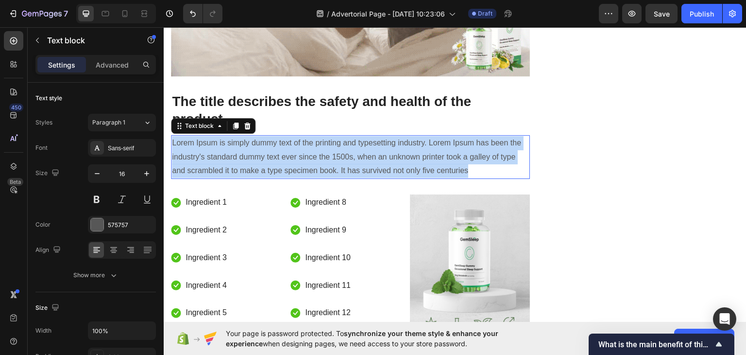
click at [288, 136] on p "Lorem Ipsum is simply dummy text of the printing and typesetting industry. Lore…" at bounding box center [350, 157] width 357 height 42
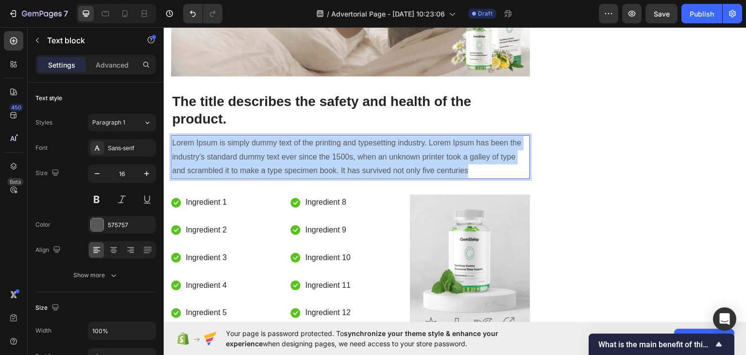
click at [288, 136] on p "Lorem Ipsum is simply dummy text of the printing and typesetting industry. Lore…" at bounding box center [350, 157] width 357 height 42
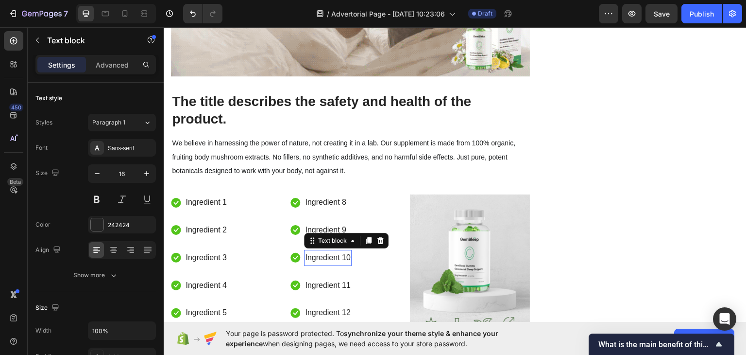
click at [317, 250] on p "Ingredient 10" at bounding box center [327, 257] width 45 height 14
click at [219, 195] on p "Ingredient 1" at bounding box center [206, 202] width 41 height 14
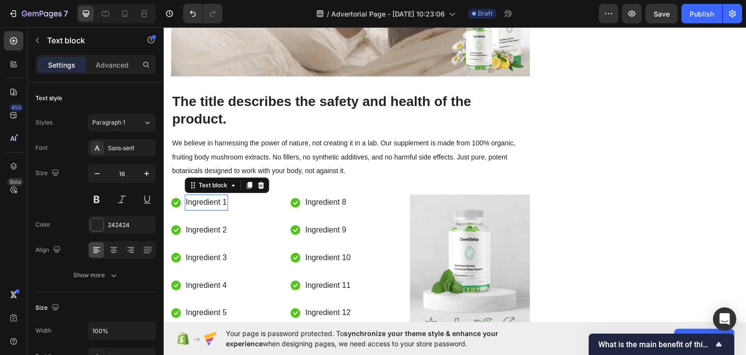
click at [219, 195] on p "Ingredient 1" at bounding box center [206, 202] width 41 height 14
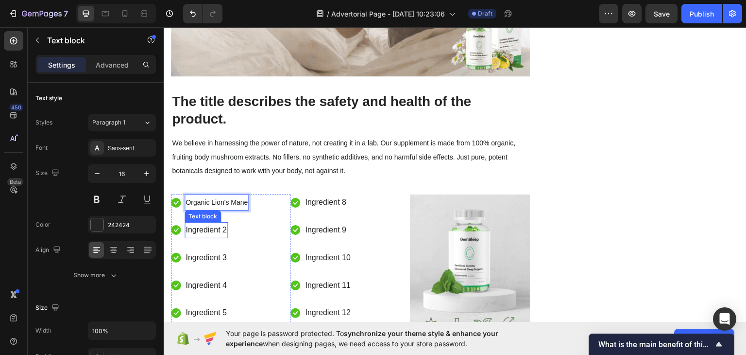
click at [208, 222] on p "Ingredient 2" at bounding box center [206, 229] width 41 height 14
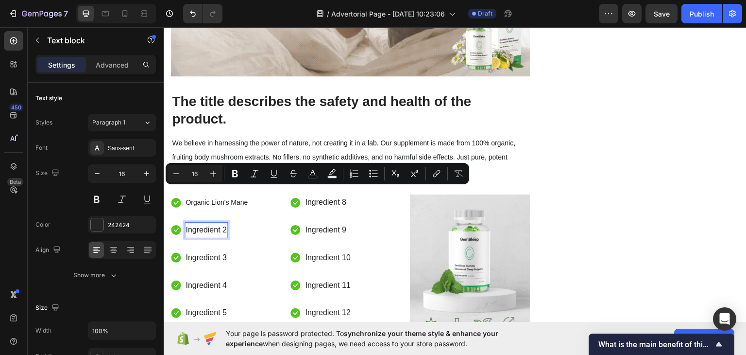
click at [226, 222] on p "Ingredient 2" at bounding box center [206, 229] width 41 height 14
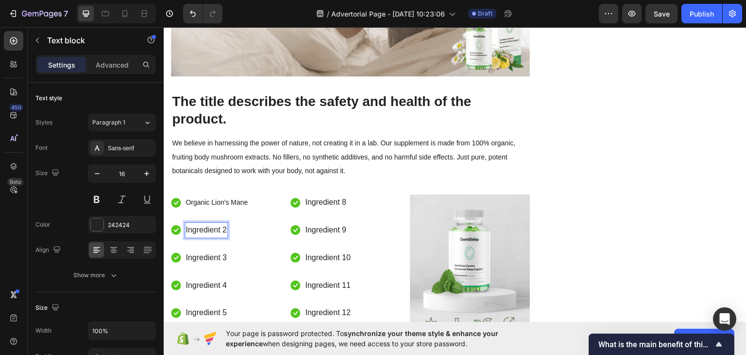
click at [226, 222] on p "Ingredient 2" at bounding box center [206, 229] width 41 height 14
click at [219, 250] on p "Ingredient 3" at bounding box center [206, 257] width 41 height 14
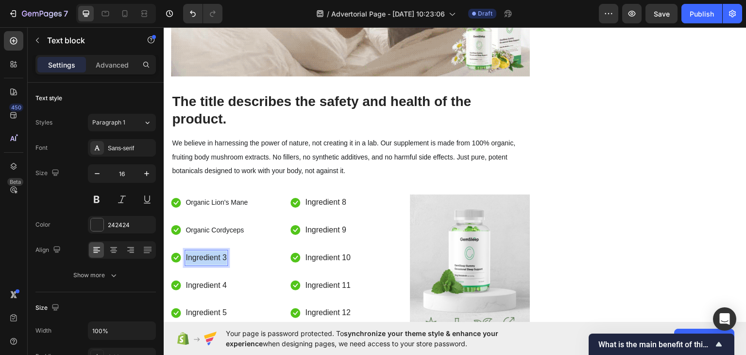
click at [219, 250] on p "Ingredient 3" at bounding box center [206, 257] width 41 height 14
click at [208, 278] on p "Ingredient 4" at bounding box center [206, 285] width 41 height 14
click at [217, 305] on p "Ingredient 5" at bounding box center [206, 312] width 41 height 14
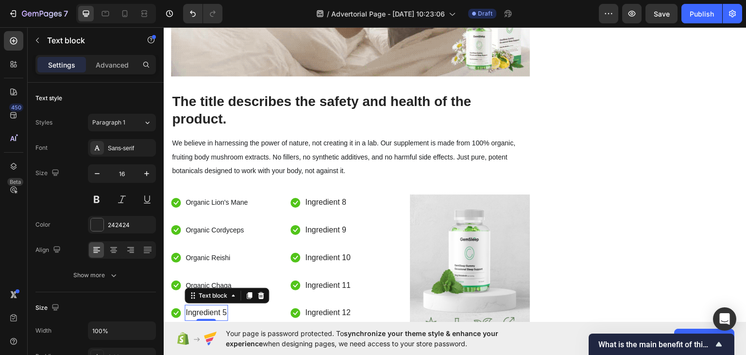
click at [217, 305] on p "Ingredient 5" at bounding box center [206, 312] width 41 height 14
click at [212, 333] on p "Ingredient 6" at bounding box center [206, 340] width 41 height 14
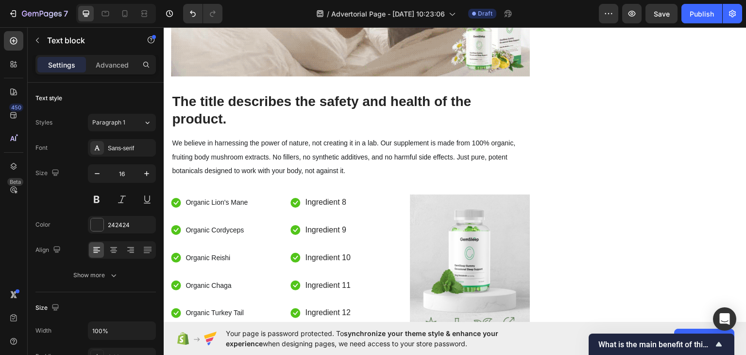
click at [212, 333] on p "Ingredient 6" at bounding box center [206, 340] width 41 height 14
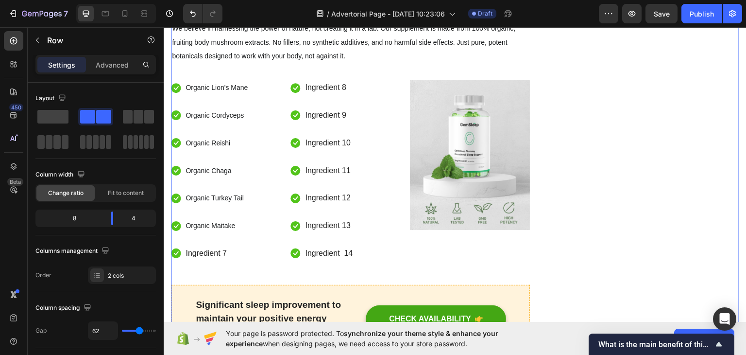
scroll to position [2286, 0]
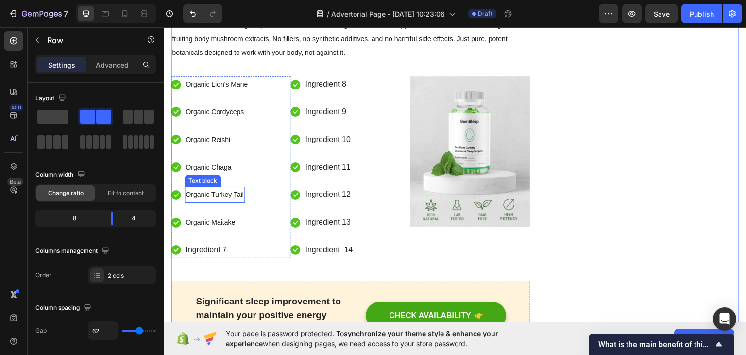
click at [217, 190] on span "Organic Turkey Tail" at bounding box center [215, 194] width 58 height 8
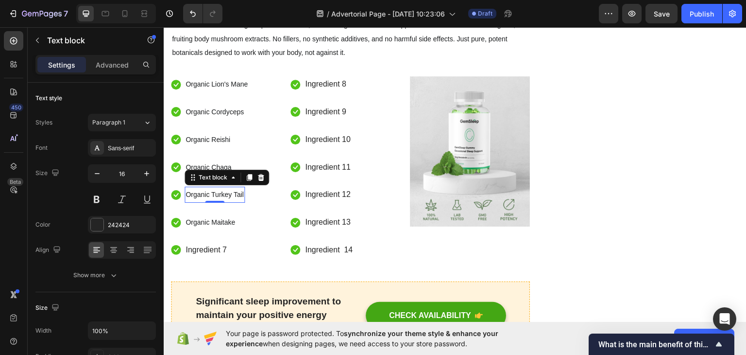
click at [217, 190] on span "Organic Turkey Tail" at bounding box center [215, 194] width 58 height 8
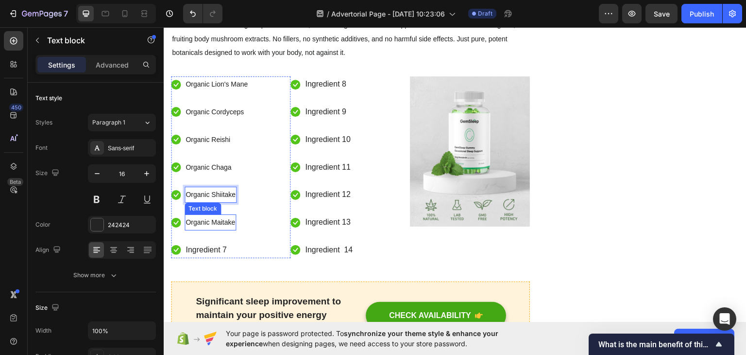
click at [221, 218] on span "Organic Maitake" at bounding box center [211, 222] width 50 height 8
click at [214, 242] on p "Ingredient 7" at bounding box center [206, 249] width 41 height 14
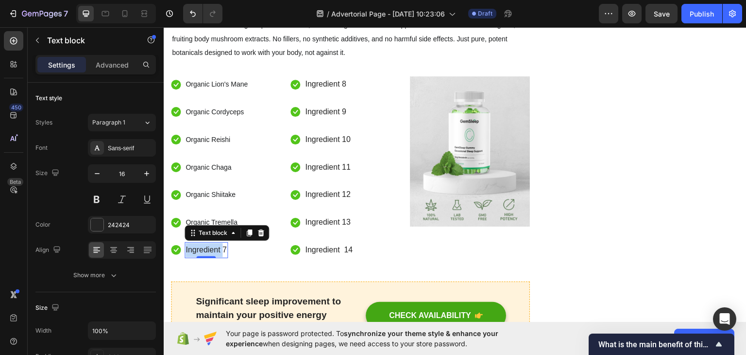
click at [214, 242] on p "Ingredient 7" at bounding box center [206, 249] width 41 height 14
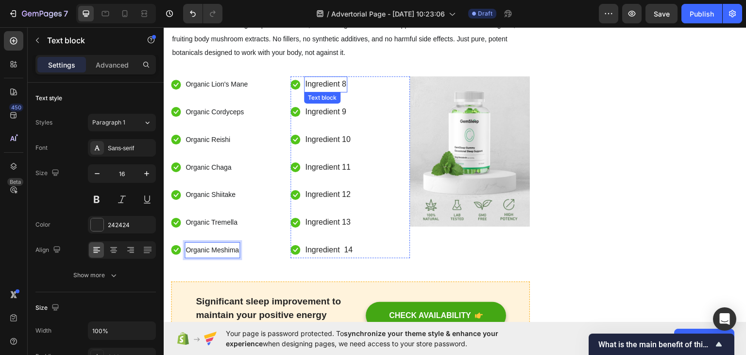
click at [331, 77] on p "Ingredient 8" at bounding box center [325, 84] width 41 height 14
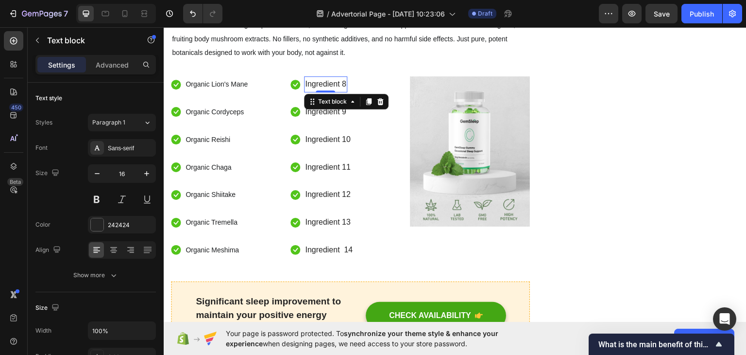
click at [331, 77] on p "Ingredient 8" at bounding box center [325, 84] width 41 height 14
click at [330, 104] on p "Ingredient 9" at bounding box center [325, 111] width 41 height 14
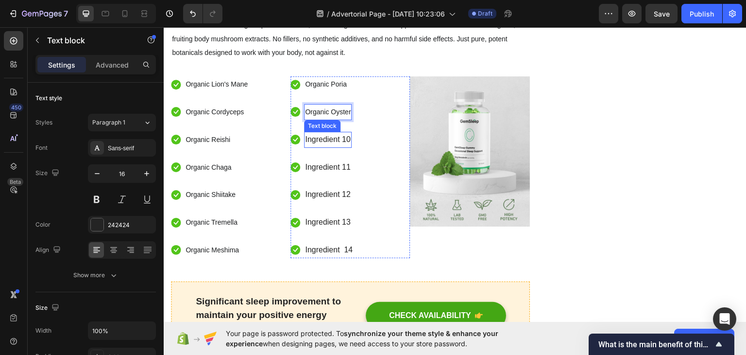
click at [324, 132] on p "Ingredient 10" at bounding box center [327, 139] width 45 height 14
click at [330, 160] on p "Ingredient 11" at bounding box center [327, 167] width 45 height 14
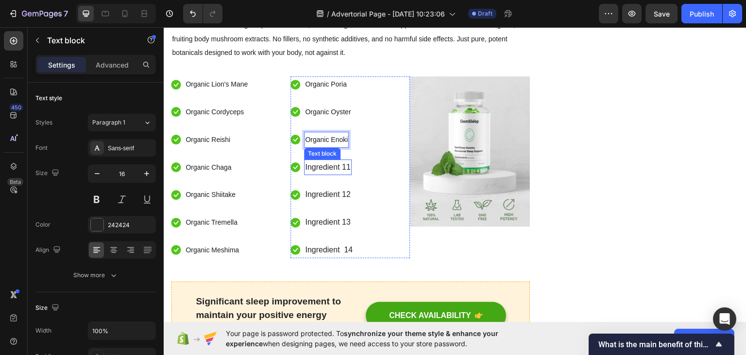
click at [330, 160] on p "Ingredient 11" at bounding box center [327, 167] width 45 height 14
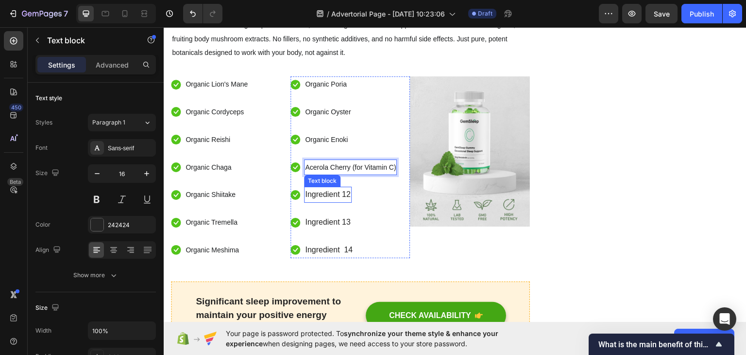
click at [337, 187] on p "Ingredient 12" at bounding box center [327, 194] width 45 height 14
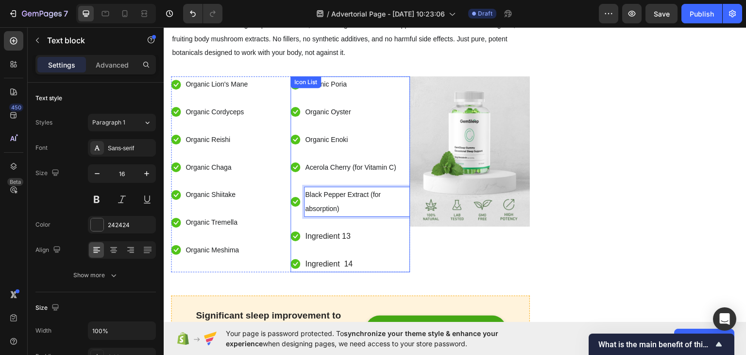
click at [377, 228] on li "Icon Ingredient 13 Text block" at bounding box center [351, 236] width 120 height 16
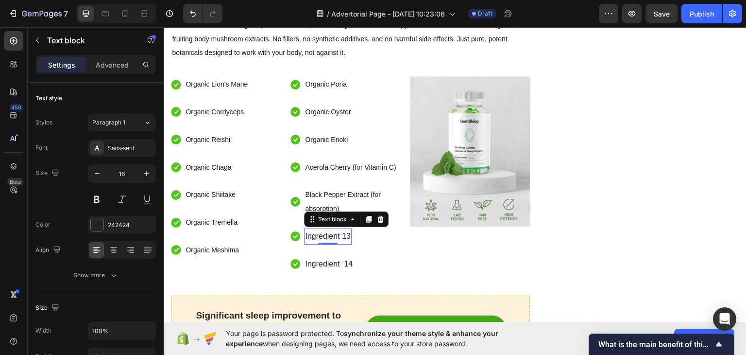
click at [363, 228] on li "Icon Ingredient 13 Text block 0" at bounding box center [351, 236] width 120 height 16
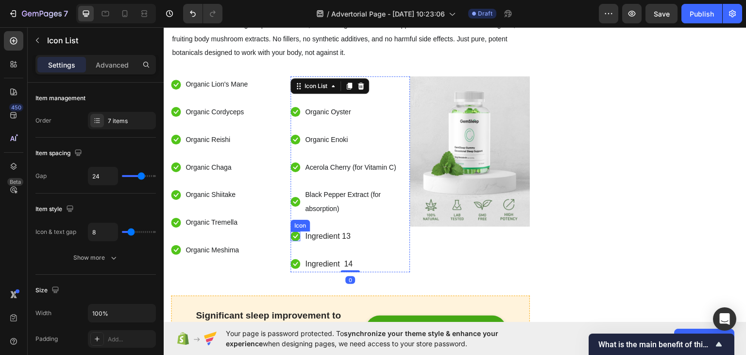
click at [294, 234] on icon at bounding box center [295, 236] width 5 height 4
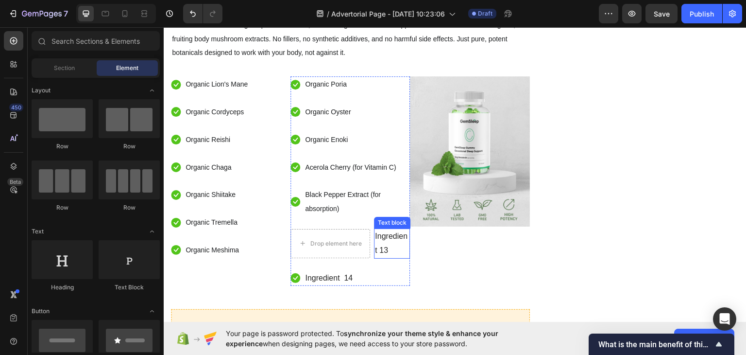
click at [377, 229] on p "Ingredient 13" at bounding box center [392, 243] width 34 height 28
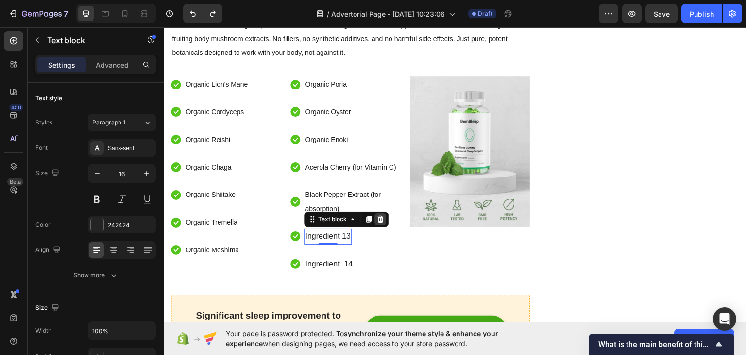
click at [376, 213] on div at bounding box center [381, 219] width 12 height 12
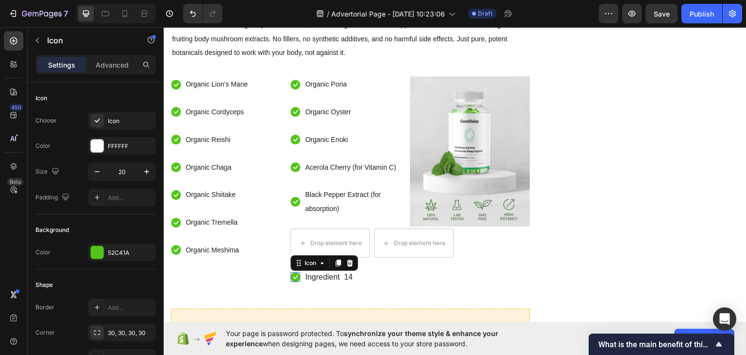
click at [294, 272] on icon at bounding box center [296, 277] width 10 height 10
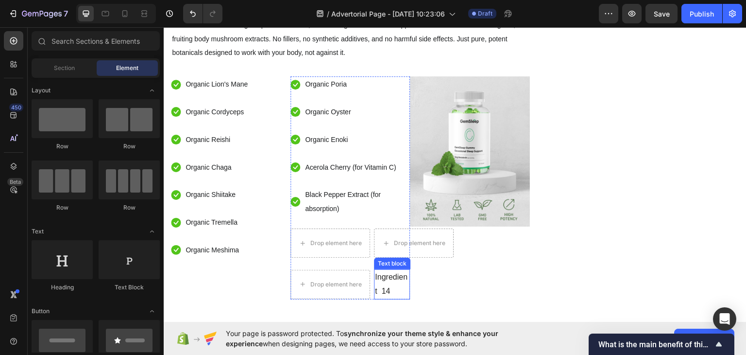
click at [386, 270] on p "Ingredient 14" at bounding box center [392, 284] width 34 height 28
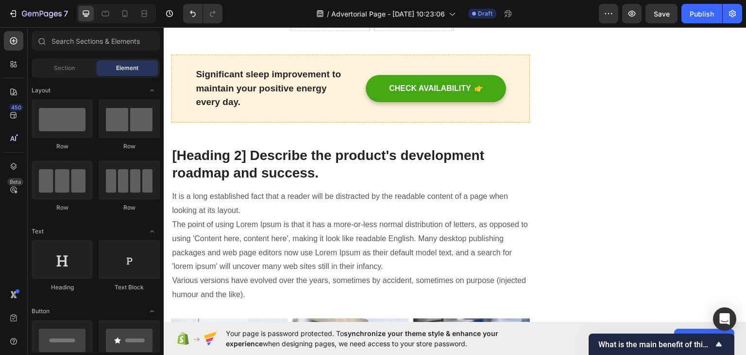
scroll to position [2561, 0]
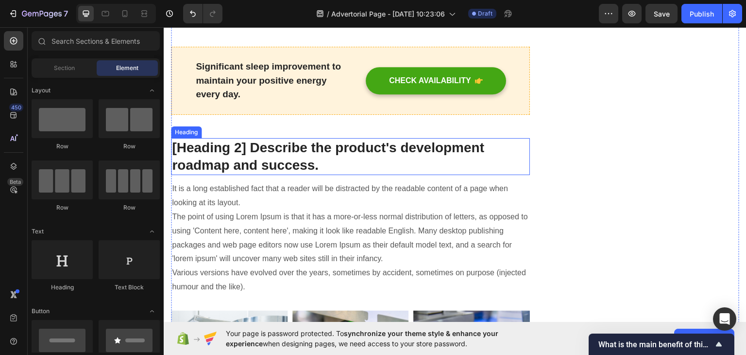
click at [300, 138] on p "[Heading 2] Describe the product's development roadmap and success." at bounding box center [350, 155] width 357 height 35
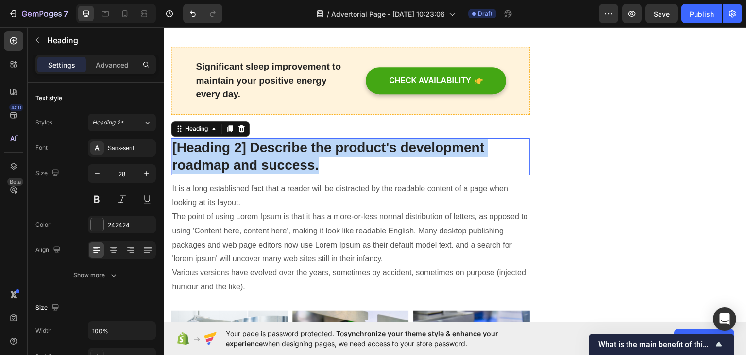
click at [300, 138] on p "[Heading 2] Describe the product's development roadmap and success." at bounding box center [350, 155] width 357 height 35
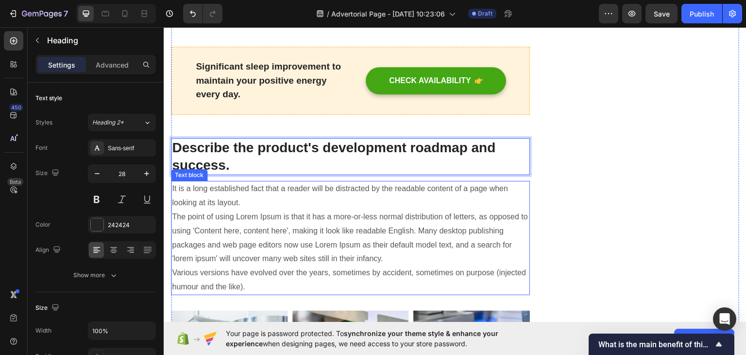
click at [288, 181] on p "It is a long established fact that a reader will be distracted by the readable …" at bounding box center [350, 237] width 357 height 112
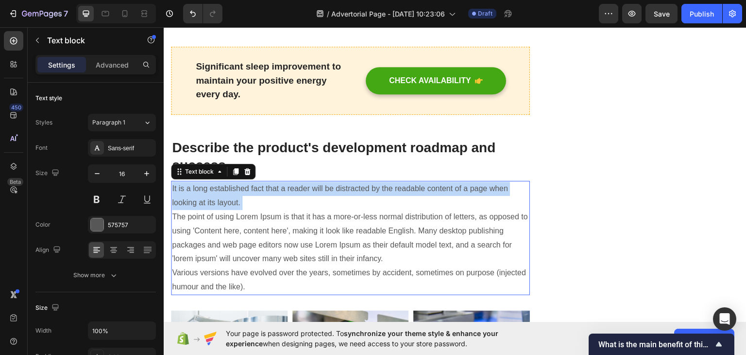
click at [288, 181] on p "It is a long established fact that a reader will be distracted by the readable …" at bounding box center [350, 237] width 357 height 112
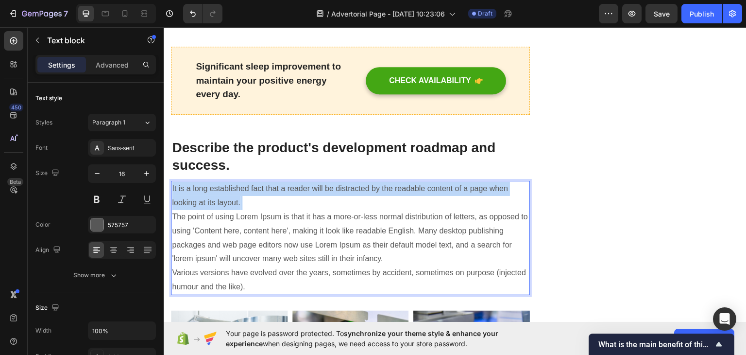
click at [288, 181] on p "It is a long established fact that a reader will be distracted by the readable …" at bounding box center [350, 237] width 357 height 112
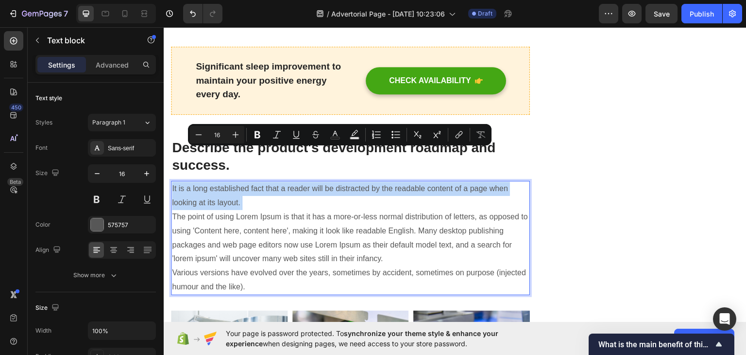
click at [288, 181] on p "It is a long established fact that a reader will be distracted by the readable …" at bounding box center [350, 237] width 357 height 112
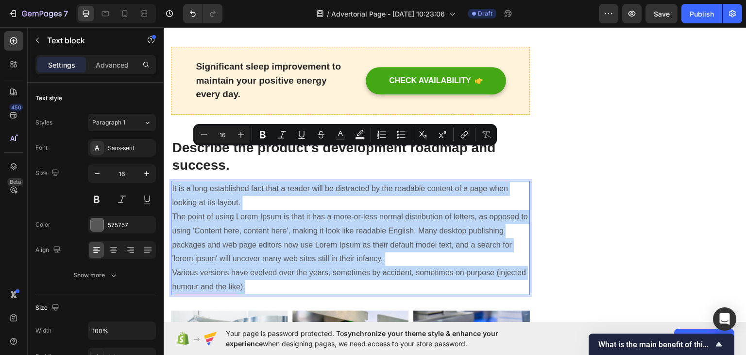
drag, startPoint x: 280, startPoint y: 250, endPoint x: 171, endPoint y: 157, distance: 143.1
click at [171, 180] on div "It is a long established fact that a reader will be distracted by the readable …" at bounding box center [350, 237] width 359 height 114
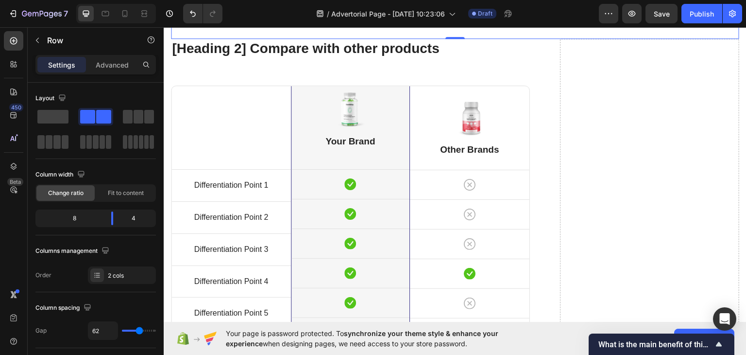
scroll to position [3059, 0]
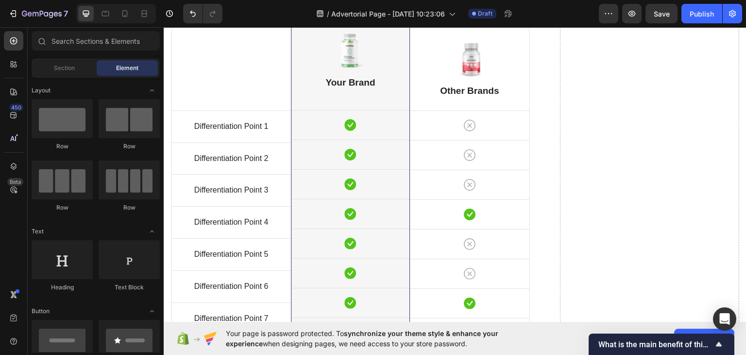
scroll to position [3415, 0]
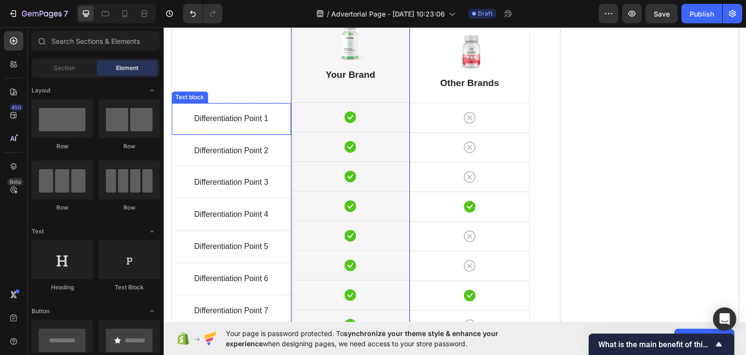
click at [219, 117] on p "Differentiation Point 1" at bounding box center [231, 118] width 118 height 14
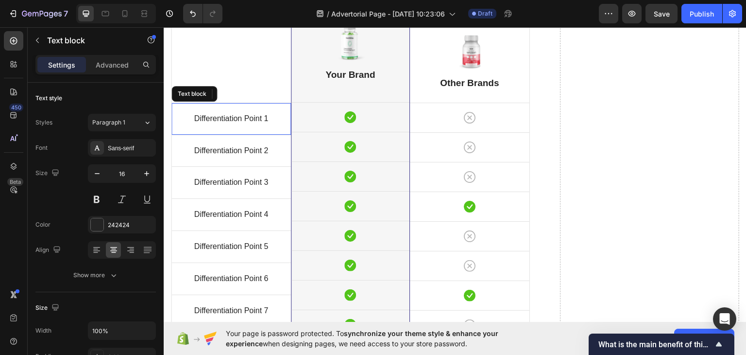
click at [219, 117] on p "Differentiation Point 1" at bounding box center [231, 118] width 118 height 14
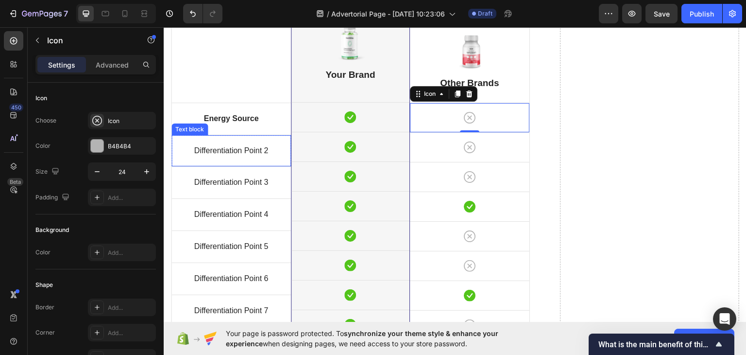
click at [255, 149] on p "Differentiation Point 2" at bounding box center [231, 150] width 118 height 14
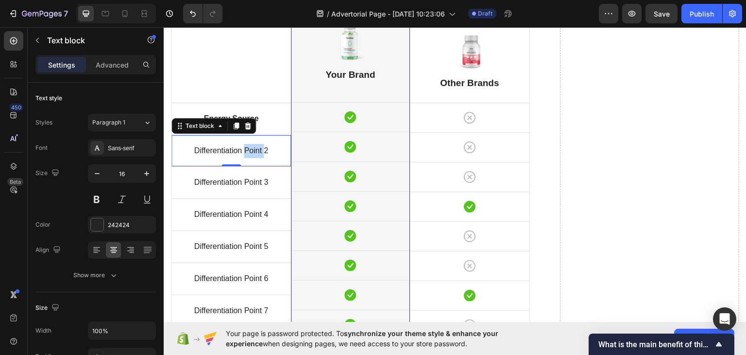
click at [255, 149] on p "Differentiation Point 2" at bounding box center [231, 150] width 118 height 14
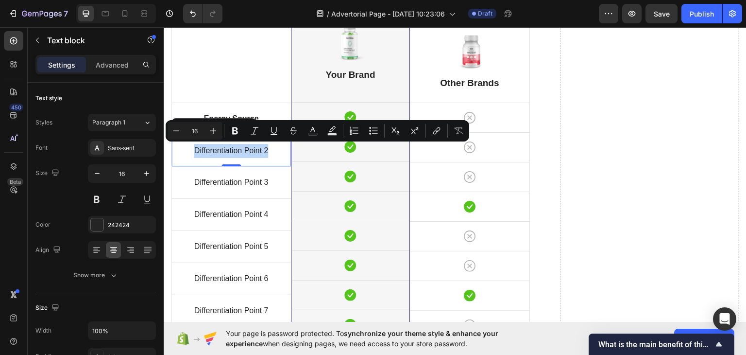
click at [255, 149] on p "Differentiation Point 2" at bounding box center [231, 150] width 118 height 14
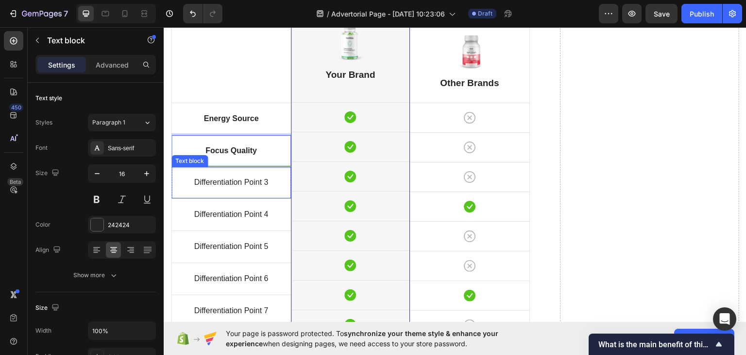
click at [233, 179] on p "Differentiation Point 3" at bounding box center [231, 182] width 118 height 14
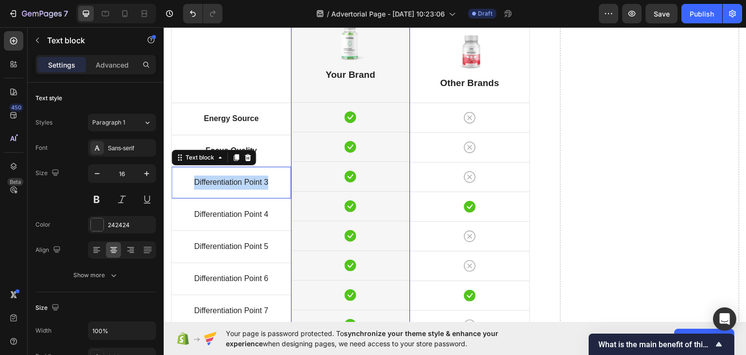
click at [233, 179] on p "Differentiation Point 3" at bounding box center [231, 182] width 118 height 14
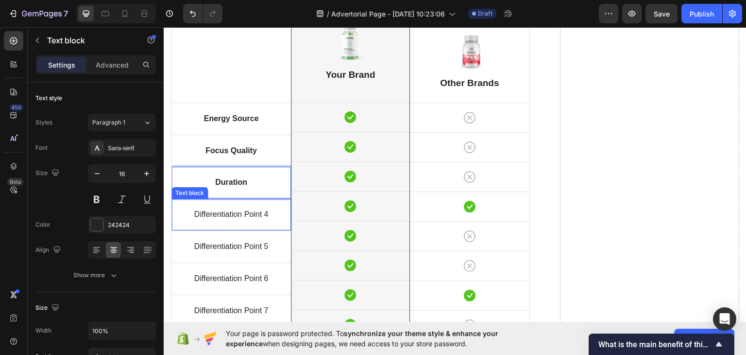
click at [230, 214] on p "Differentiation Point 4" at bounding box center [231, 214] width 118 height 14
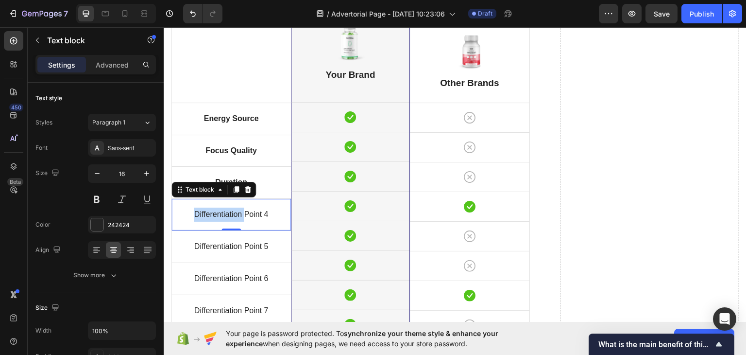
click at [230, 214] on p "Differentiation Point 4" at bounding box center [231, 214] width 118 height 14
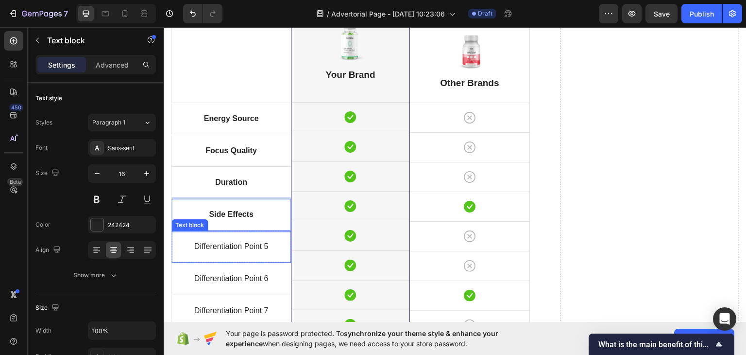
click at [243, 243] on p "Differentiation Point 5" at bounding box center [231, 246] width 118 height 14
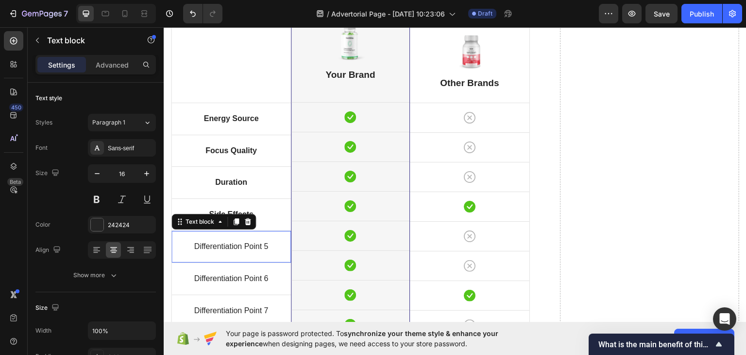
click at [243, 243] on p "Differentiation Point 5" at bounding box center [231, 246] width 118 height 14
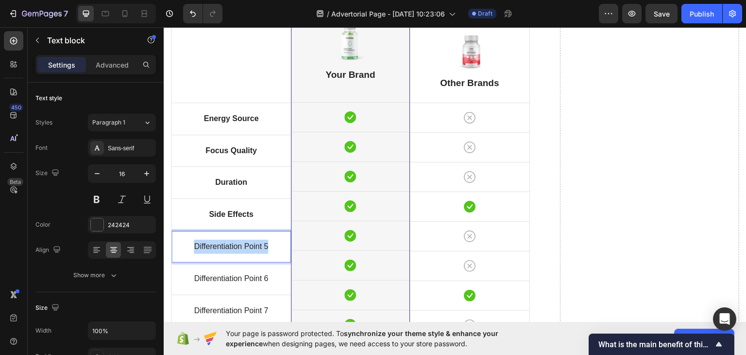
click at [243, 243] on p "Differentiation Point 5" at bounding box center [231, 246] width 118 height 14
click at [229, 279] on p "Differentiation Point 6" at bounding box center [231, 278] width 118 height 14
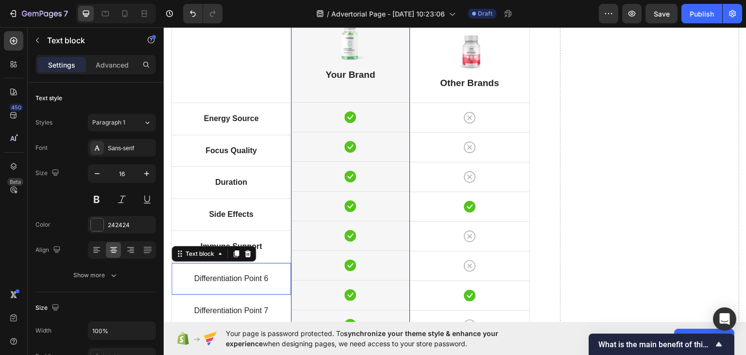
click at [229, 279] on p "Differentiation Point 6" at bounding box center [231, 278] width 118 height 14
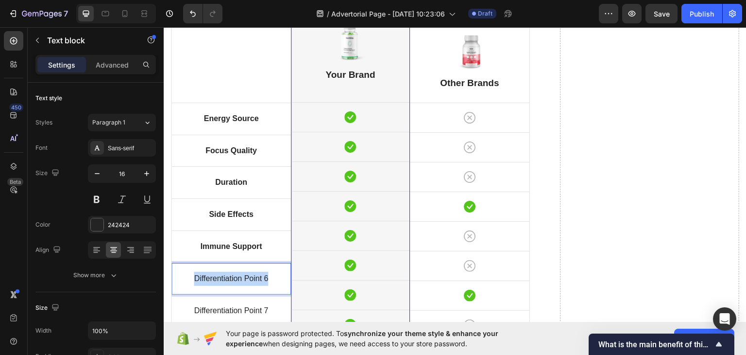
click at [229, 279] on p "Differentiation Point 6" at bounding box center [231, 278] width 118 height 14
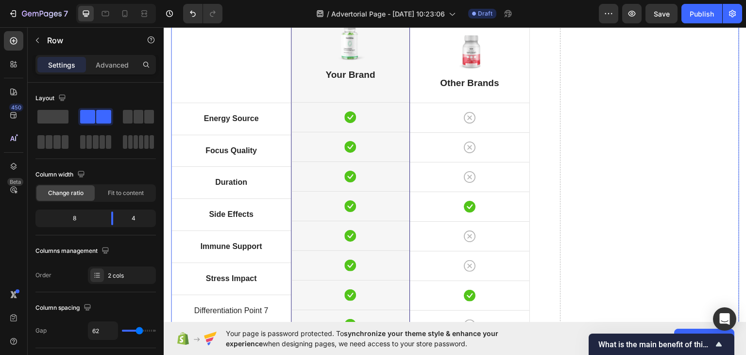
scroll to position [3544, 0]
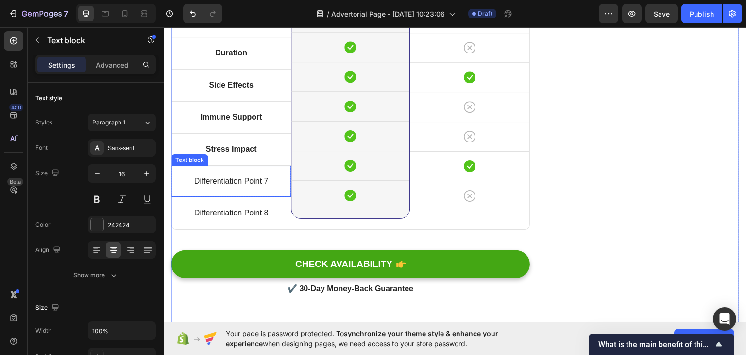
click at [230, 183] on p "Differentiation Point 7" at bounding box center [231, 181] width 118 height 14
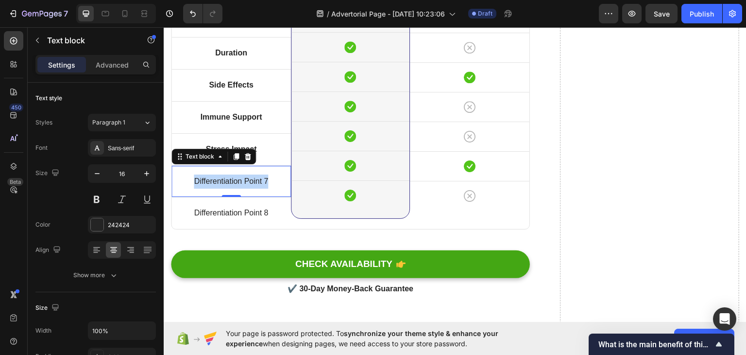
click at [230, 183] on p "Differentiation Point 7" at bounding box center [231, 181] width 118 height 14
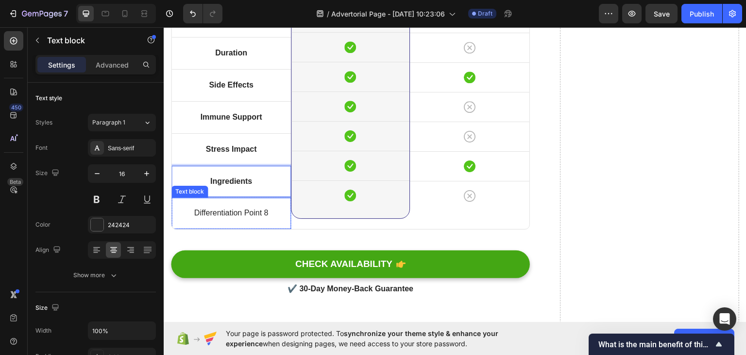
click at [248, 206] on p "Differentiation Point 8" at bounding box center [231, 212] width 118 height 14
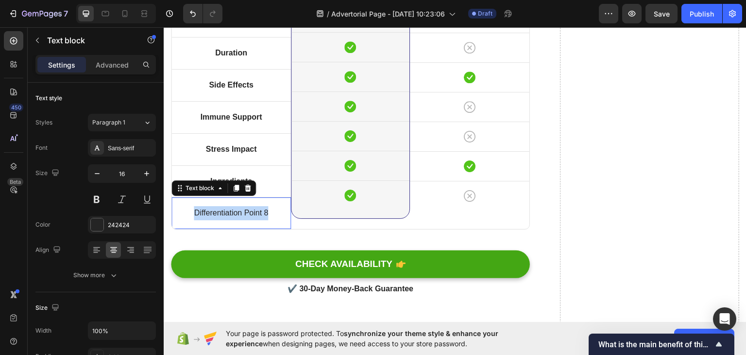
click at [248, 206] on p "Differentiation Point 8" at bounding box center [231, 212] width 118 height 14
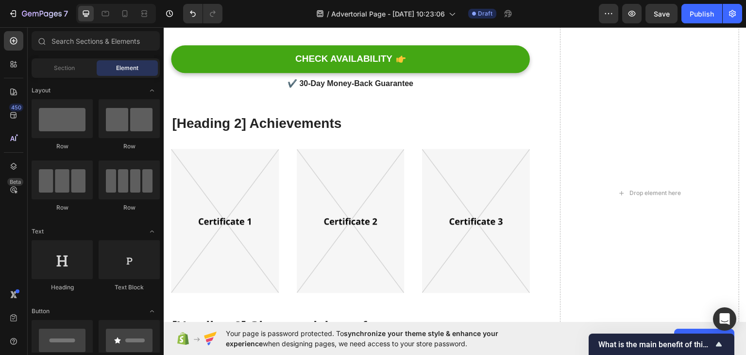
scroll to position [3757, 0]
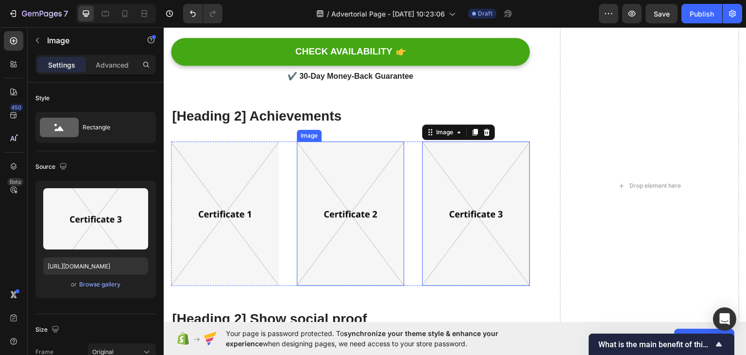
drag, startPoint x: 467, startPoint y: 191, endPoint x: 371, endPoint y: 188, distance: 96.7
click at [371, 188] on div "Image Image Image 0 Row" at bounding box center [350, 213] width 359 height 144
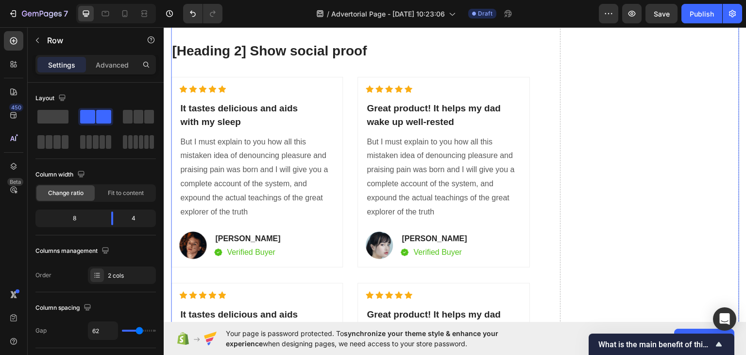
scroll to position [4026, 0]
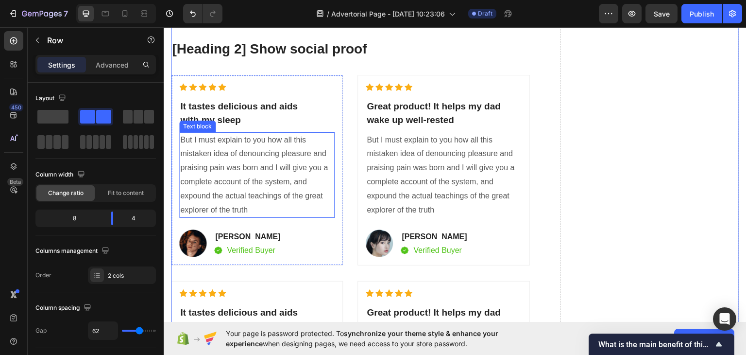
click at [214, 155] on p "But I must explain to you how all this mistaken idea of denouncing pleasure and…" at bounding box center [257, 175] width 154 height 84
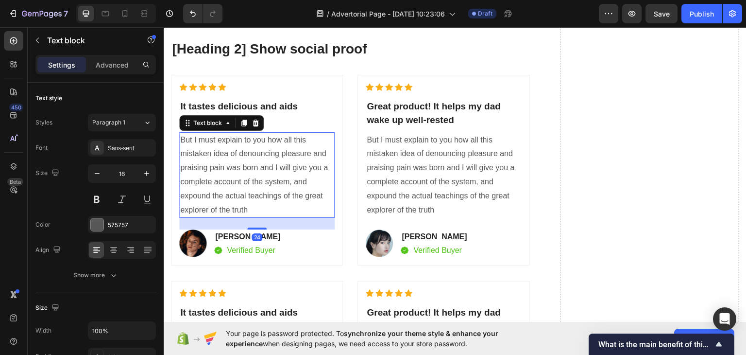
click at [214, 155] on p "But I must explain to you how all this mistaken idea of denouncing pleasure and…" at bounding box center [257, 175] width 154 height 84
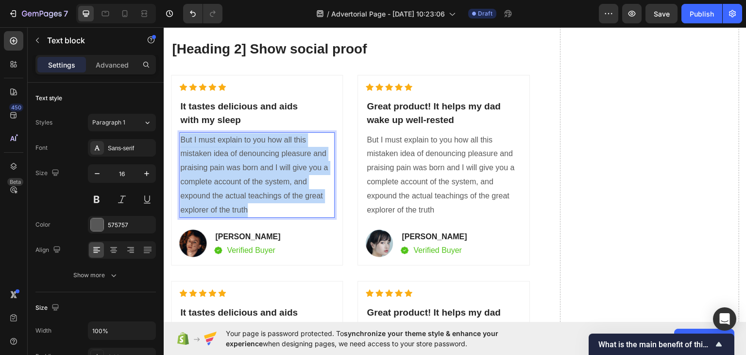
click at [214, 155] on p "But I must explain to you how all this mistaken idea of denouncing pleasure and…" at bounding box center [257, 175] width 154 height 84
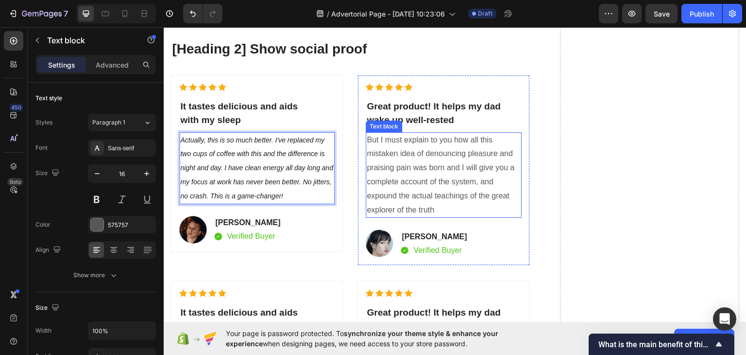
click at [432, 168] on p "But I must explain to you how all this mistaken idea of denouncing pleasure and…" at bounding box center [444, 175] width 154 height 84
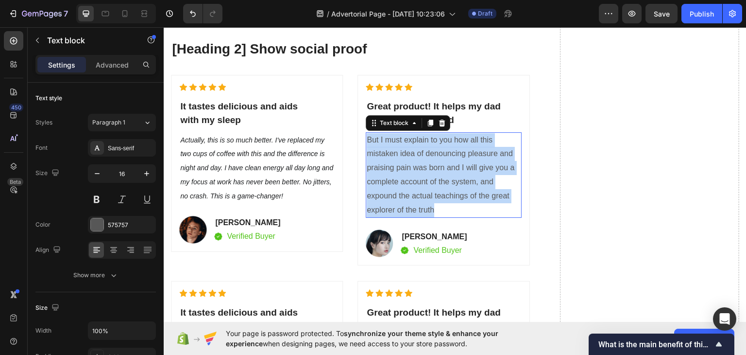
click at [432, 168] on p "But I must explain to you how all this mistaken idea of denouncing pleasure and…" at bounding box center [444, 175] width 154 height 84
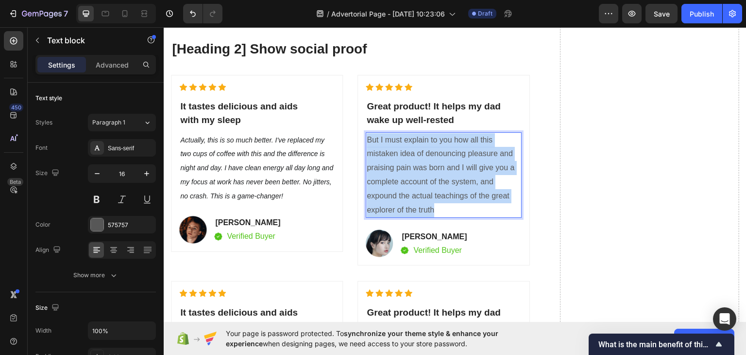
click at [432, 168] on p "But I must explain to you how all this mistaken idea of denouncing pleasure and…" at bounding box center [444, 175] width 154 height 84
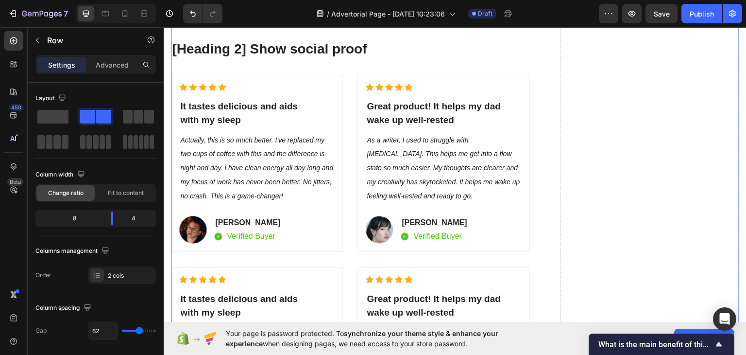
scroll to position [4147, 0]
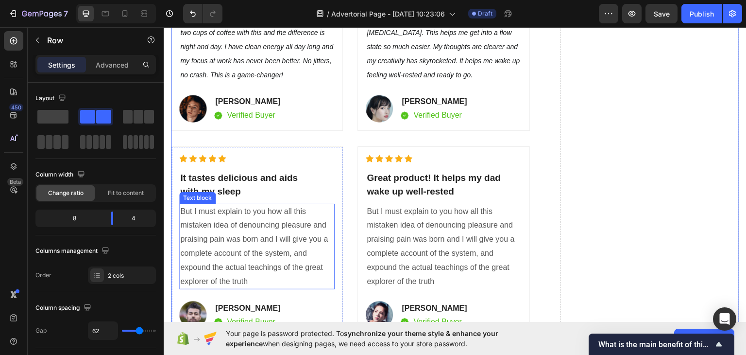
click at [216, 220] on p "But I must explain to you how all this mistaken idea of denouncing pleasure and…" at bounding box center [257, 246] width 154 height 84
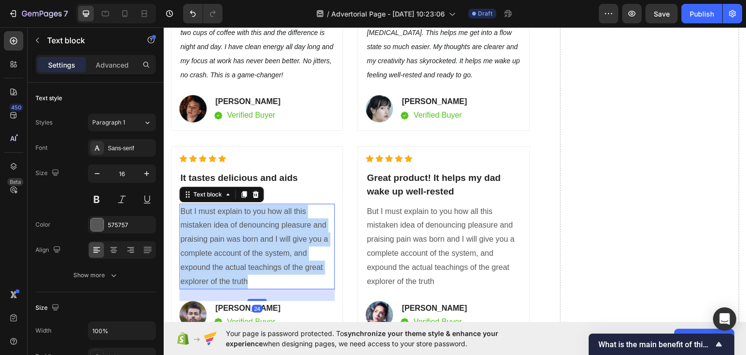
click at [216, 220] on p "But I must explain to you how all this mistaken idea of denouncing pleasure and…" at bounding box center [257, 246] width 154 height 84
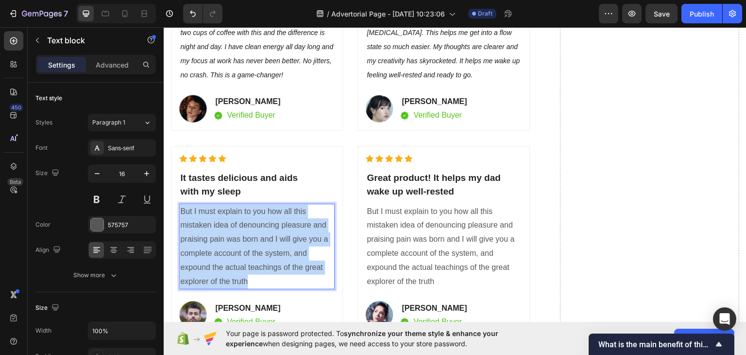
click at [216, 220] on p "But I must explain to you how all this mistaken idea of denouncing pleasure and…" at bounding box center [257, 246] width 154 height 84
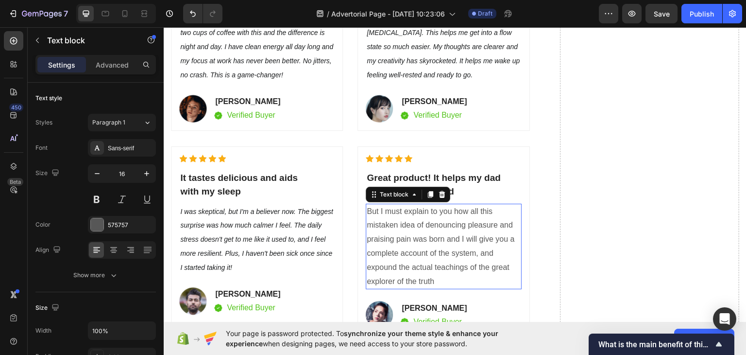
click at [418, 211] on p "But I must explain to you how all this mistaken idea of denouncing pleasure and…" at bounding box center [444, 246] width 154 height 84
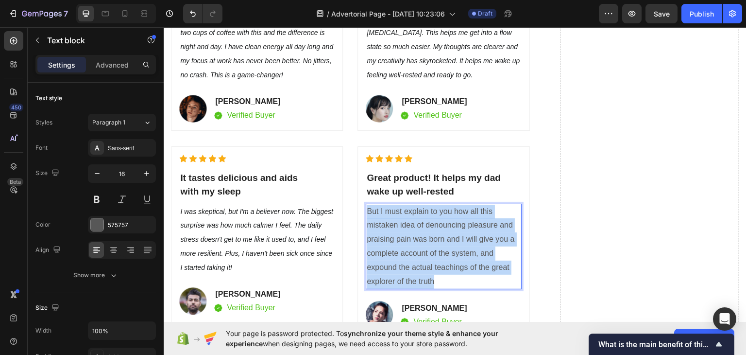
click at [418, 211] on p "But I must explain to you how all this mistaken idea of denouncing pleasure and…" at bounding box center [444, 246] width 154 height 84
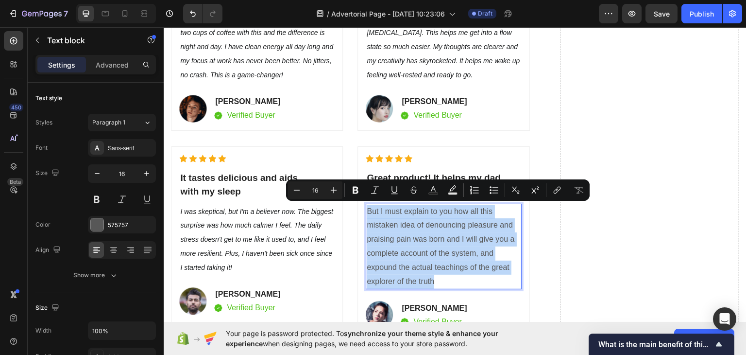
click at [418, 211] on p "But I must explain to you how all this mistaken idea of denouncing pleasure and…" at bounding box center [444, 246] width 154 height 84
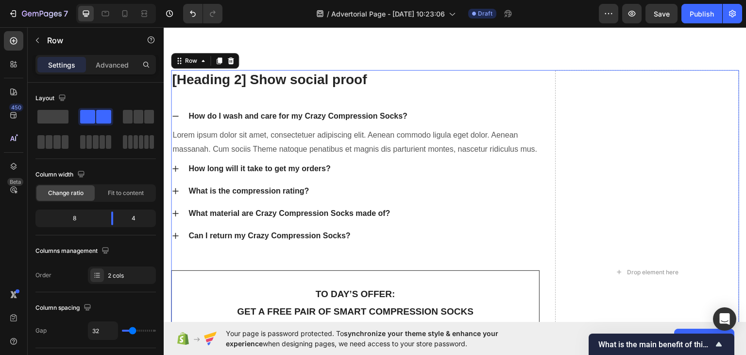
scroll to position [4479, 0]
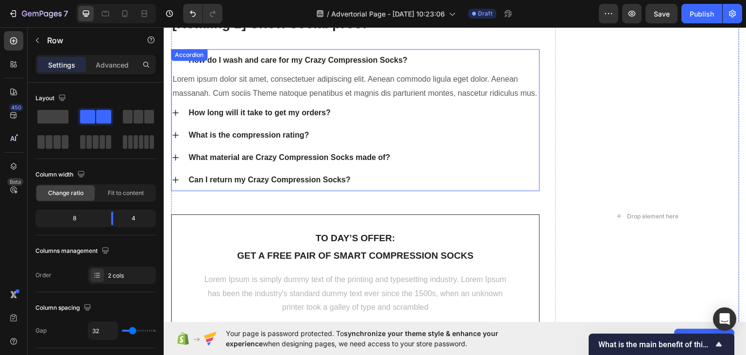
click at [287, 120] on div "How long will it take to get my orders?" at bounding box center [259, 112] width 145 height 15
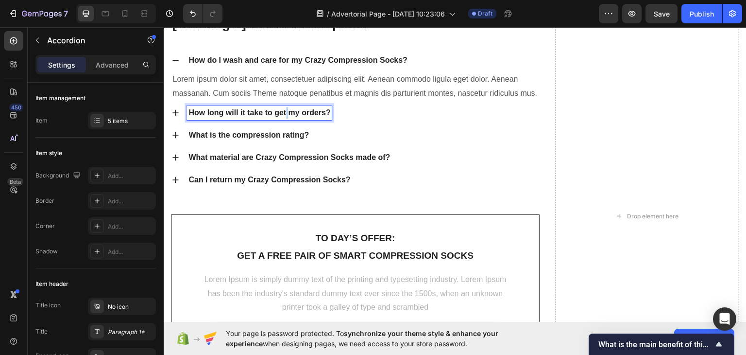
click at [287, 118] on p "How long will it take to get my orders?" at bounding box center [259, 112] width 142 height 12
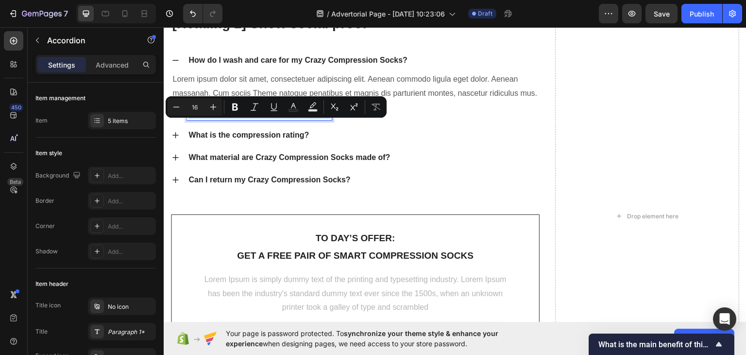
click at [287, 118] on p "How long will it take to get my orders?" at bounding box center [259, 112] width 142 height 12
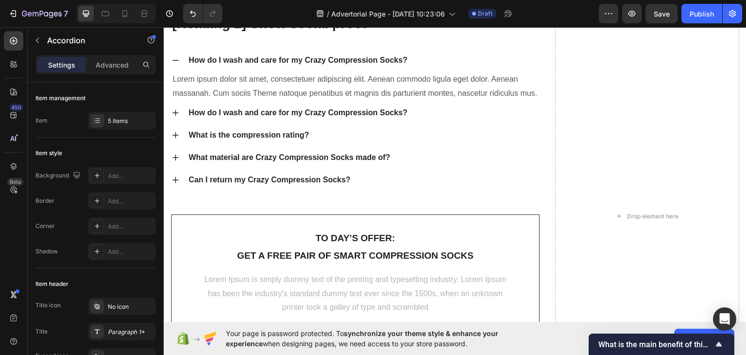
click at [174, 116] on icon at bounding box center [175, 112] width 8 height 8
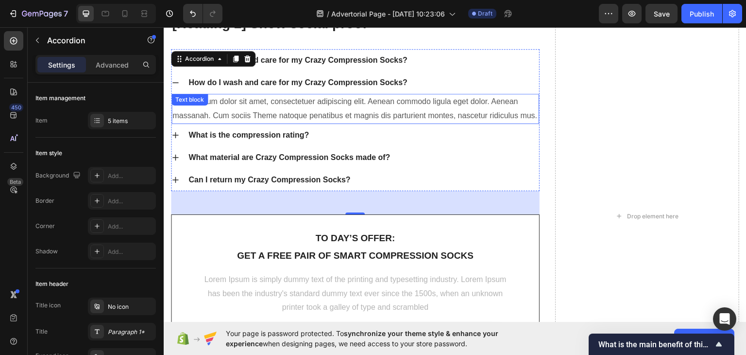
click at [230, 107] on p "Lorem ipsum dolor sit amet, consectetuer adipiscing elit. Aenean commodo ligula…" at bounding box center [355, 108] width 366 height 28
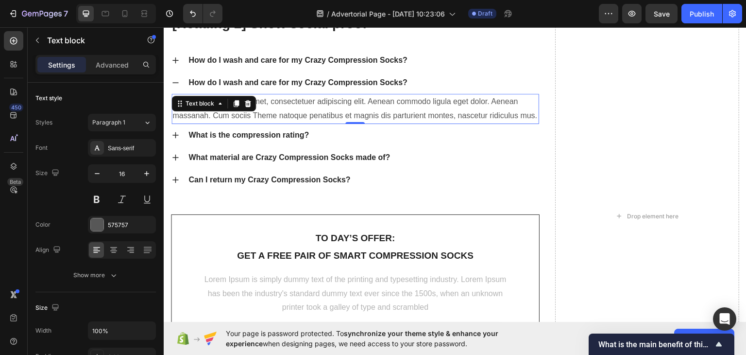
click at [230, 107] on div "Text block" at bounding box center [213, 103] width 85 height 16
click at [331, 116] on p "Lorem ipsum dolor sit amet, consectetuer adipiscing elit. Aenean commodo ligula…" at bounding box center [355, 108] width 366 height 28
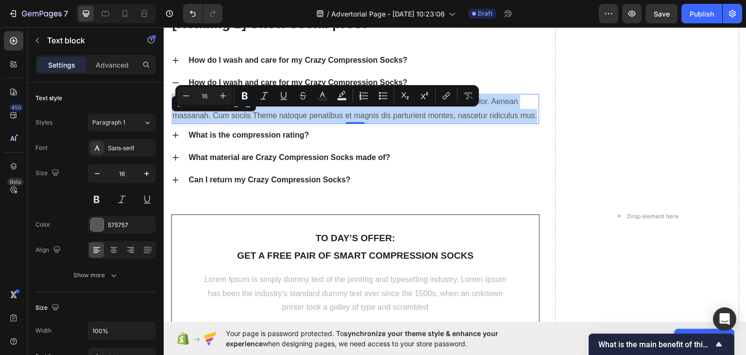
click at [331, 116] on p "Lorem ipsum dolor sit amet, consectetuer adipiscing elit. Aenean commodo ligula…" at bounding box center [355, 108] width 366 height 28
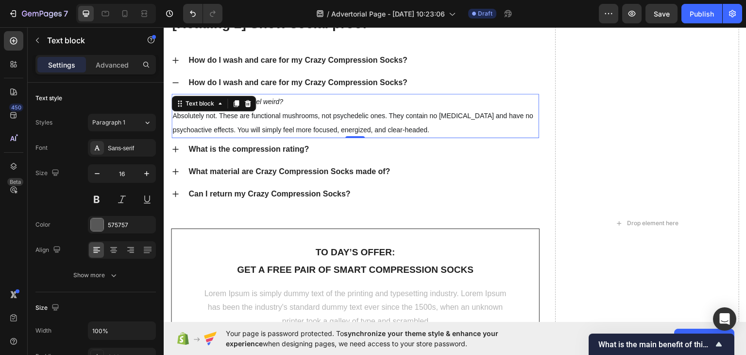
click at [429, 137] on div "Will this make me high or feel weird? Absolutely not. These are functional mush…" at bounding box center [355, 115] width 368 height 44
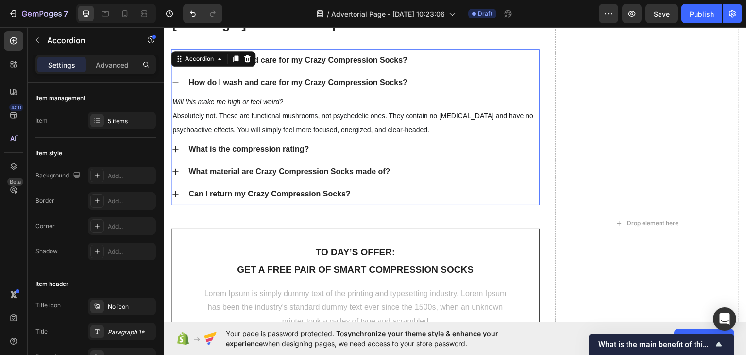
click at [465, 74] on div "How do I wash and care for my Crazy Compression Socks?" at bounding box center [355, 82] width 368 height 22
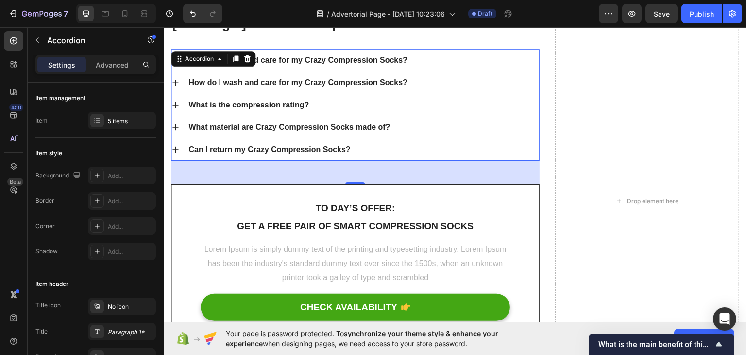
click at [177, 58] on div "How do I wash and care for my Crazy Compression Socks? How do I wash and care f…" at bounding box center [355, 105] width 369 height 112
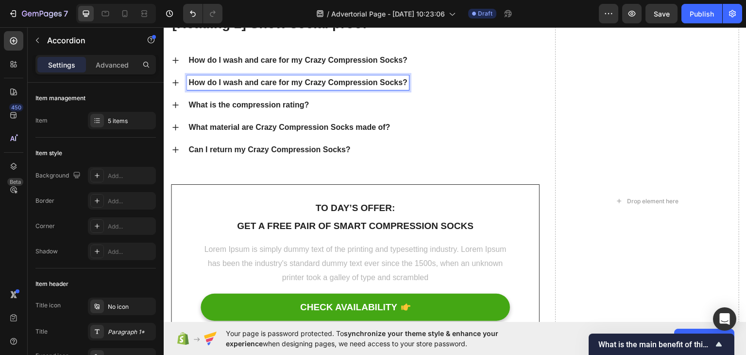
click at [284, 78] on strong "How do I wash and care for my Crazy Compression Socks?" at bounding box center [297, 82] width 219 height 8
click at [175, 60] on div "How do I wash and care for my Crazy Compression Socks? How do I wash and care f…" at bounding box center [355, 105] width 369 height 112
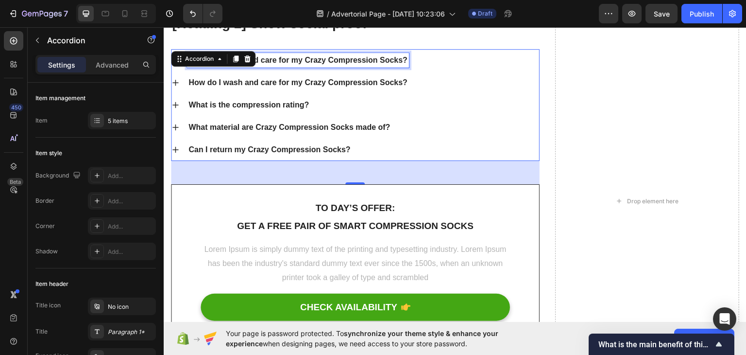
click at [311, 56] on p "How do I wash and care for my Crazy Compression Socks?" at bounding box center [297, 60] width 219 height 12
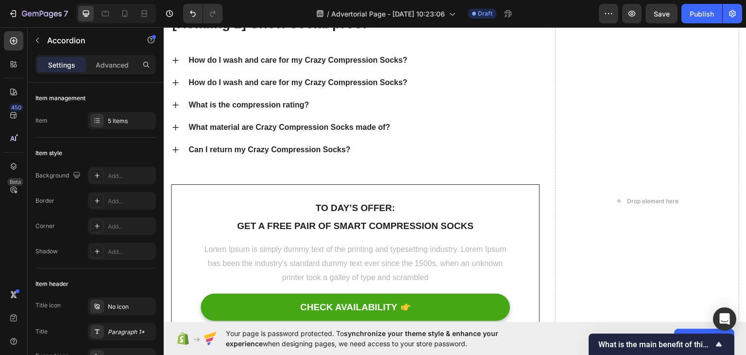
click at [174, 59] on div "How do I wash and care for my Crazy Compression Socks? How do I wash and care f…" at bounding box center [355, 105] width 369 height 112
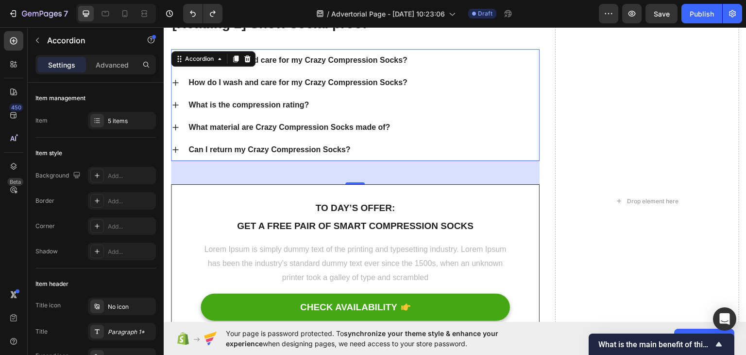
click at [318, 70] on div "How do I wash and care for my Crazy Compression Socks?" at bounding box center [355, 60] width 368 height 22
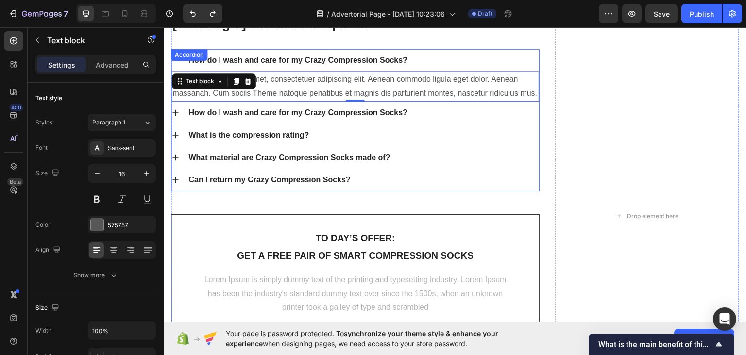
click at [294, 59] on p "How do I wash and care for my Crazy Compression Socks?" at bounding box center [297, 60] width 219 height 12
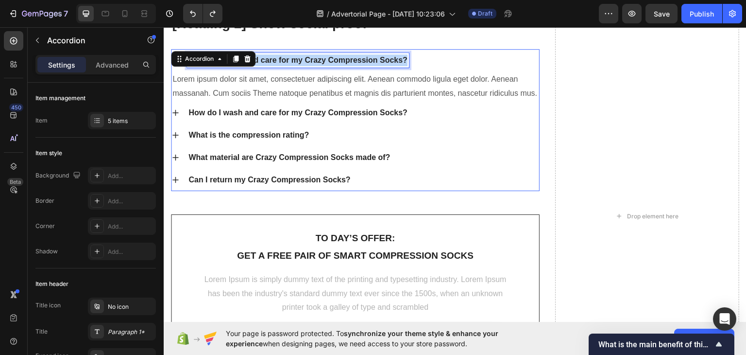
click at [294, 59] on p "How do I wash and care for my Crazy Compression Socks?" at bounding box center [297, 60] width 219 height 12
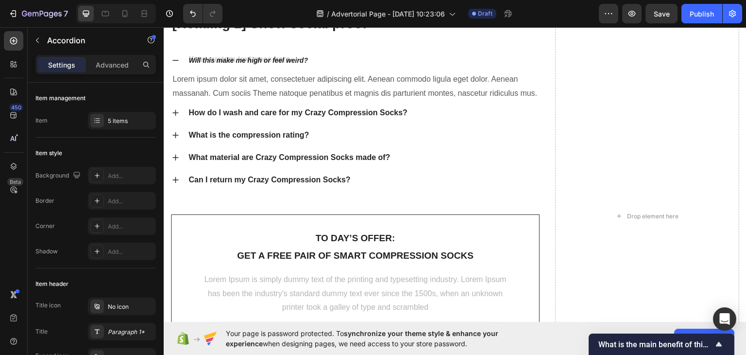
scroll to position [4477, 0]
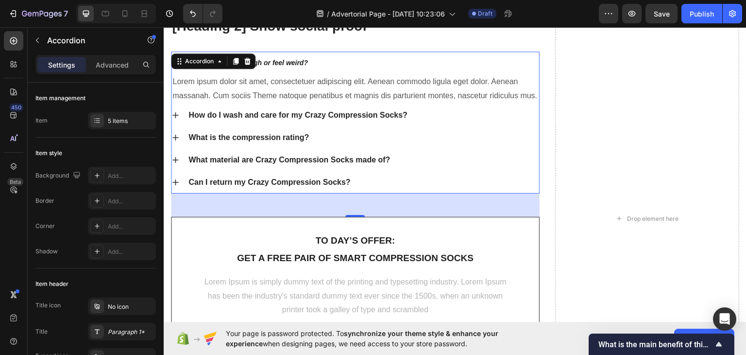
click at [387, 51] on div "Will this make me high or feel weird?" at bounding box center [355, 62] width 368 height 22
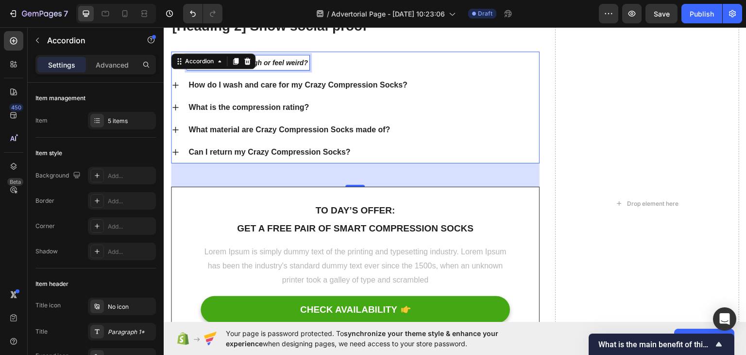
click at [273, 58] on icon "Will this make me high or feel weird?" at bounding box center [248, 62] width 120 height 8
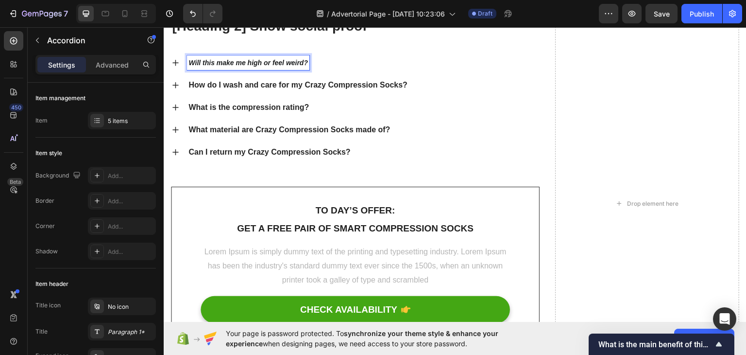
click at [209, 62] on icon "Will this make me high or feel weird?" at bounding box center [248, 62] width 120 height 8
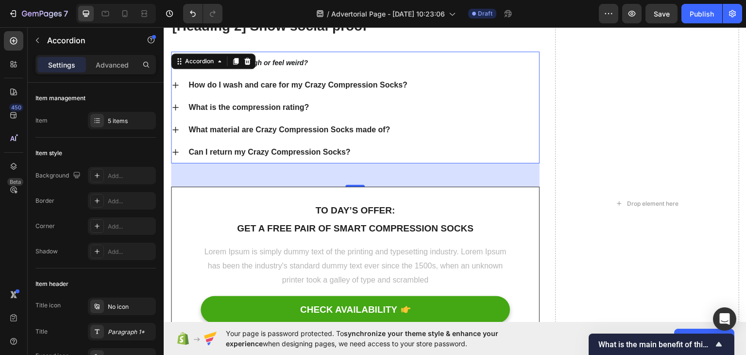
click at [175, 61] on div "Will this make me high or feel weird? How do I wash and care for my Crazy Compr…" at bounding box center [355, 107] width 369 height 112
click at [286, 67] on p "Will this make me high or feel weird?" at bounding box center [248, 62] width 120 height 12
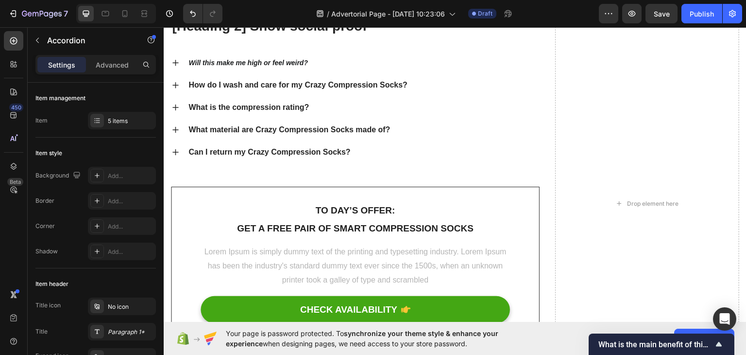
click at [347, 62] on div "Will this make me high or feel weird?" at bounding box center [363, 62] width 352 height 15
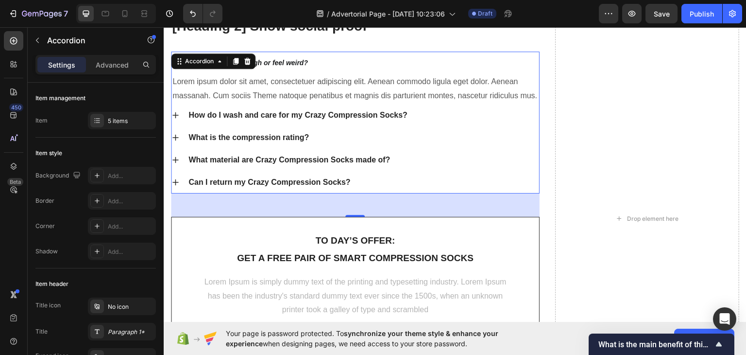
click at [352, 57] on div "Will this make me high or feel weird?" at bounding box center [363, 62] width 352 height 15
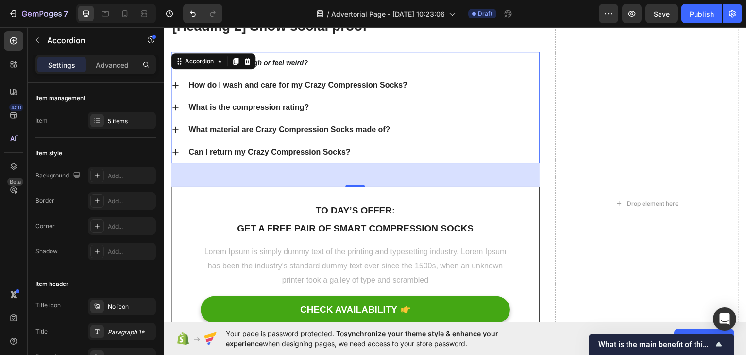
click at [352, 57] on div "Will this make me high or feel weird?" at bounding box center [363, 62] width 352 height 15
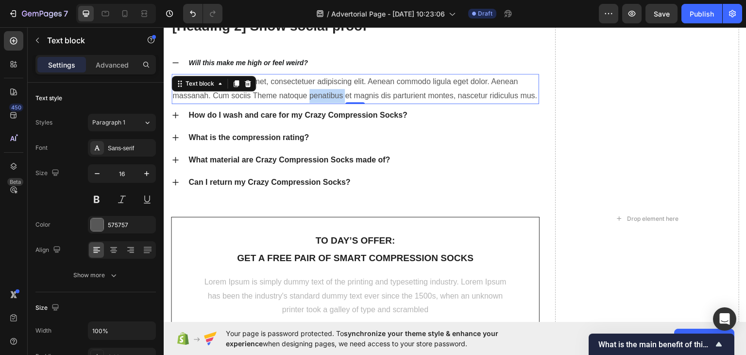
click at [310, 97] on p "Lorem ipsum dolor sit amet, consectetuer adipiscing elit. Aenean commodo ligula…" at bounding box center [355, 88] width 366 height 28
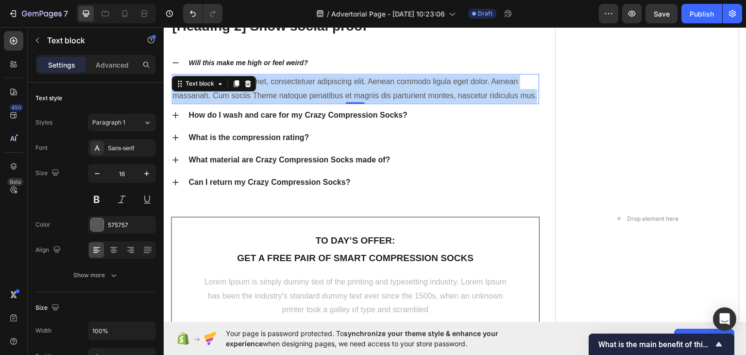
click at [310, 97] on p "Lorem ipsum dolor sit amet, consectetuer adipiscing elit. Aenean commodo ligula…" at bounding box center [355, 88] width 366 height 28
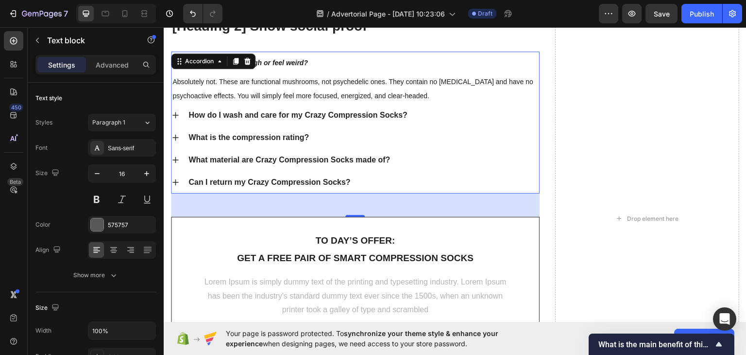
click at [437, 113] on div "How do I wash and care for my Crazy Compression Socks?" at bounding box center [363, 114] width 352 height 15
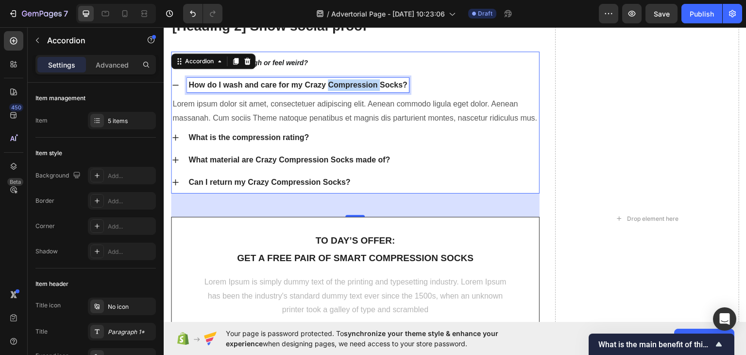
click at [371, 84] on strong "How do I wash and care for my Crazy Compression Socks?" at bounding box center [297, 84] width 219 height 8
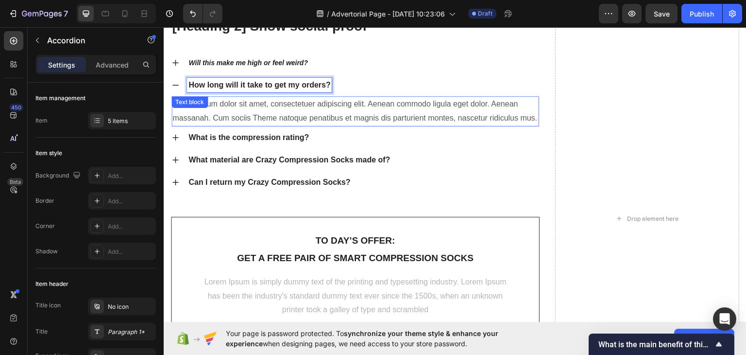
click at [233, 104] on p "Lorem ipsum dolor sit amet, consectetuer adipiscing elit. Aenean commodo ligula…" at bounding box center [355, 111] width 366 height 28
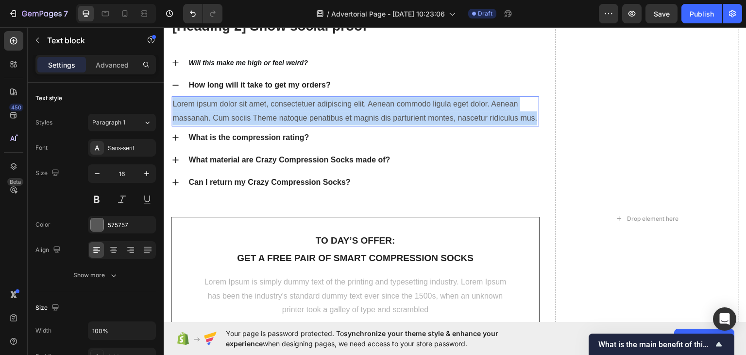
click at [233, 104] on p "Lorem ipsum dolor sit amet, consectetuer adipiscing elit. Aenean commodo ligula…" at bounding box center [355, 111] width 366 height 28
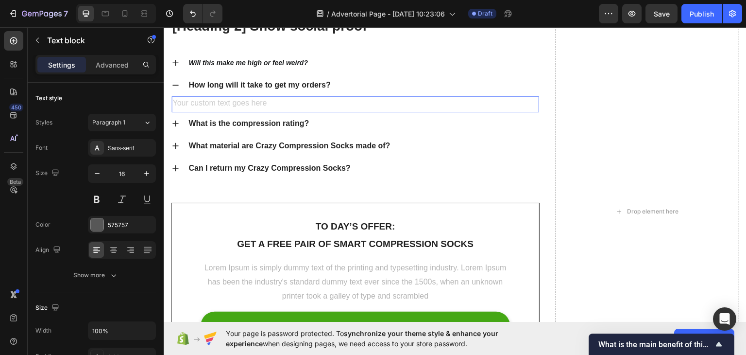
click at [188, 103] on div "Rich Text Editor. Editing area: main" at bounding box center [355, 104] width 368 height 16
click at [192, 101] on div "Rich Text Editor. Editing area: main" at bounding box center [355, 104] width 368 height 16
click at [208, 103] on div "Rich Text Editor. Editing area: main" at bounding box center [355, 104] width 368 height 16
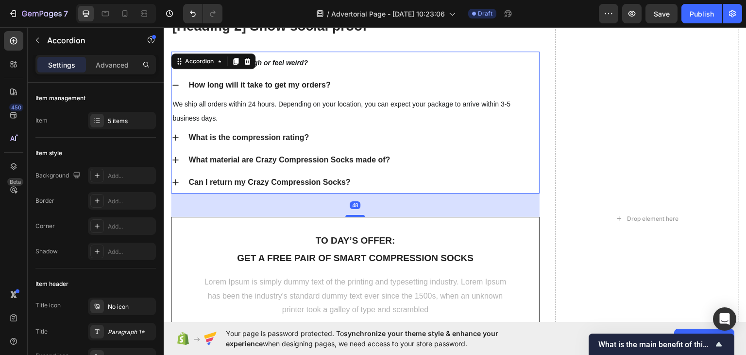
click at [358, 68] on div "Will this make me high or feel weird?" at bounding box center [363, 62] width 352 height 15
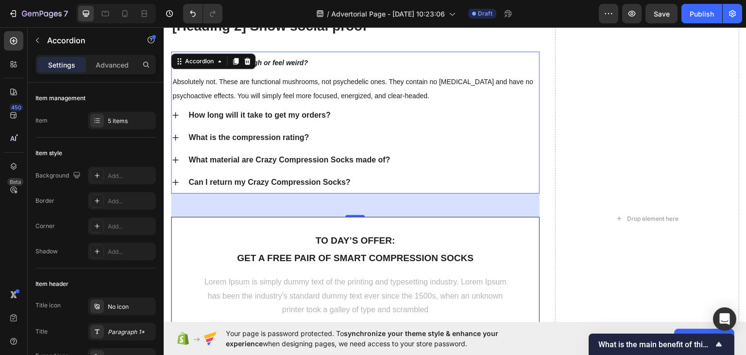
click at [323, 61] on div "Will this make me high or feel weird?" at bounding box center [363, 62] width 352 height 15
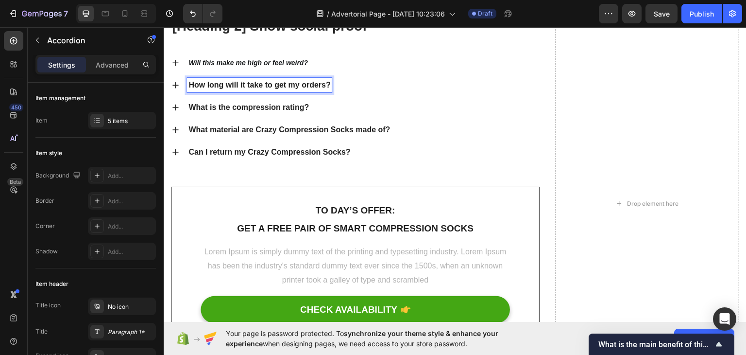
click at [243, 85] on strong "How long will it take to get my orders?" at bounding box center [259, 84] width 142 height 8
click at [302, 83] on strong "How long will it take to get my orders?" at bounding box center [259, 84] width 142 height 8
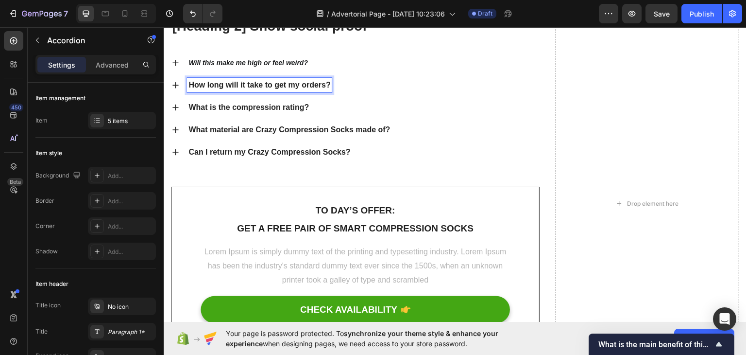
click at [308, 84] on strong "How long will it take to get my orders?" at bounding box center [259, 84] width 142 height 8
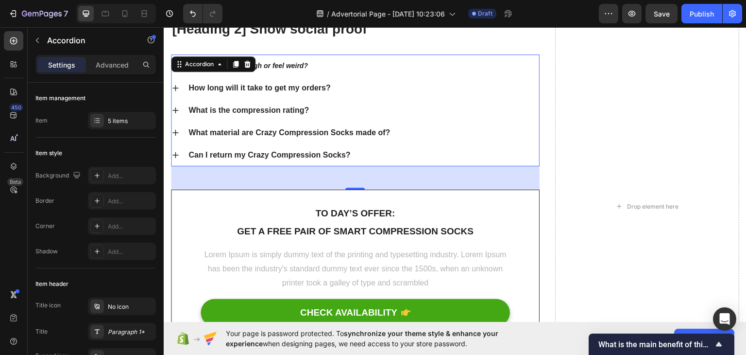
click at [422, 70] on div "Will this make me high or feel weird?" at bounding box center [363, 65] width 352 height 15
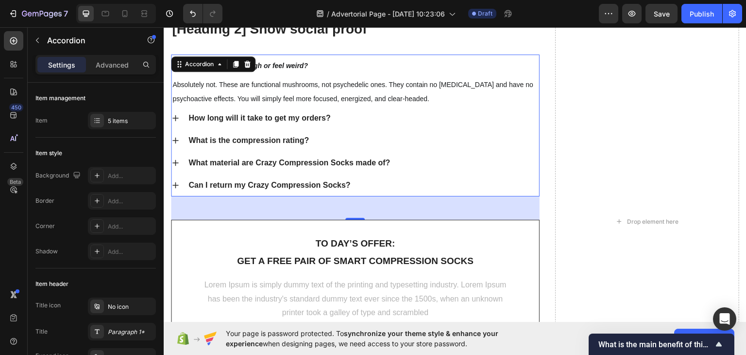
click at [422, 70] on div "Will this make me high or feel weird?" at bounding box center [363, 65] width 352 height 15
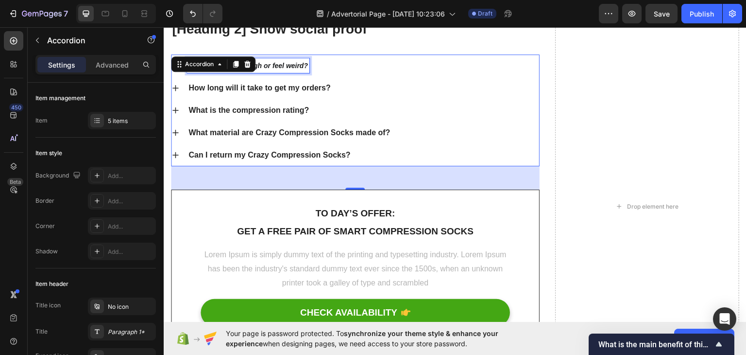
click at [291, 63] on icon "Will this make me high or feel weird?" at bounding box center [248, 65] width 120 height 8
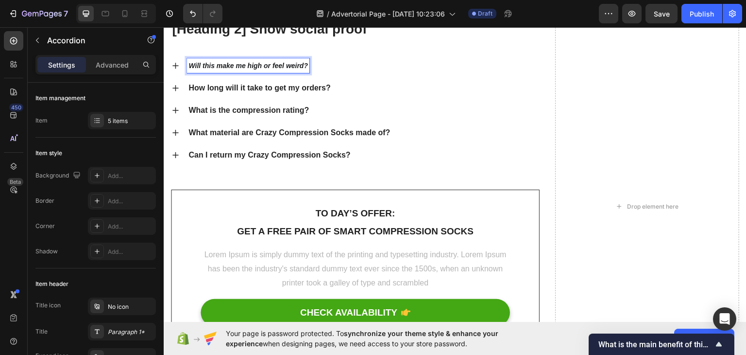
click at [293, 64] on icon "Will this make me high or feel weird?" at bounding box center [248, 65] width 120 height 8
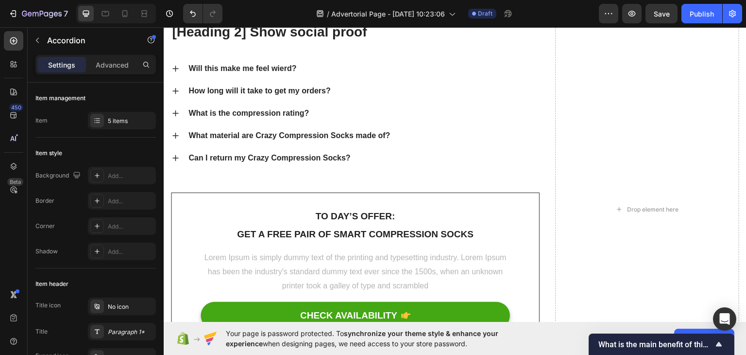
click at [331, 110] on div "What is the compression rating?" at bounding box center [363, 112] width 352 height 15
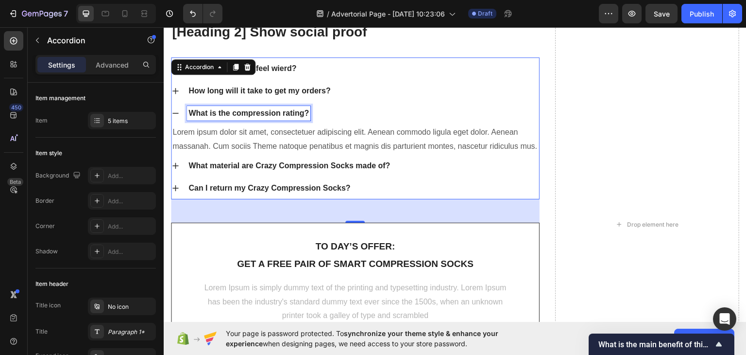
click at [258, 107] on p "What is the compression rating?" at bounding box center [248, 113] width 120 height 12
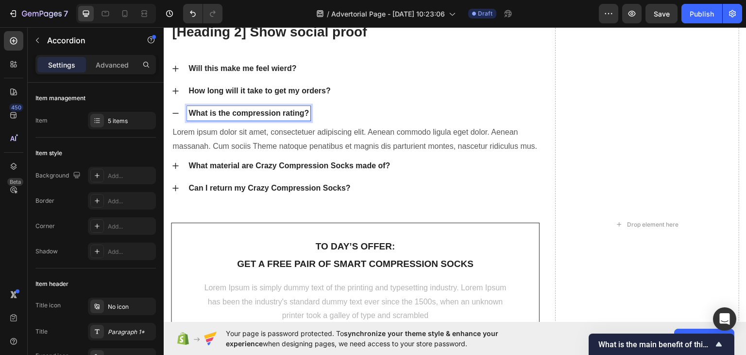
click at [274, 112] on p "What is the compression rating?" at bounding box center [248, 113] width 120 height 12
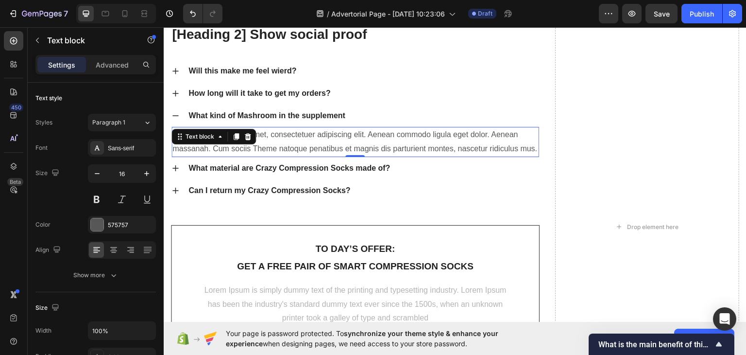
click at [305, 140] on p "Lorem ipsum dolor sit amet, consectetuer adipiscing elit. Aenean commodo ligula…" at bounding box center [355, 141] width 366 height 28
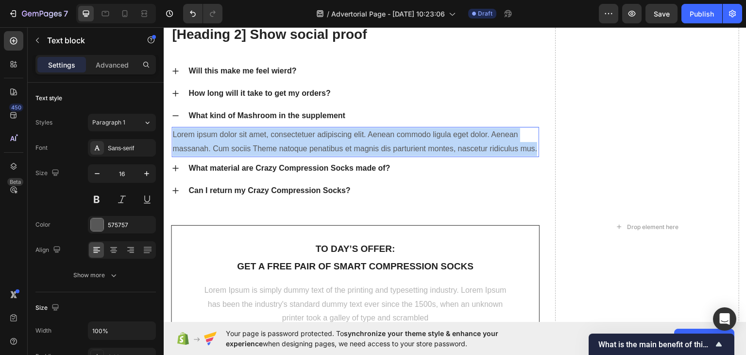
click at [305, 140] on p "Lorem ipsum dolor sit amet, consectetuer adipiscing elit. Aenean commodo ligula…" at bounding box center [355, 141] width 366 height 28
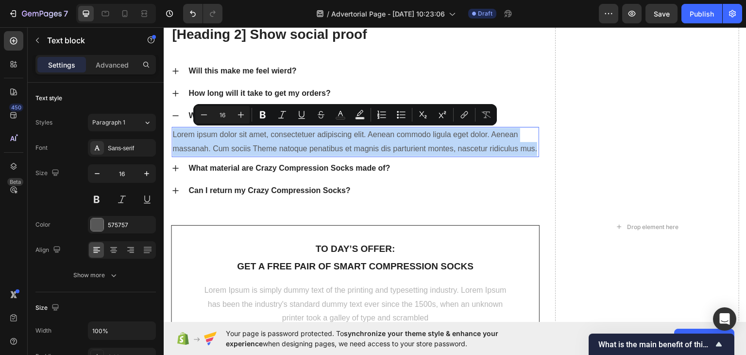
click at [241, 140] on p "Lorem ipsum dolor sit amet, consectetuer adipiscing elit. Aenean commodo ligula…" at bounding box center [355, 141] width 366 height 28
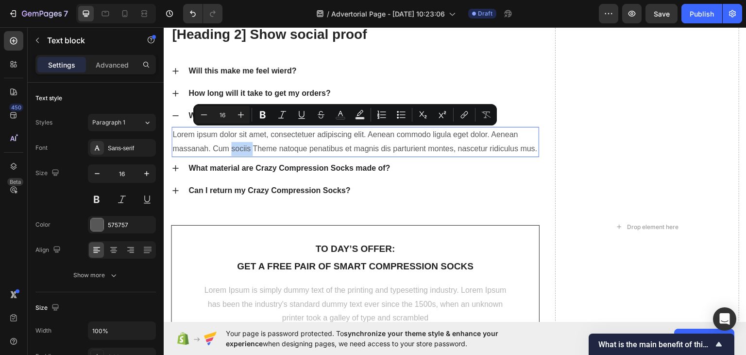
click at [241, 140] on p "Lorem ipsum dolor sit amet, consectetuer adipiscing elit. Aenean commodo ligula…" at bounding box center [355, 141] width 366 height 28
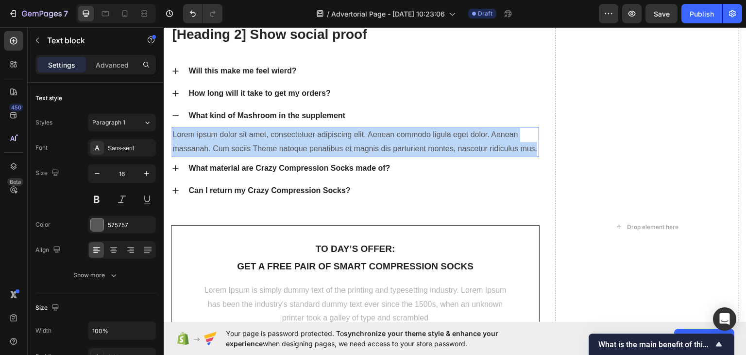
click at [241, 140] on p "Lorem ipsum dolor sit amet, consectetuer adipiscing elit. Aenean commodo ligula…" at bounding box center [355, 141] width 366 height 28
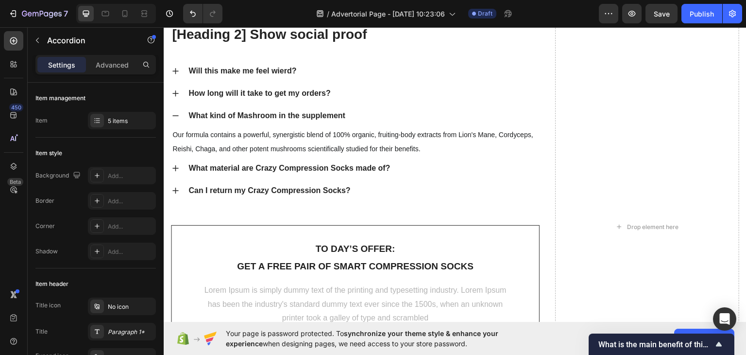
click at [366, 113] on div "What kind of Mashroom in the supplement" at bounding box center [363, 115] width 352 height 15
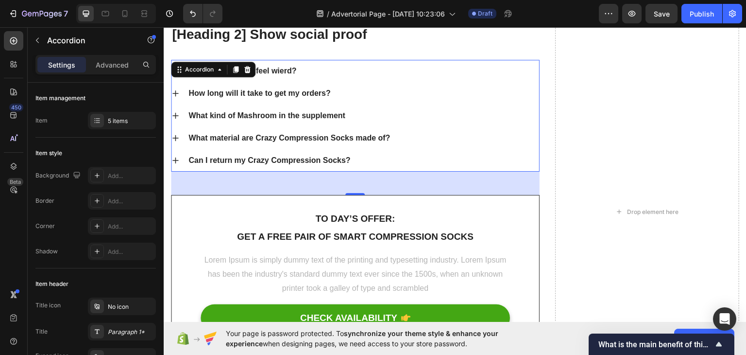
click at [404, 137] on div "What material are Crazy Compression Socks made of?" at bounding box center [363, 137] width 352 height 15
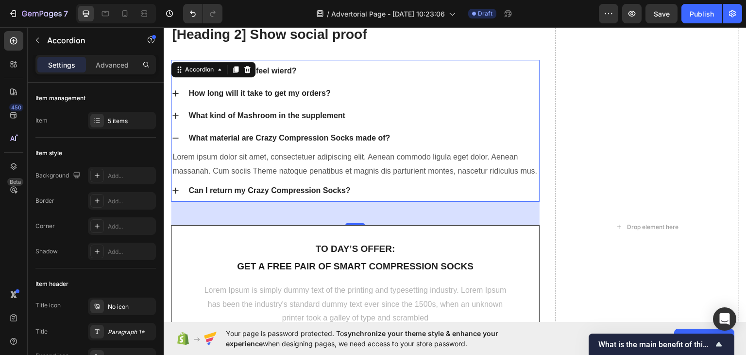
click at [404, 137] on div "What material are Crazy Compression Socks made of?" at bounding box center [363, 137] width 352 height 15
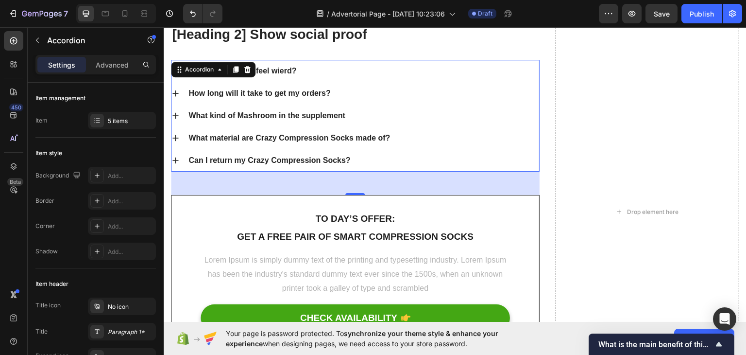
click at [408, 139] on div "What material are Crazy Compression Socks made of?" at bounding box center [363, 137] width 352 height 15
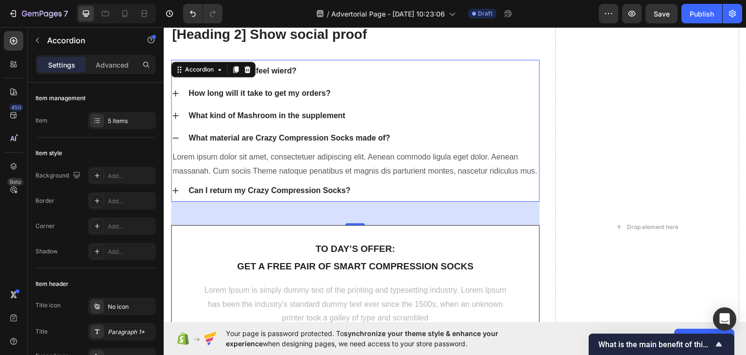
click at [397, 133] on div "What material are Crazy Compression Socks made of?" at bounding box center [363, 137] width 352 height 15
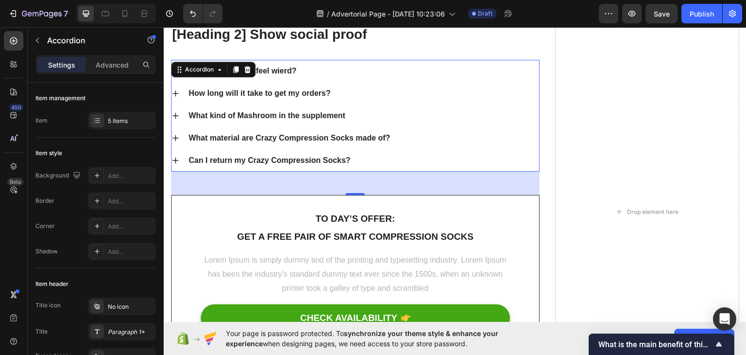
click at [397, 133] on div "What material are Crazy Compression Socks made of?" at bounding box center [363, 137] width 352 height 15
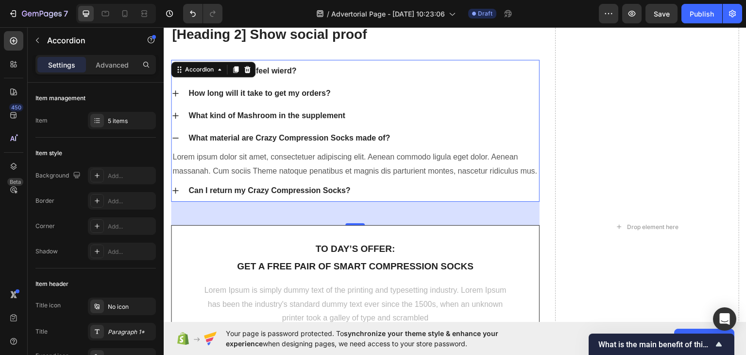
click at [397, 133] on div "What material are Crazy Compression Socks made of?" at bounding box center [363, 137] width 352 height 15
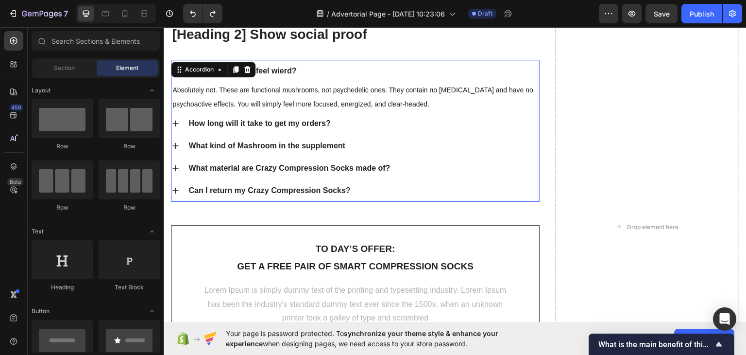
click at [179, 162] on div "What material are Crazy Compression Socks made of?" at bounding box center [355, 167] width 368 height 22
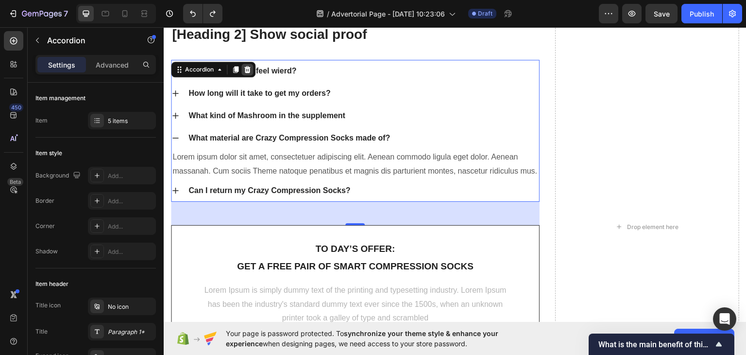
click at [244, 68] on icon at bounding box center [247, 69] width 8 height 8
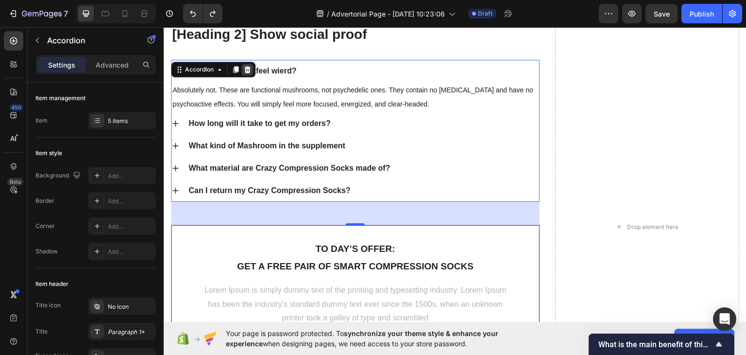
click at [246, 67] on icon at bounding box center [247, 69] width 6 height 7
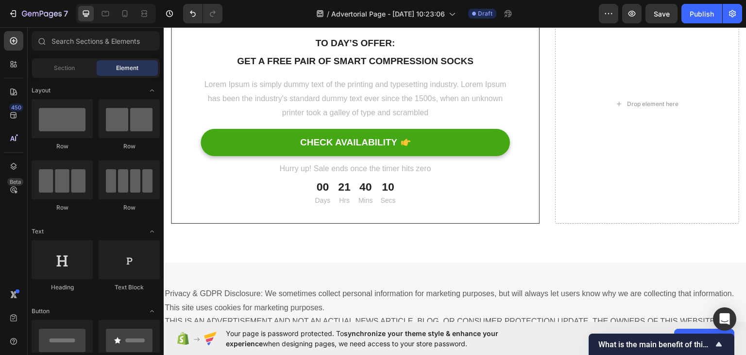
drag, startPoint x: 741, startPoint y: 290, endPoint x: 897, endPoint y: 341, distance: 164.1
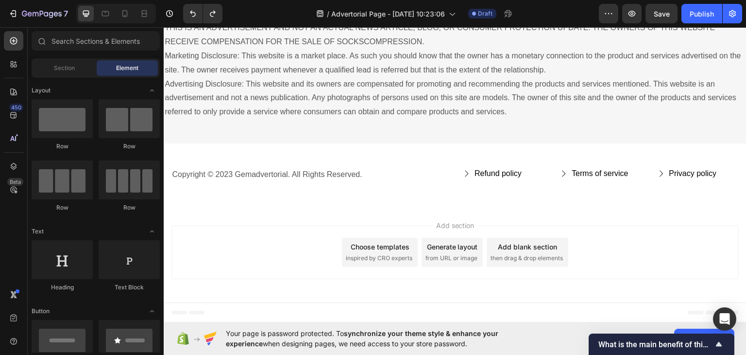
click at [689, 242] on div "Add section Choose templates inspired by CRO experts Generate layout from URL o…" at bounding box center [454, 251] width 567 height 53
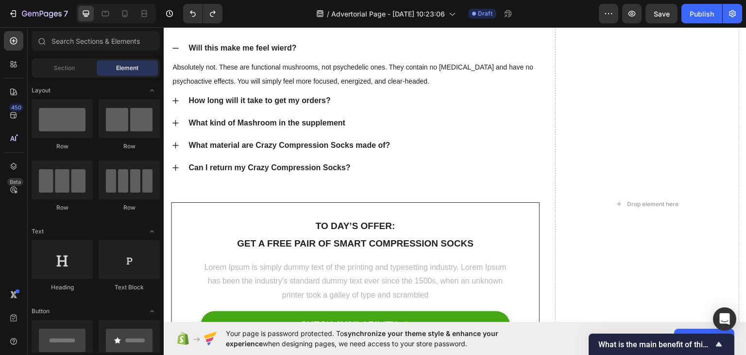
scroll to position [4398, 0]
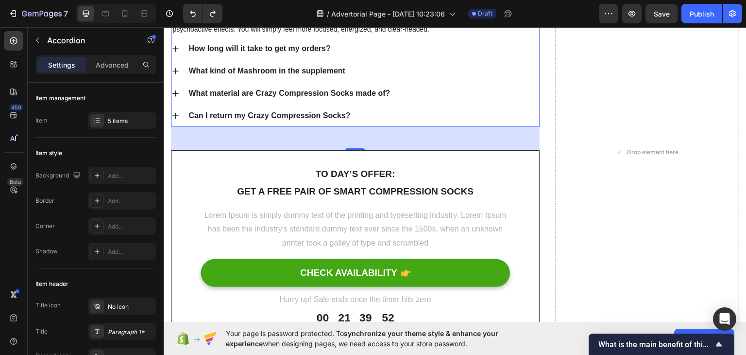
click at [175, 96] on icon at bounding box center [175, 92] width 6 height 6
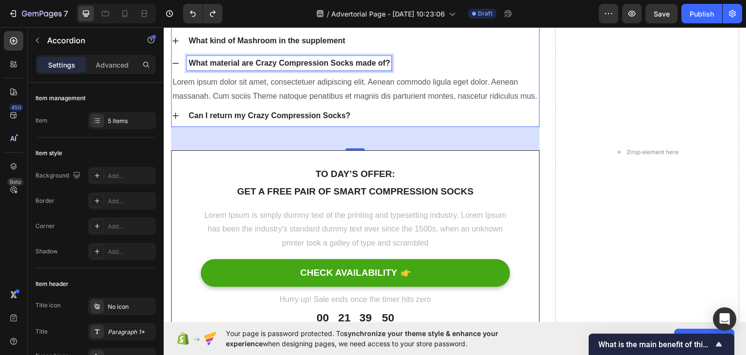
click at [198, 68] on p "What material are Crazy Compression Socks made of?" at bounding box center [289, 63] width 202 height 12
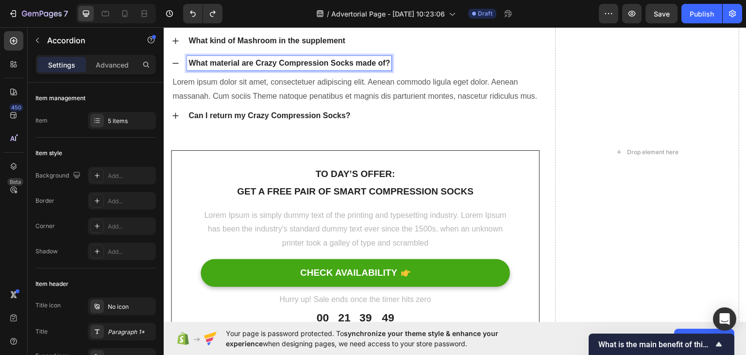
click at [198, 68] on p "What material are Crazy Compression Socks made of?" at bounding box center [289, 63] width 202 height 12
click at [391, 70] on div "What material are Crazy Compression Socks made of?" at bounding box center [289, 62] width 205 height 15
click at [388, 68] on p "What material are Crazy Compression Socks made of?" at bounding box center [289, 63] width 202 height 12
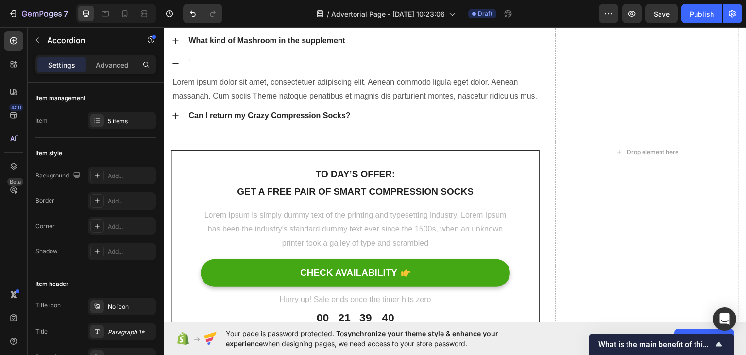
scroll to position [4395, 0]
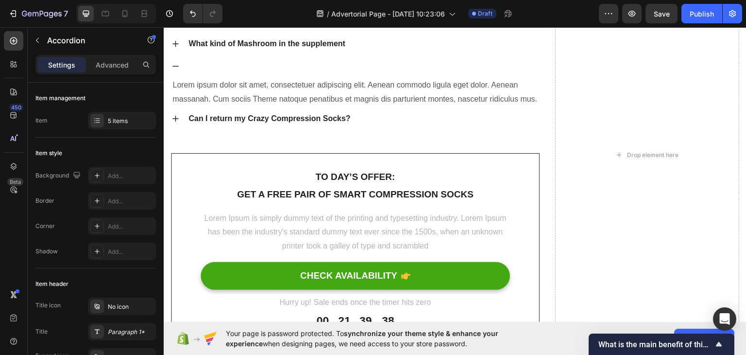
click at [176, 69] on icon at bounding box center [175, 66] width 8 height 8
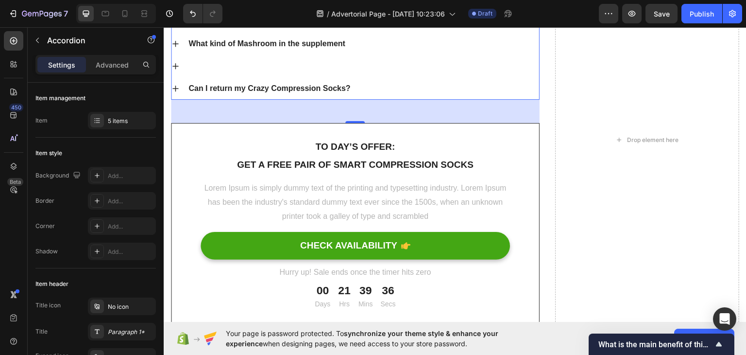
click at [179, 69] on icon at bounding box center [175, 66] width 8 height 8
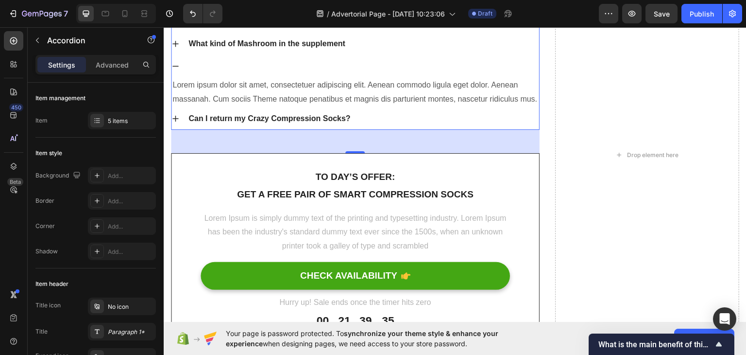
click at [179, 69] on icon at bounding box center [175, 66] width 8 height 8
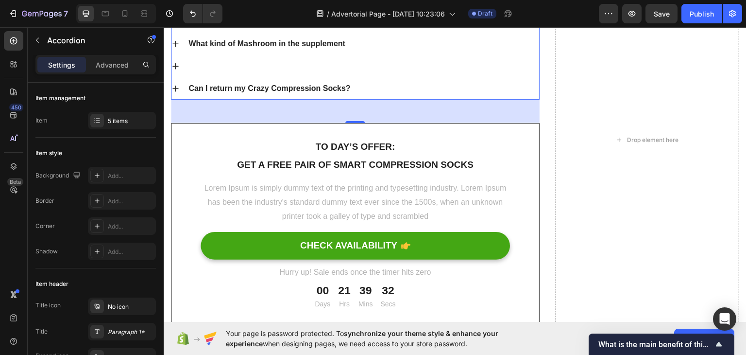
click at [179, 69] on icon at bounding box center [175, 66] width 8 height 8
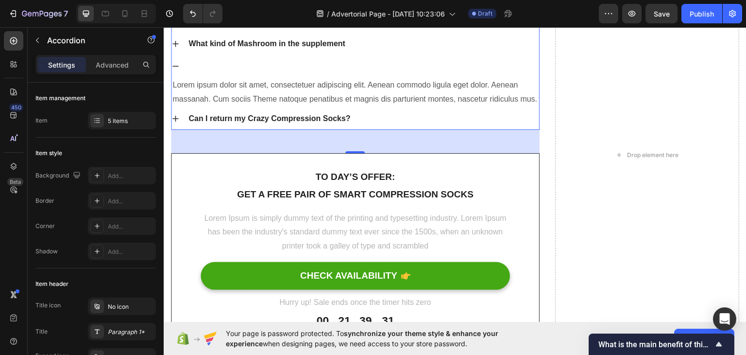
click at [177, 69] on icon at bounding box center [175, 66] width 8 height 8
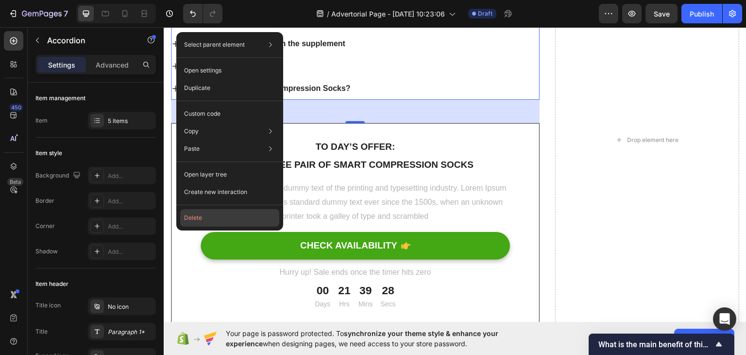
click at [192, 220] on button "Delete" at bounding box center [229, 217] width 99 height 17
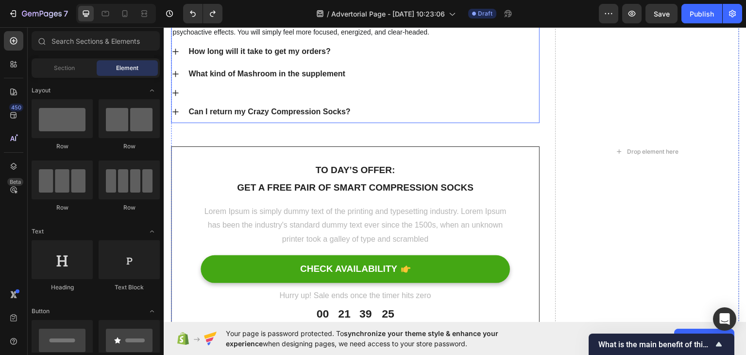
click at [219, 100] on div at bounding box center [355, 93] width 368 height 16
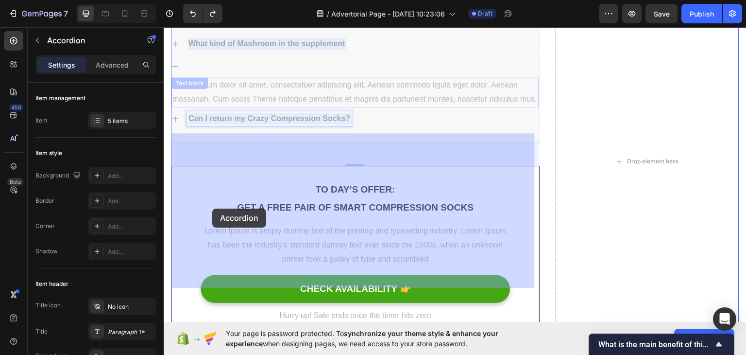
drag, startPoint x: 331, startPoint y: 260, endPoint x: 205, endPoint y: 208, distance: 136.1
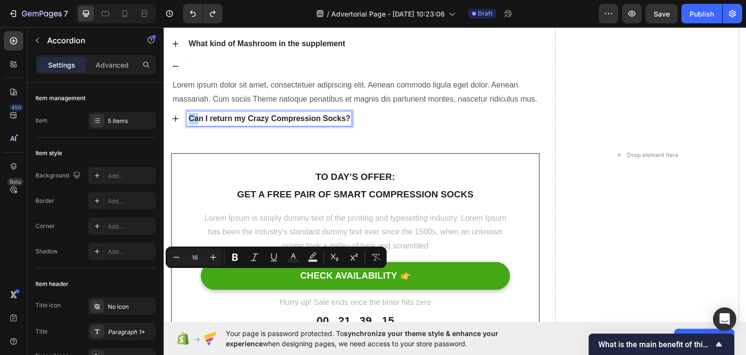
drag, startPoint x: 196, startPoint y: 277, endPoint x: 186, endPoint y: 220, distance: 58.3
click at [195, 87] on div "Text block" at bounding box center [189, 82] width 33 height 9
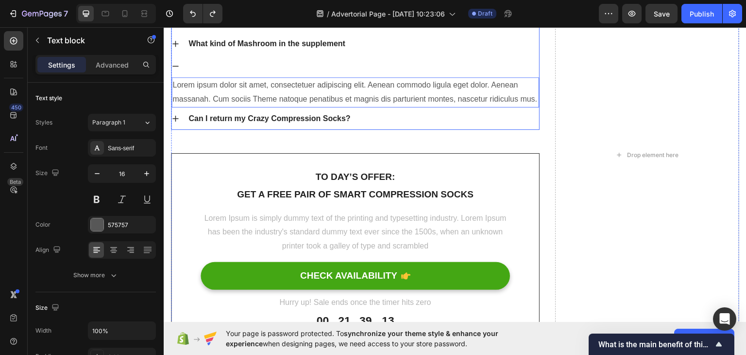
click at [185, 77] on div at bounding box center [355, 65] width 368 height 22
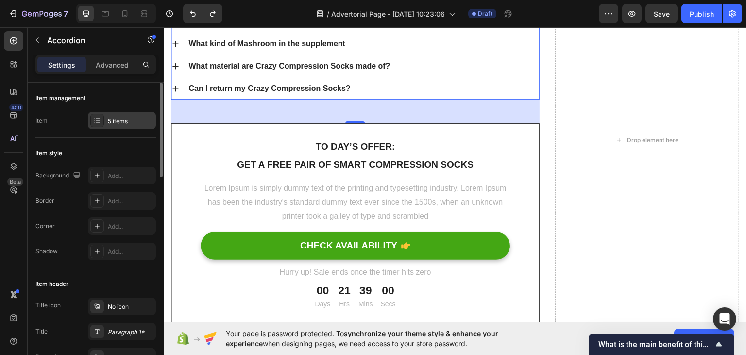
click at [123, 118] on div "5 items" at bounding box center [131, 121] width 46 height 9
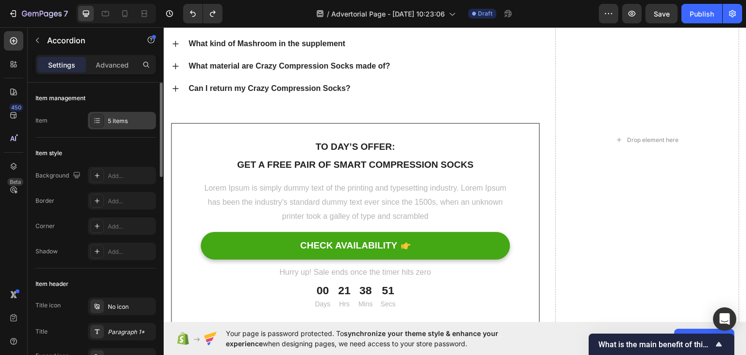
click at [143, 121] on div "5 items" at bounding box center [131, 121] width 46 height 9
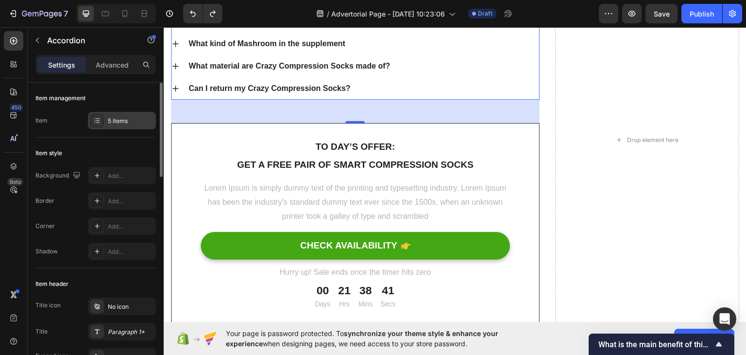
click at [134, 115] on div "5 items" at bounding box center [122, 120] width 68 height 17
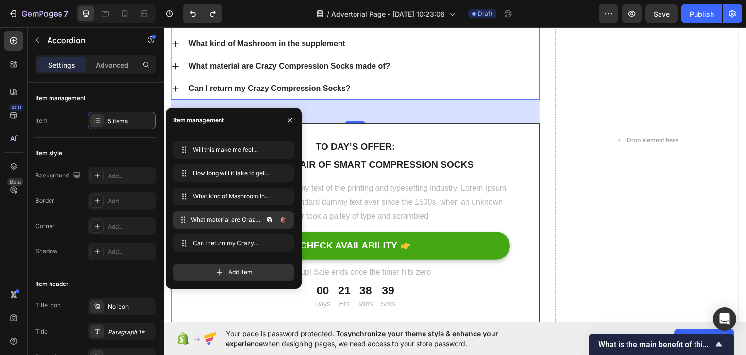
click at [245, 214] on div "What material are Crazy Compression Socks made of? What material are Crazy Comp…" at bounding box center [219, 220] width 85 height 14
click at [282, 219] on icon "button" at bounding box center [283, 220] width 5 height 6
click at [282, 219] on div "Delete" at bounding box center [277, 219] width 18 height 9
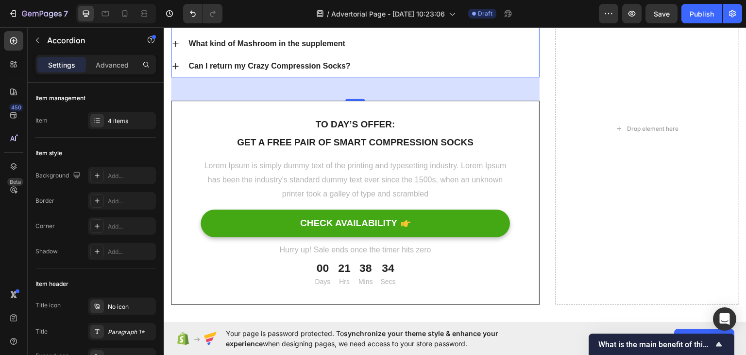
click at [314, 100] on div "48" at bounding box center [355, 88] width 369 height 23
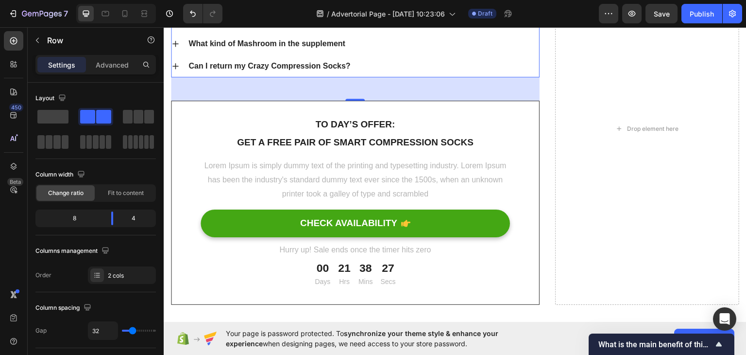
click at [356, 73] on div "Can I return my Crazy Compression Socks?" at bounding box center [363, 65] width 352 height 15
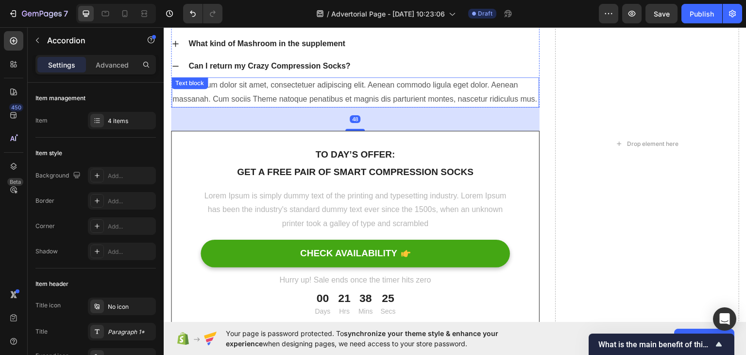
click at [321, 106] on p "Lorem ipsum dolor sit amet, consectetuer adipiscing elit. Aenean commodo ligula…" at bounding box center [355, 92] width 366 height 28
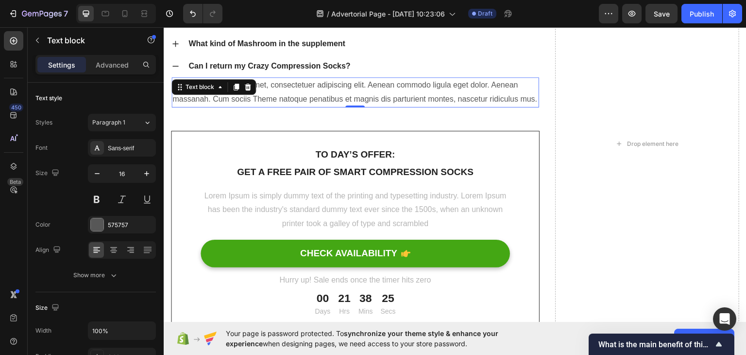
click at [321, 106] on p "Lorem ipsum dolor sit amet, consectetuer adipiscing elit. Aenean commodo ligula…" at bounding box center [355, 92] width 366 height 28
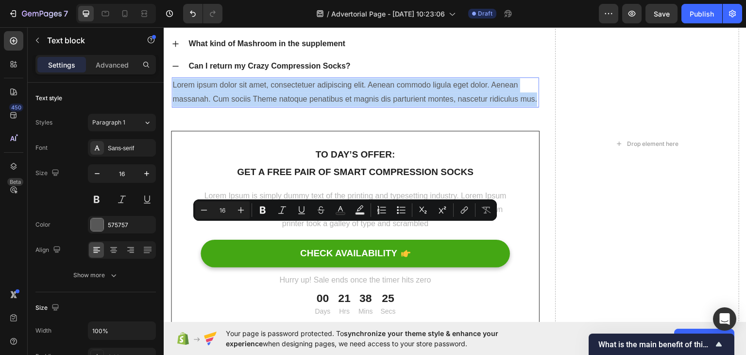
click at [321, 106] on p "Lorem ipsum dolor sit amet, consectetuer adipiscing elit. Aenean commodo ligula…" at bounding box center [355, 92] width 366 height 28
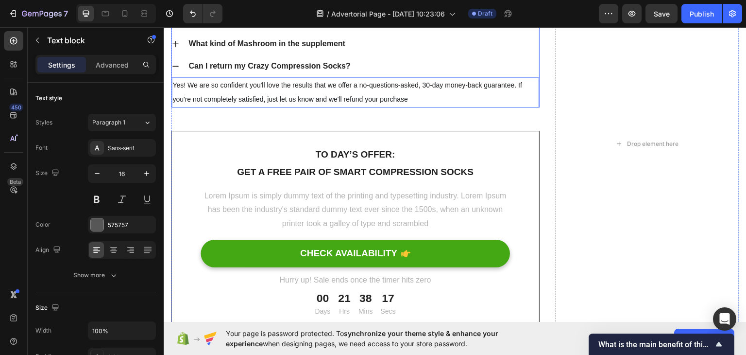
click at [335, 71] on p "Can I return my Crazy Compression Socks?" at bounding box center [269, 66] width 162 height 12
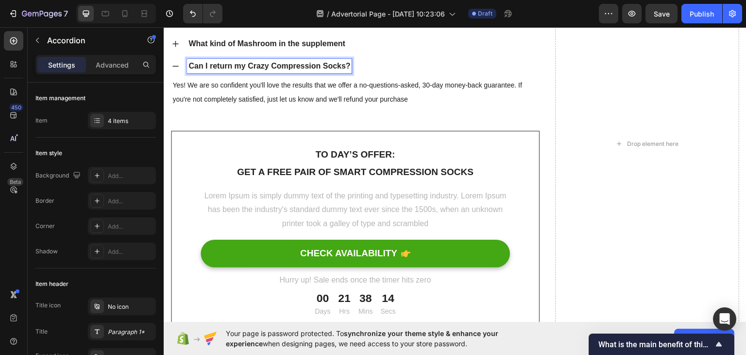
click at [335, 71] on p "Can I return my Crazy Compression Socks?" at bounding box center [269, 66] width 162 height 12
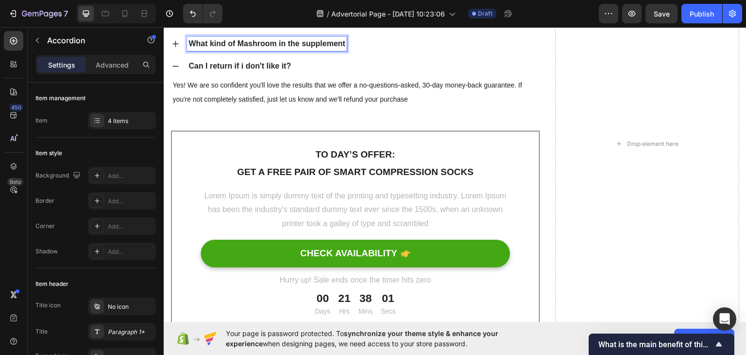
click at [341, 49] on p "What kind of Mashroom in the supplement" at bounding box center [266, 43] width 157 height 12
click at [306, 73] on div "Can I return if i don't like it?" at bounding box center [363, 65] width 352 height 15
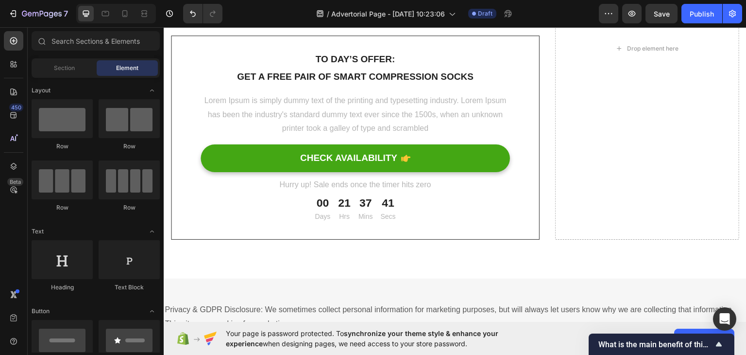
scroll to position [4621, 0]
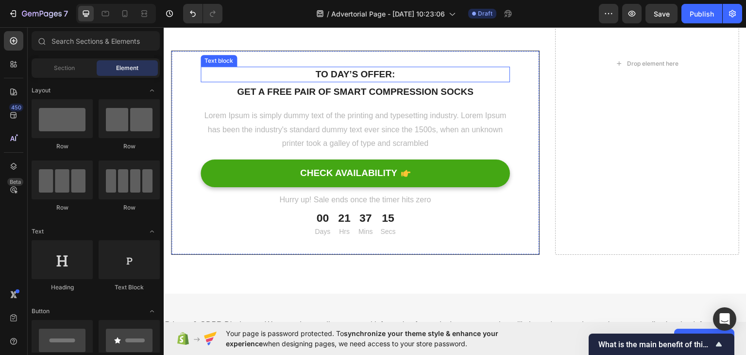
click at [335, 74] on p "To day’s offer:" at bounding box center [356, 74] width 308 height 14
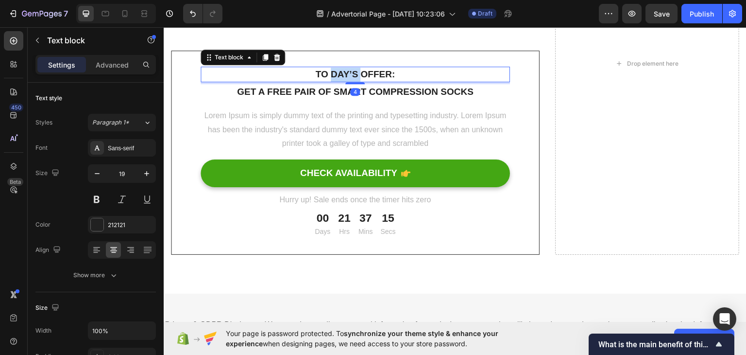
click at [335, 74] on p "To day’s offer:" at bounding box center [356, 74] width 308 height 14
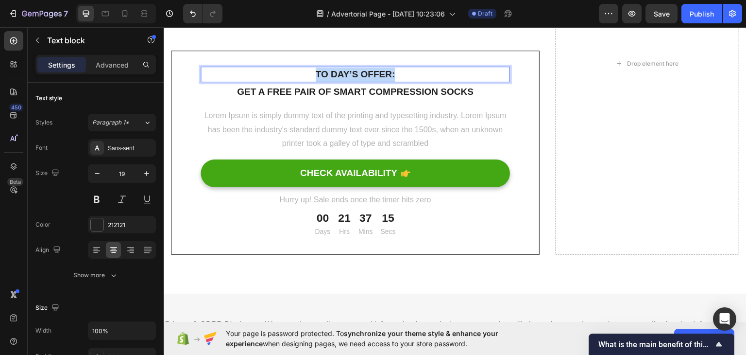
click at [335, 74] on p "To day’s offer:" at bounding box center [356, 74] width 308 height 14
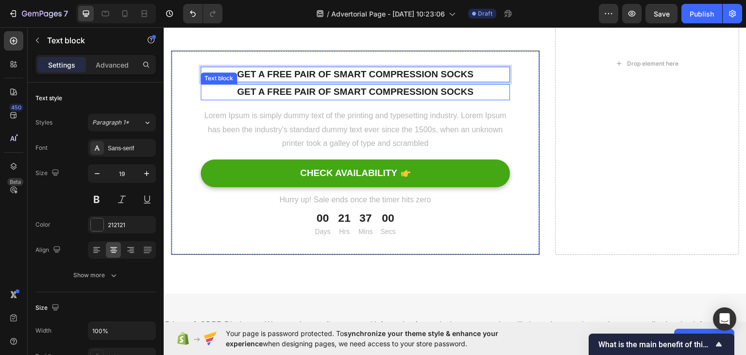
click at [350, 92] on p "Get a free pair of smart compression socks" at bounding box center [356, 92] width 308 height 14
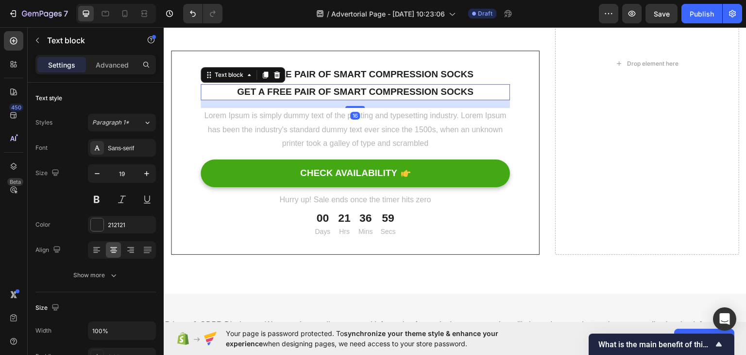
click at [350, 92] on p "Get a free pair of smart compression socks" at bounding box center [356, 92] width 308 height 14
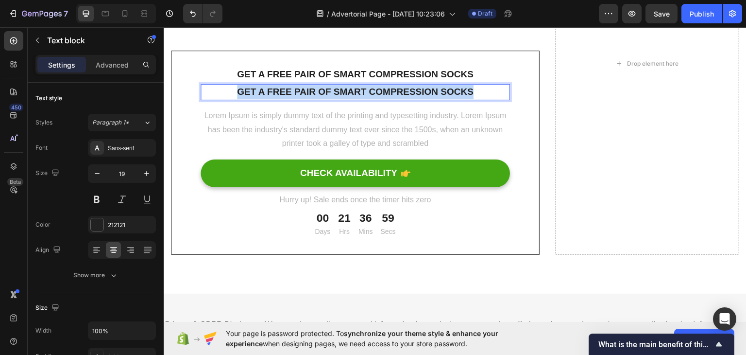
click at [350, 92] on p "Get a free pair of smart compression socks" at bounding box center [356, 92] width 308 height 14
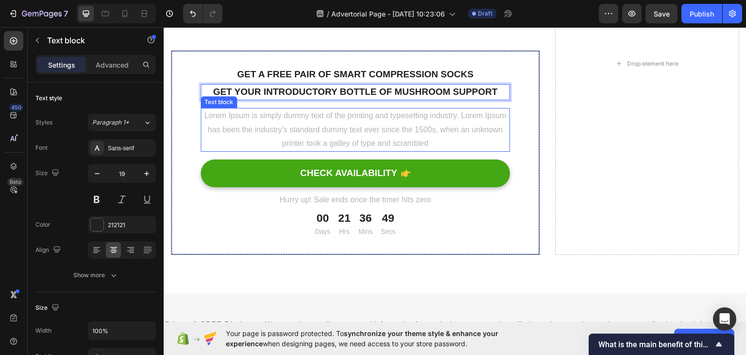
click at [346, 136] on p "Lorem Ipsum is simply dummy text of the printing and typesetting industry. Lore…" at bounding box center [356, 129] width 308 height 42
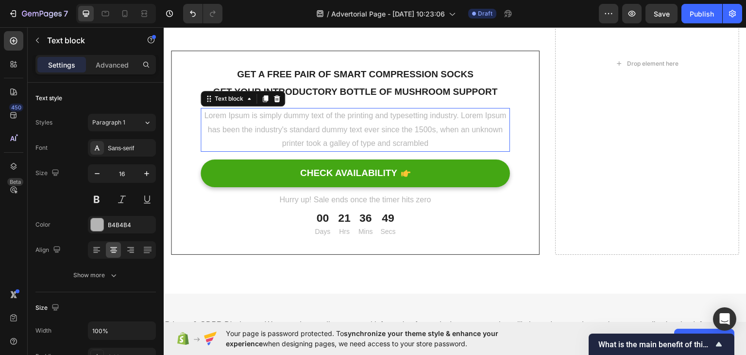
click at [346, 136] on p "Lorem Ipsum is simply dummy text of the printing and typesetting industry. Lore…" at bounding box center [356, 129] width 308 height 42
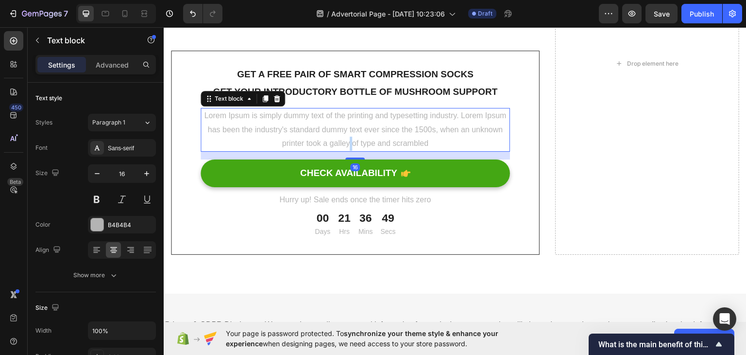
click at [346, 136] on p "Lorem Ipsum is simply dummy text of the printing and typesetting industry. Lore…" at bounding box center [356, 129] width 308 height 42
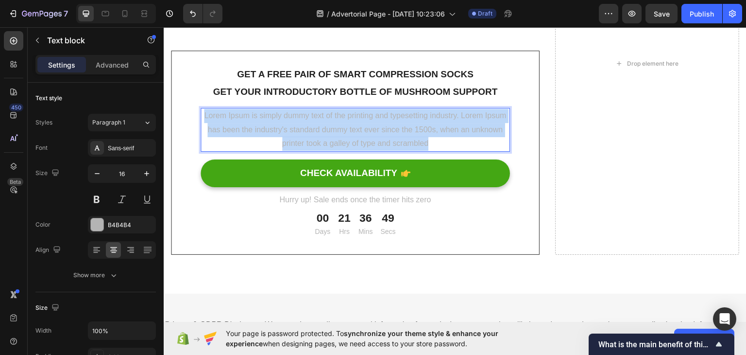
click at [346, 136] on p "Lorem Ipsum is simply dummy text of the printing and typesetting industry. Lore…" at bounding box center [356, 129] width 308 height 42
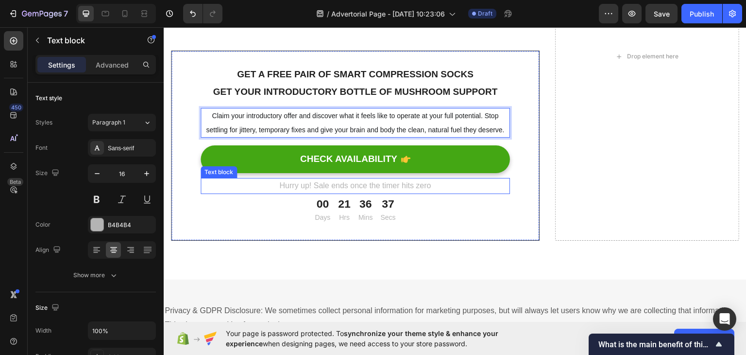
click at [347, 184] on p "Hurry up! Sale ends once the timer hits zero" at bounding box center [356, 185] width 308 height 14
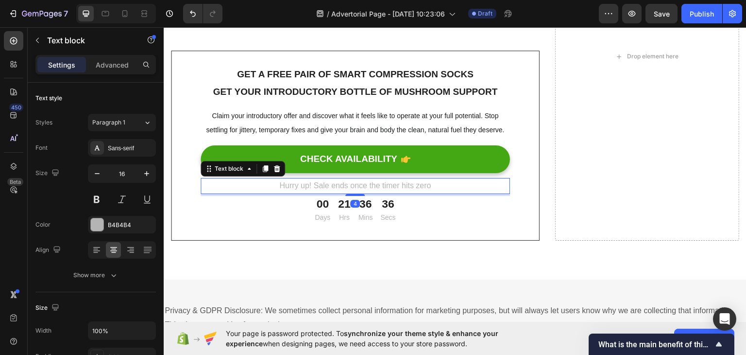
click at [347, 184] on p "Hurry up! Sale ends once the timer hits zero" at bounding box center [356, 185] width 308 height 14
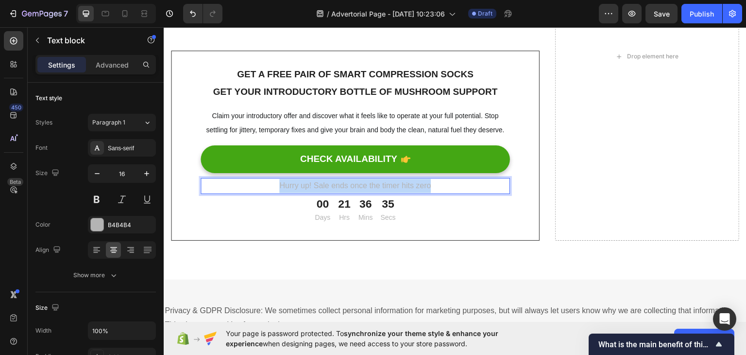
click at [347, 184] on p "Hurry up! Sale ends once the timer hits zero" at bounding box center [356, 185] width 308 height 14
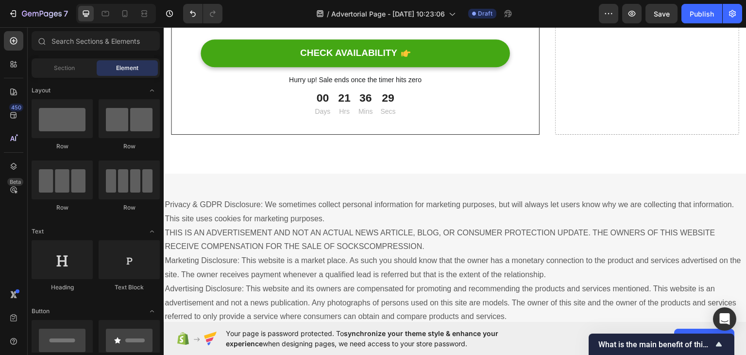
scroll to position [4830, 0]
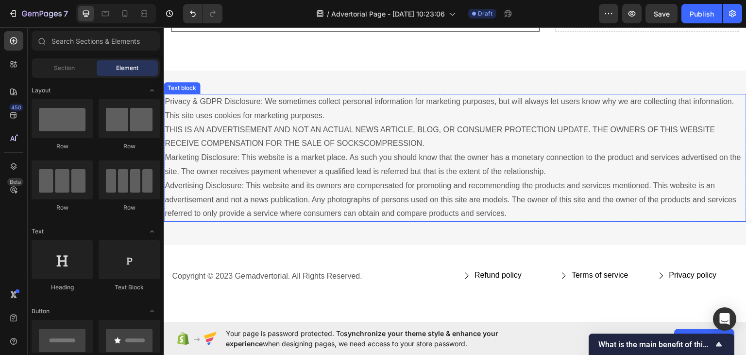
click at [277, 158] on p "Privacy & GDPR Disclosure: We sometimes collect personal information for market…" at bounding box center [455, 157] width 581 height 126
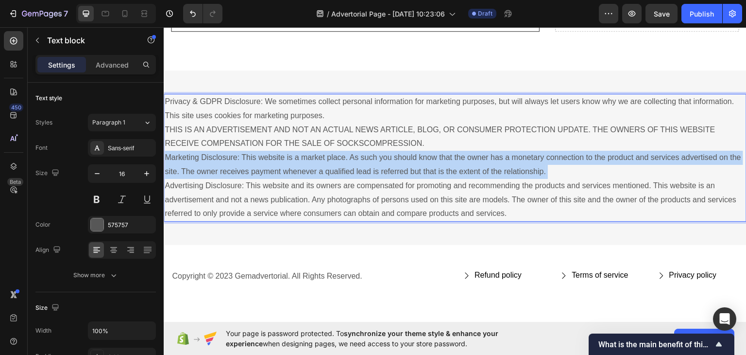
click at [277, 158] on p "Privacy & GDPR Disclosure: We sometimes collect personal information for market…" at bounding box center [455, 157] width 581 height 126
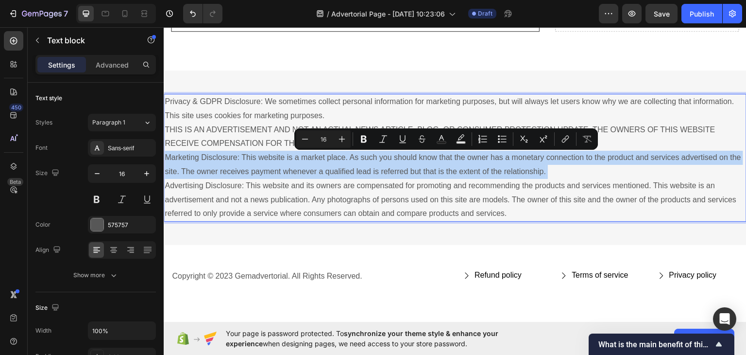
click at [277, 158] on p "Privacy & GDPR Disclosure: We sometimes collect personal information for market…" at bounding box center [455, 157] width 581 height 126
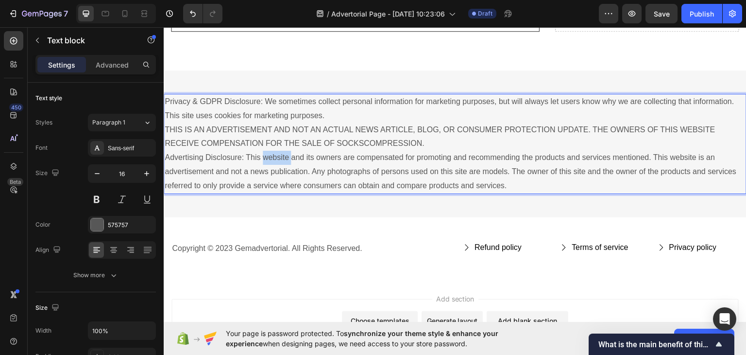
click at [277, 158] on p "Privacy & GDPR Disclosure: We sometimes collect personal information for market…" at bounding box center [455, 143] width 581 height 98
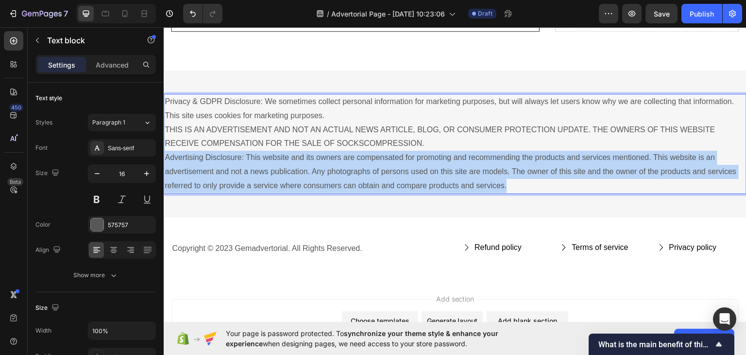
click at [277, 158] on p "Privacy & GDPR Disclosure: We sometimes collect personal information for market…" at bounding box center [455, 143] width 581 height 98
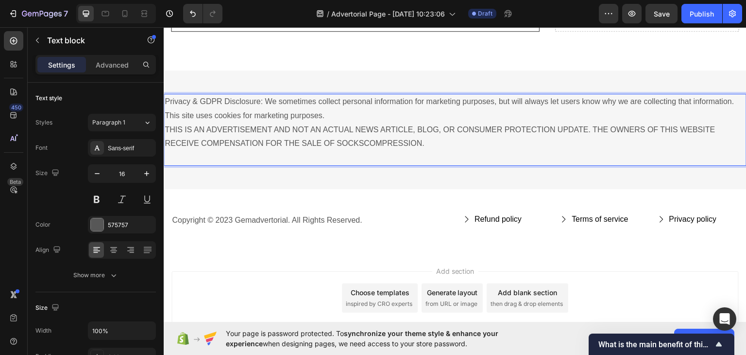
click at [277, 158] on p "Privacy & GDPR Disclosure: We sometimes collect personal information for market…" at bounding box center [455, 129] width 581 height 70
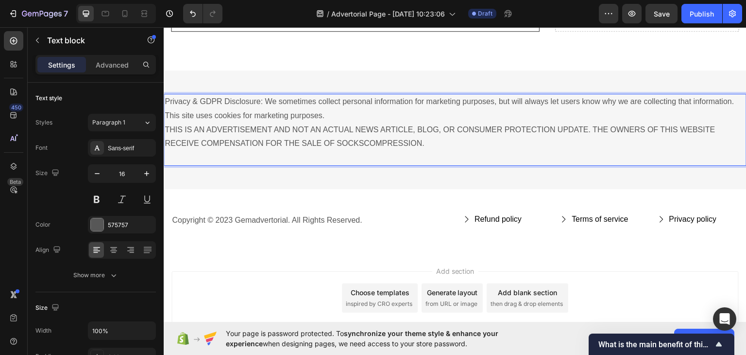
click at [277, 158] on p "Privacy & GDPR Disclosure: We sometimes collect personal information for market…" at bounding box center [455, 129] width 581 height 70
click at [253, 127] on p "Privacy & GDPR Disclosure: We sometimes collect personal information for market…" at bounding box center [455, 129] width 581 height 70
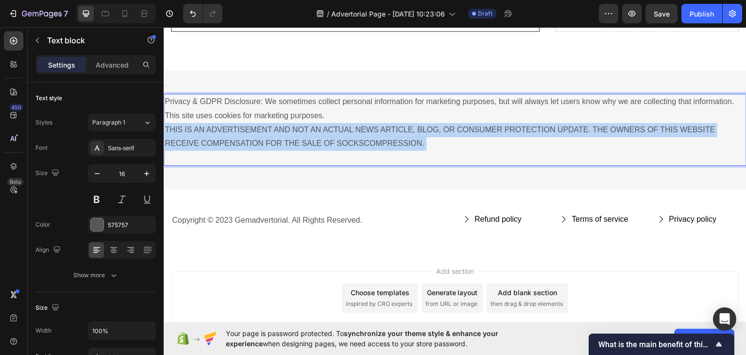
click at [253, 127] on p "Privacy & GDPR Disclosure: We sometimes collect personal information for market…" at bounding box center [455, 129] width 581 height 70
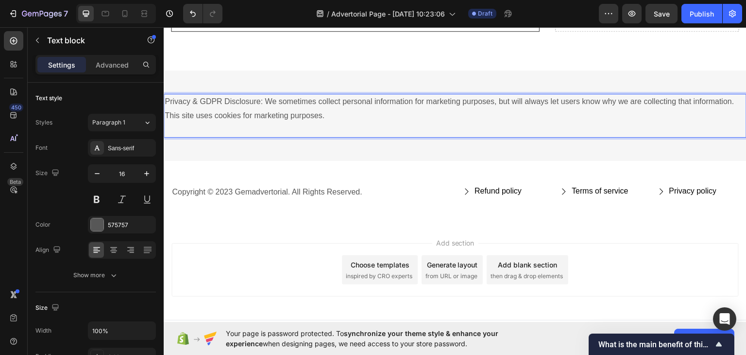
click at [171, 99] on p "Privacy & GDPR Disclosure: We sometimes collect personal information for market…" at bounding box center [455, 115] width 581 height 42
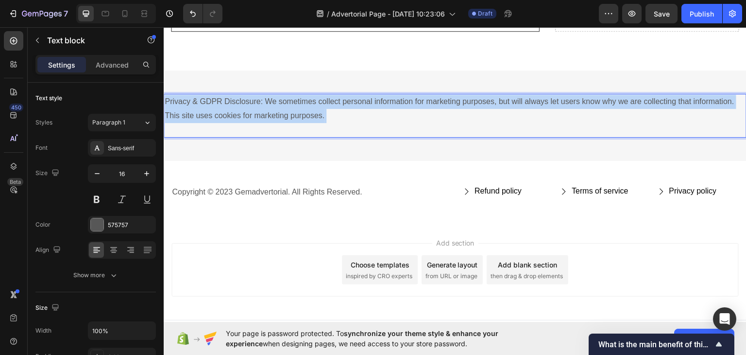
click at [171, 99] on p "Privacy & GDPR Disclosure: We sometimes collect personal information for market…" at bounding box center [455, 115] width 581 height 42
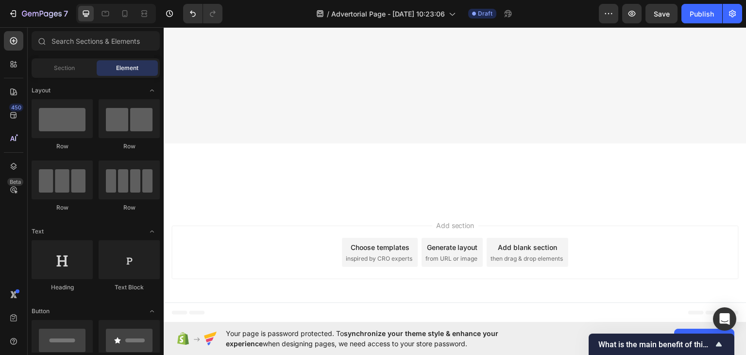
scroll to position [3753, 0]
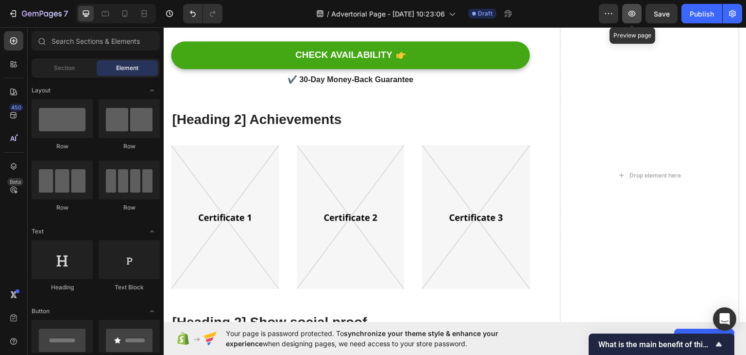
click at [632, 12] on icon "button" at bounding box center [632, 14] width 10 height 10
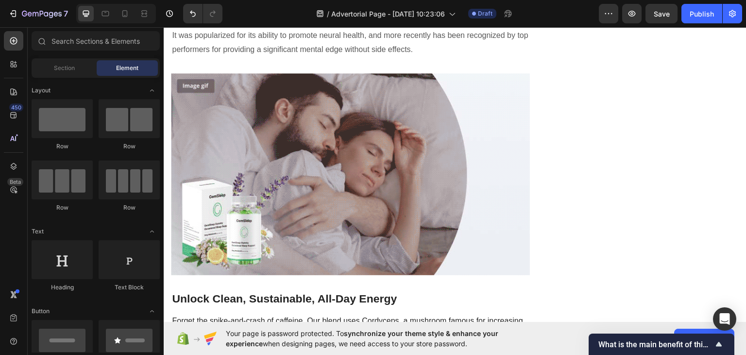
scroll to position [0, 0]
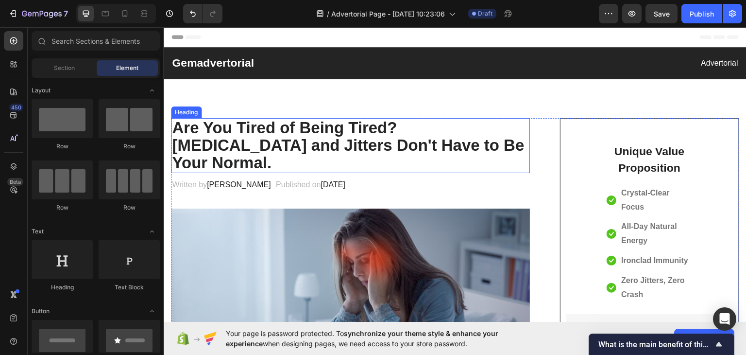
click at [334, 137] on strong "Are You Tired of Being Tired? [MEDICAL_DATA] and Jitters Don't Have to Be Your …" at bounding box center [348, 144] width 352 height 53
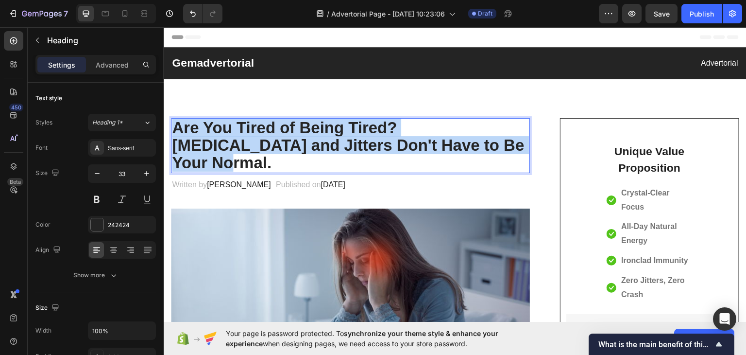
click at [334, 137] on strong "Are You Tired of Being Tired? [MEDICAL_DATA] and Jitters Don't Have to Be Your …" at bounding box center [348, 144] width 352 height 53
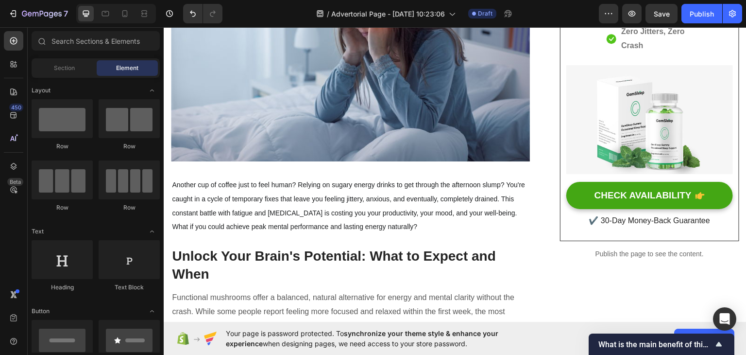
scroll to position [264, 0]
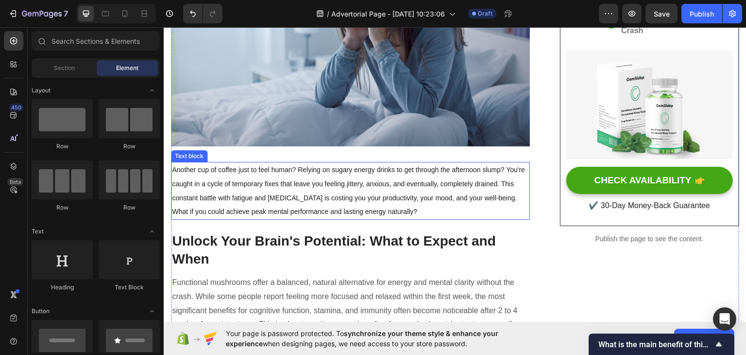
click at [305, 189] on p "Another cup of coffee just to feel human? Relying on sugary energy drinks to ge…" at bounding box center [350, 190] width 357 height 56
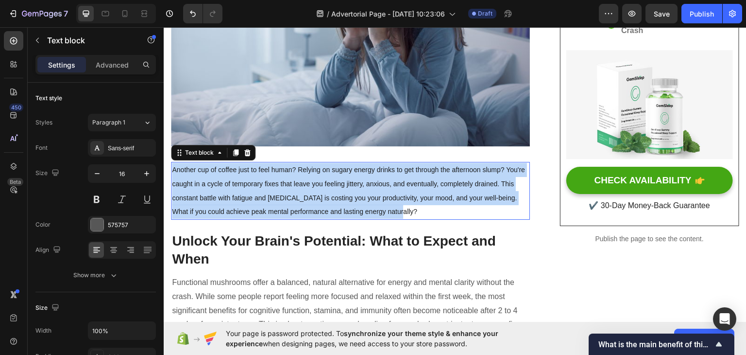
click at [305, 189] on p "Another cup of coffee just to feel human? Relying on sugary energy drinks to ge…" at bounding box center [350, 190] width 357 height 56
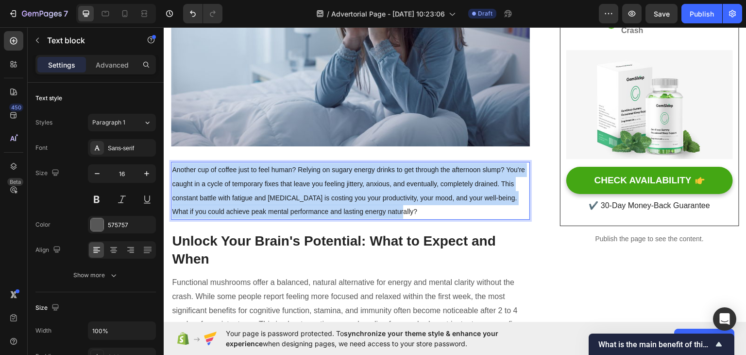
click at [305, 189] on p "Another cup of coffee just to feel human? Relying on sugary energy drinks to ge…" at bounding box center [350, 190] width 357 height 56
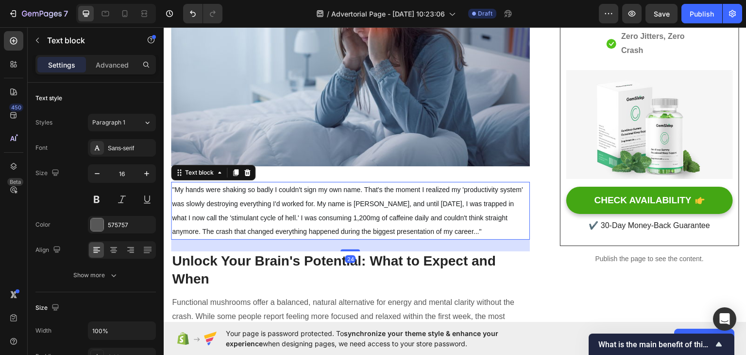
scroll to position [243, 0]
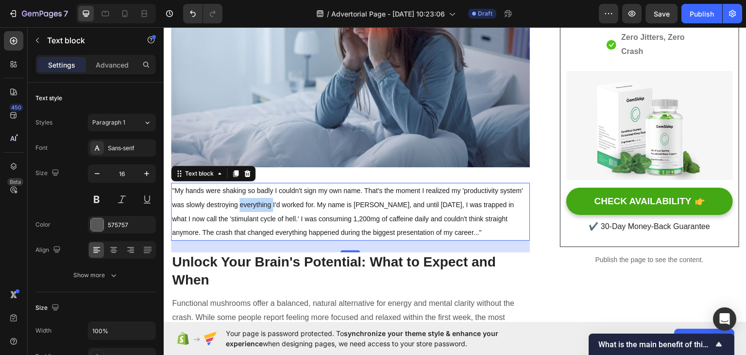
click at [258, 203] on span ""My hands were shaking so badly I couldn't sign my own name. That's the moment …" at bounding box center [347, 211] width 351 height 50
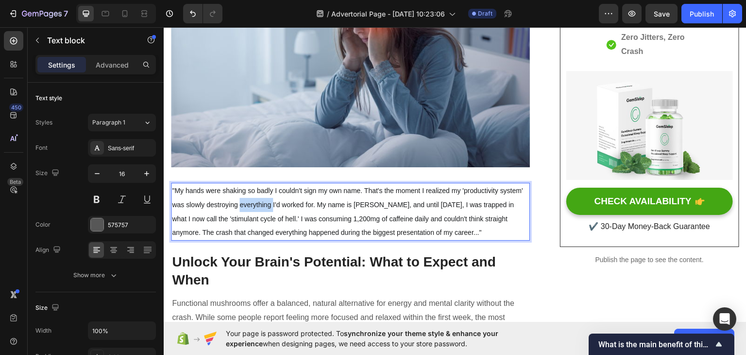
click at [258, 203] on span ""My hands were shaking so badly I couldn't sign my own name. That's the moment …" at bounding box center [347, 211] width 351 height 50
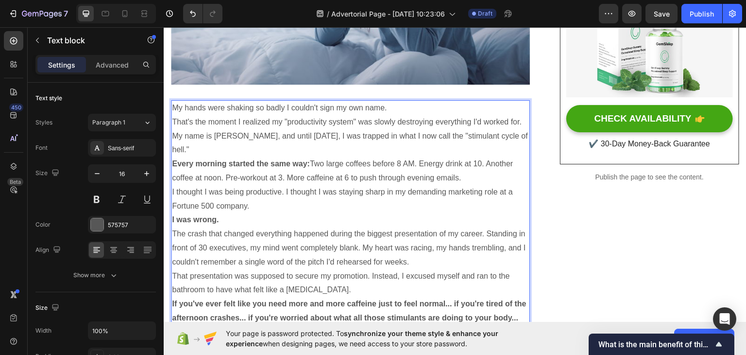
scroll to position [347, 0]
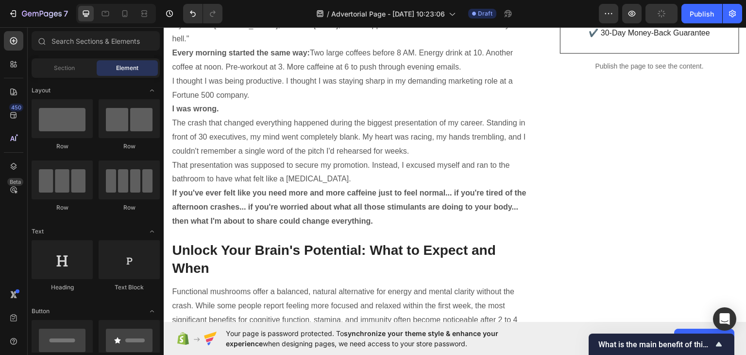
scroll to position [444, 0]
